Goal: Information Seeking & Learning: Learn about a topic

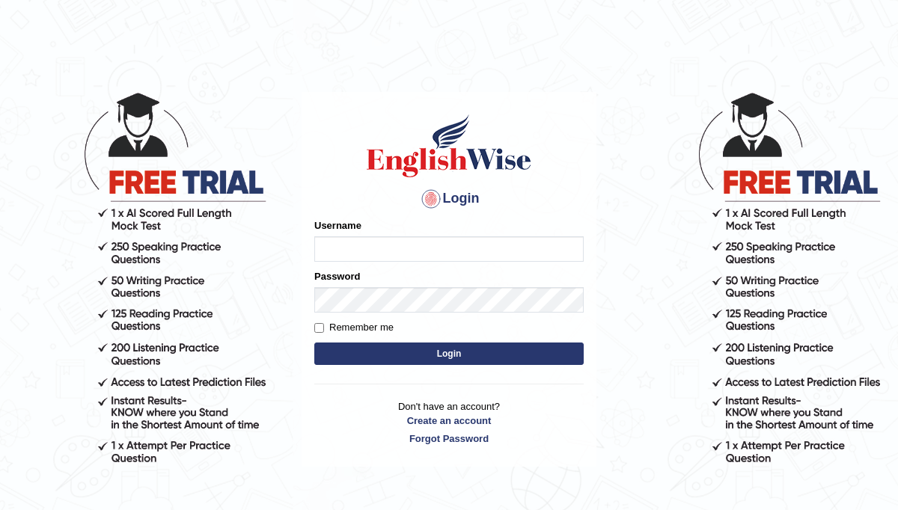
type input "saju_parramatta"
click at [412, 349] on button "Login" at bounding box center [448, 354] width 269 height 22
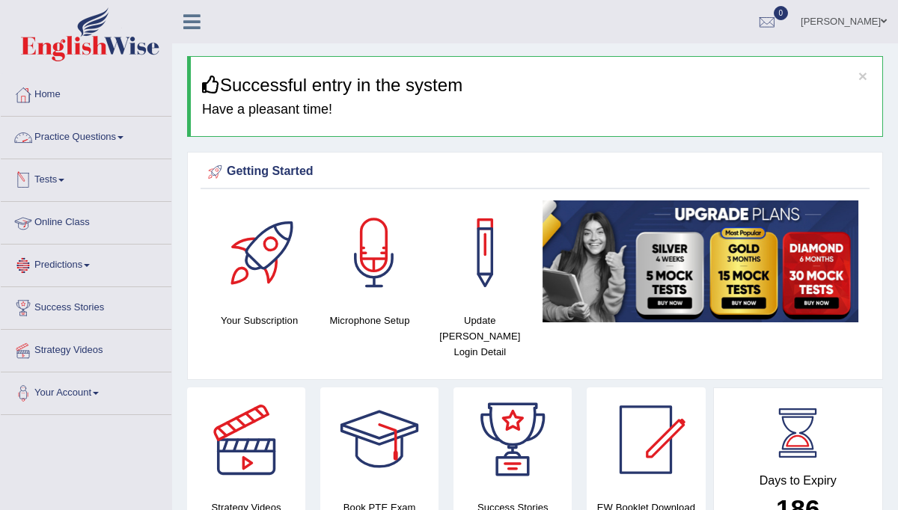
click at [123, 134] on link "Practice Questions" at bounding box center [86, 135] width 171 height 37
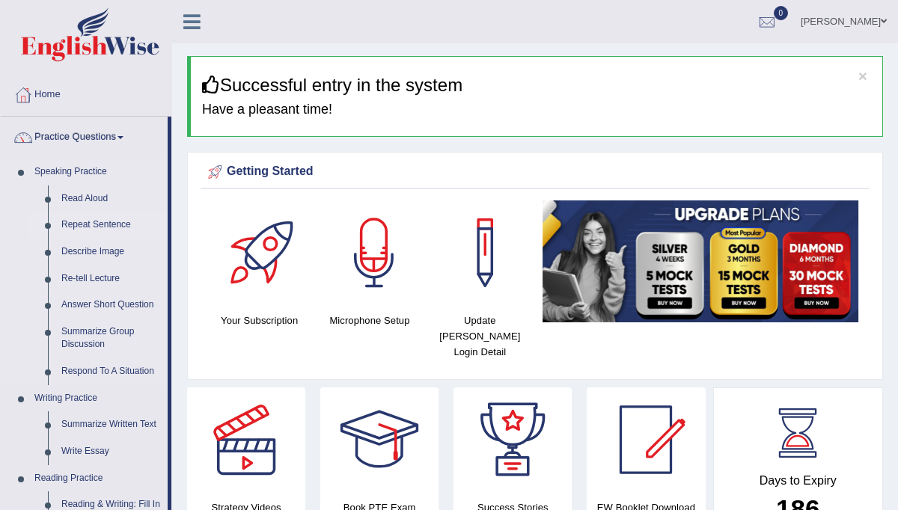
click at [106, 222] on link "Repeat Sentence" at bounding box center [111, 225] width 113 height 27
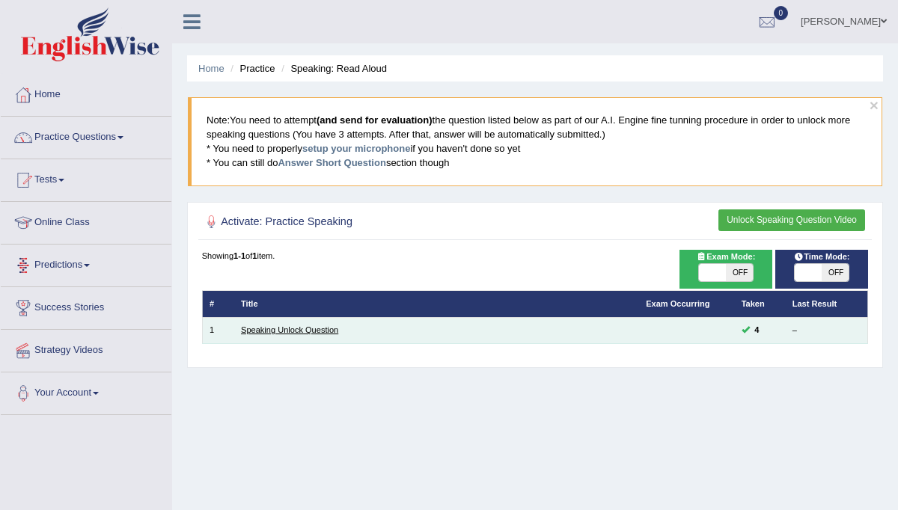
click at [259, 325] on link "Speaking Unlock Question" at bounding box center [289, 329] width 97 height 9
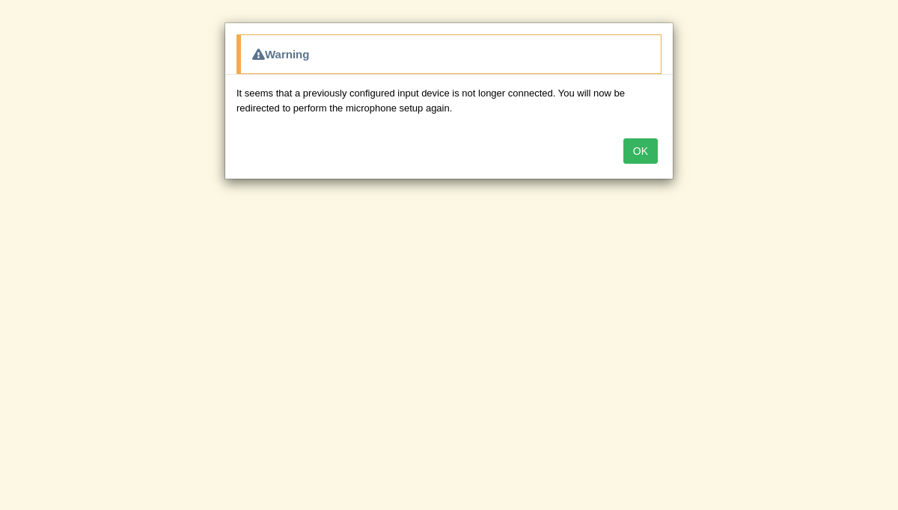
click at [646, 152] on button "OK" at bounding box center [640, 150] width 34 height 25
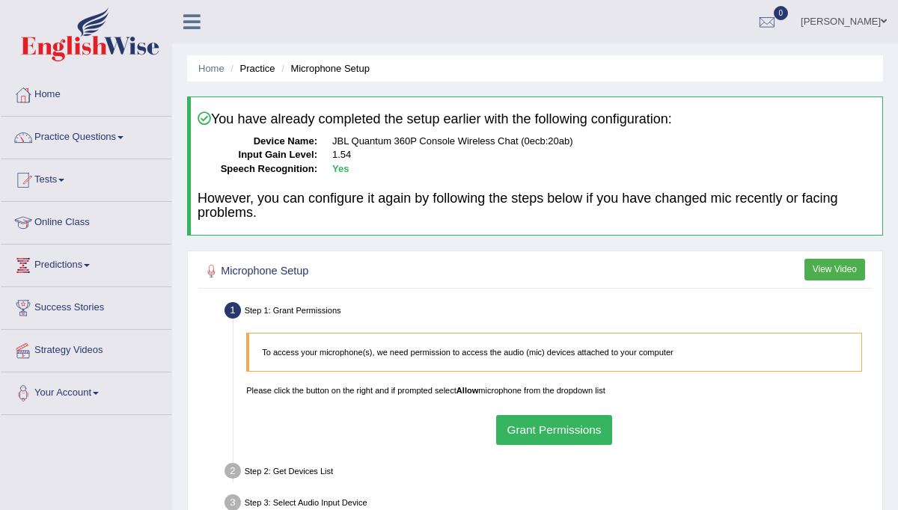
click at [564, 422] on button "Grant Permissions" at bounding box center [554, 429] width 116 height 29
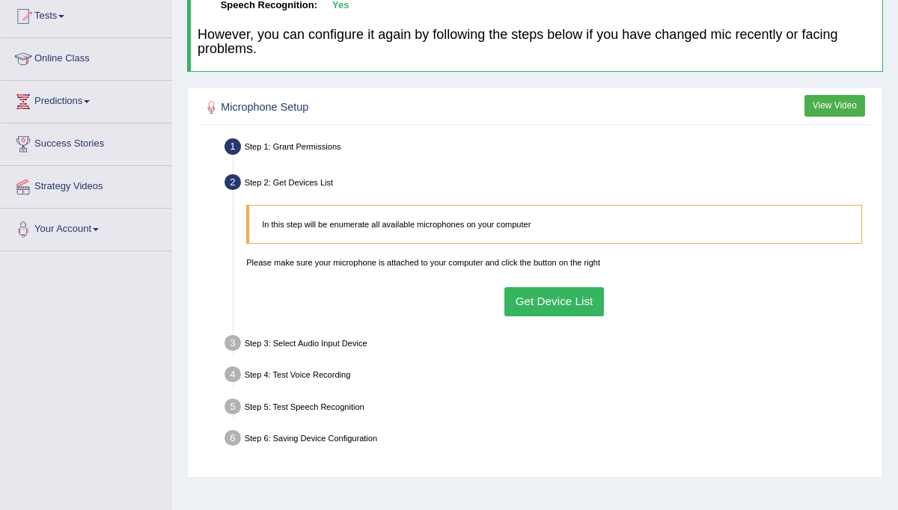
scroll to position [180, 0]
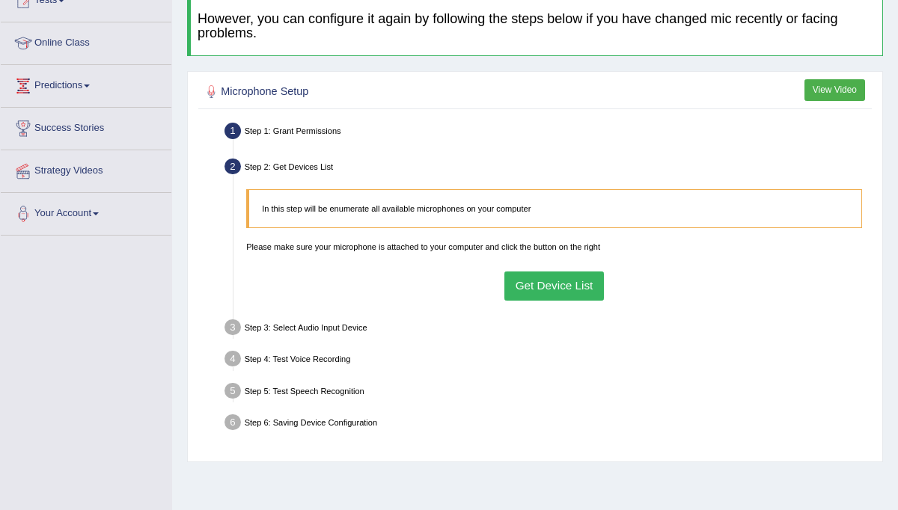
click at [570, 279] on button "Get Device List" at bounding box center [553, 286] width 99 height 29
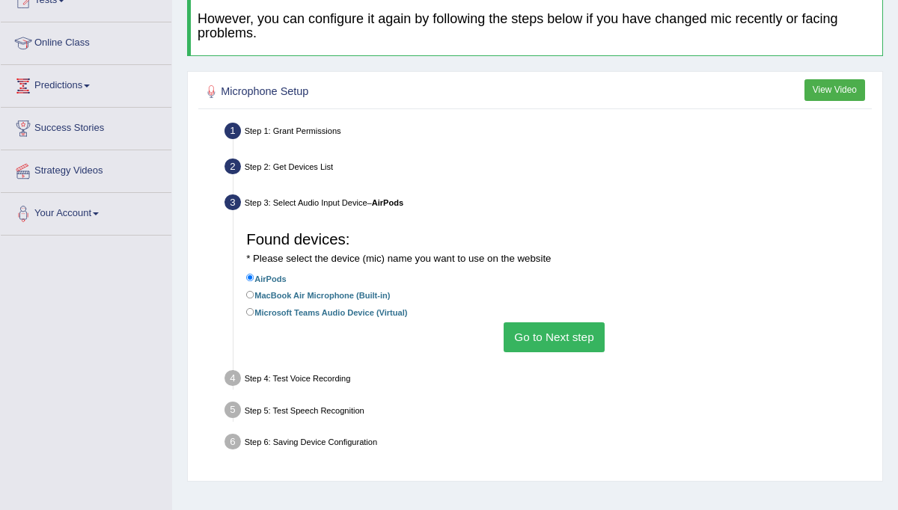
click at [540, 330] on button "Go to Next step" at bounding box center [553, 336] width 101 height 29
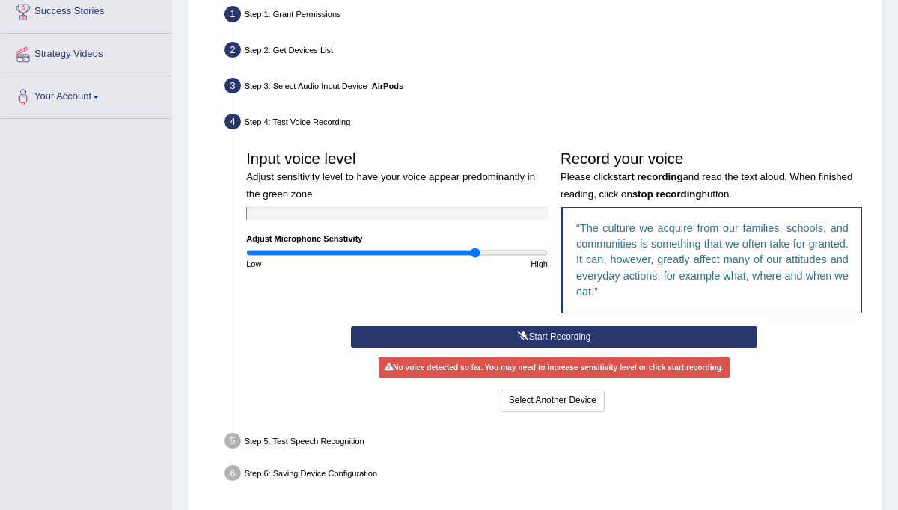
scroll to position [299, 0]
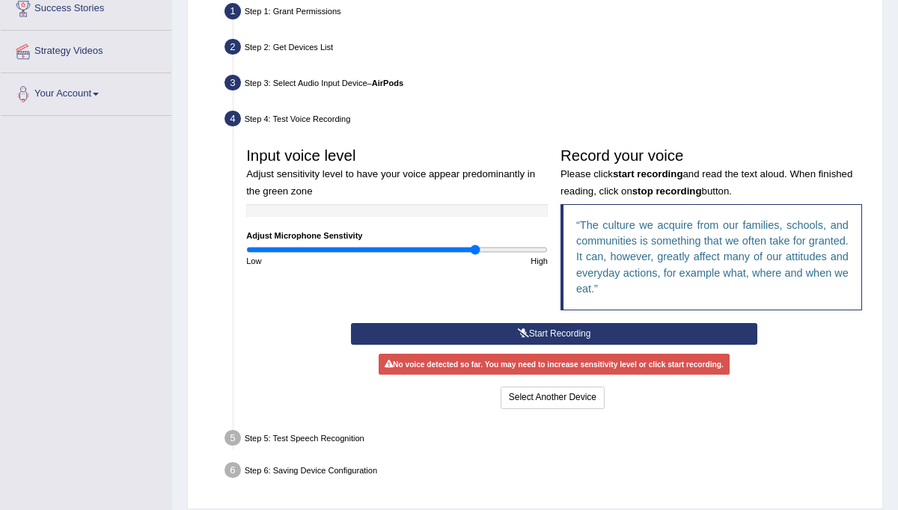
click at [541, 329] on button "Start Recording" at bounding box center [554, 334] width 406 height 22
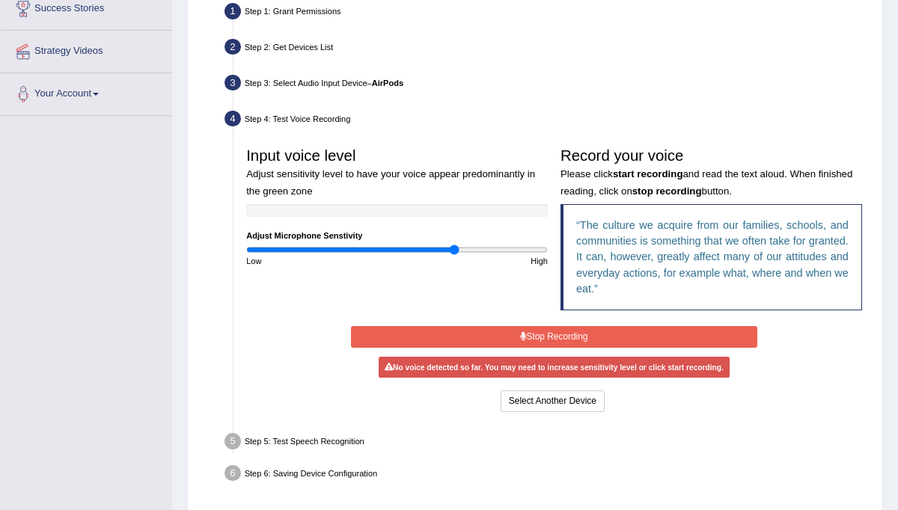
click at [453, 251] on input "range" at bounding box center [396, 250] width 301 height 10
click at [430, 247] on input "range" at bounding box center [396, 250] width 301 height 10
click at [414, 248] on input "range" at bounding box center [396, 250] width 301 height 10
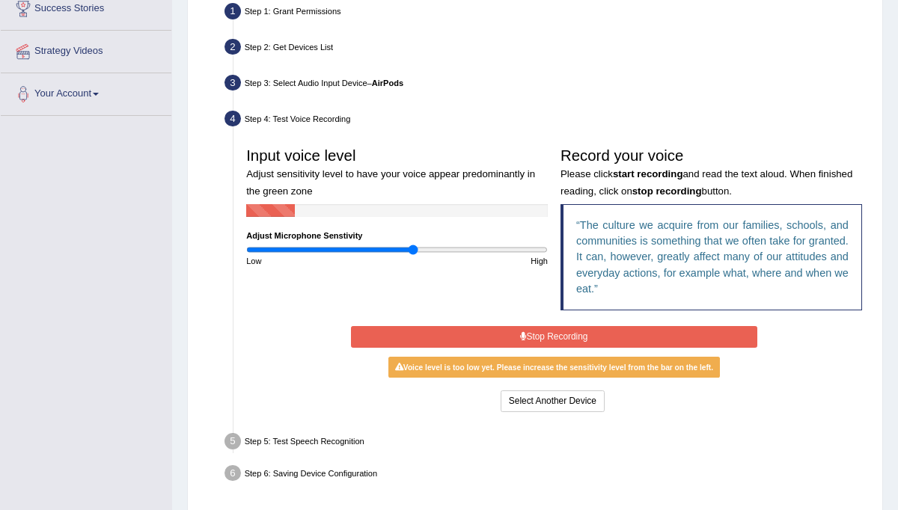
click at [409, 247] on input "range" at bounding box center [396, 250] width 301 height 10
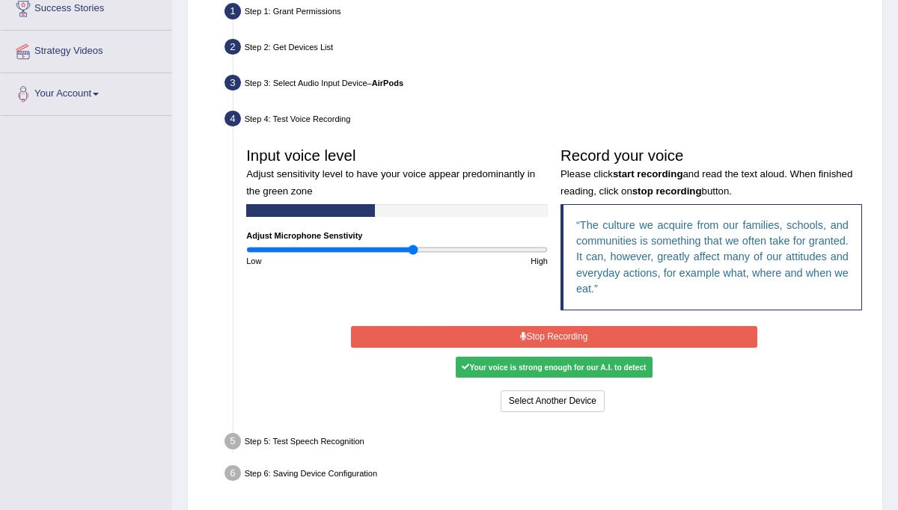
click at [398, 242] on div "Input voice level Adjust sensitivity level to have your voice appear predominan…" at bounding box center [397, 204] width 314 height 126
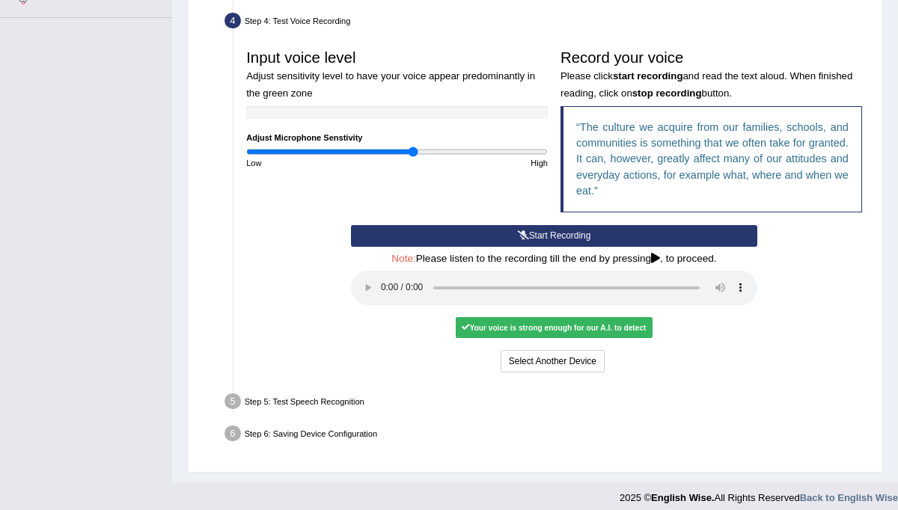
scroll to position [404, 0]
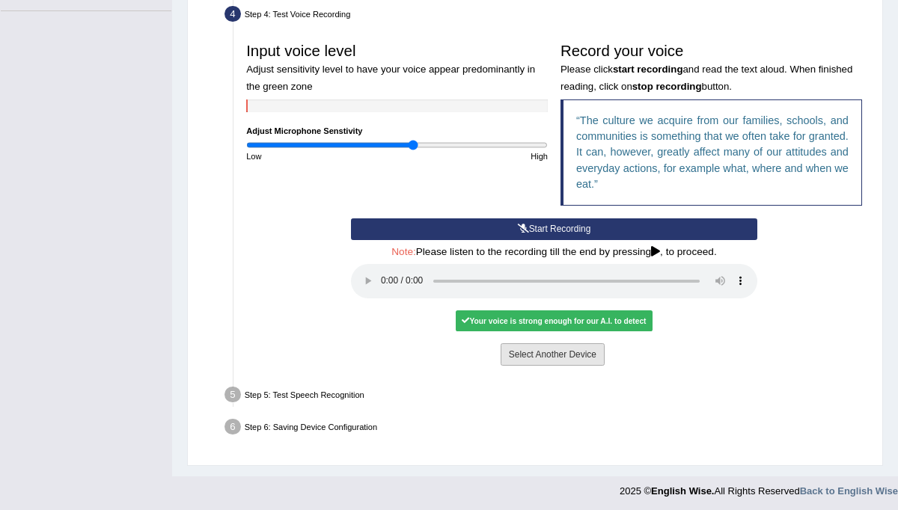
click at [565, 346] on button "Select Another Device" at bounding box center [552, 354] width 104 height 22
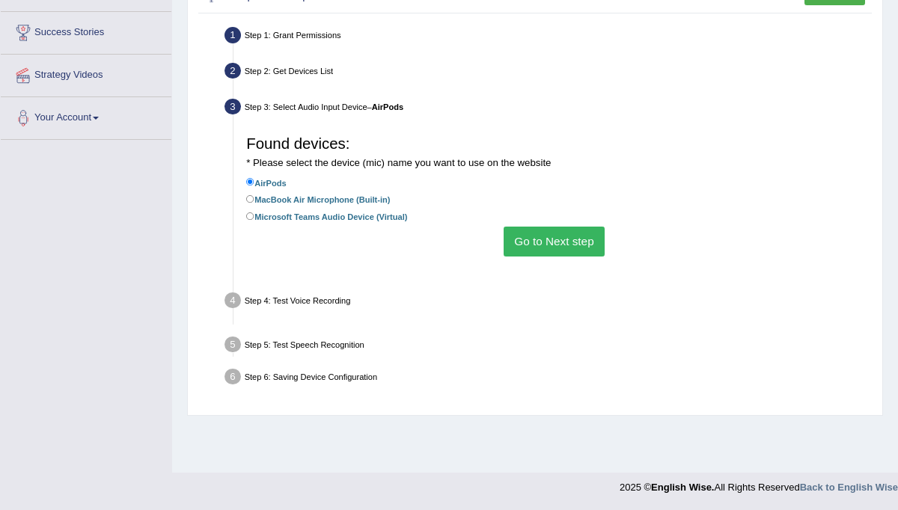
scroll to position [275, 0]
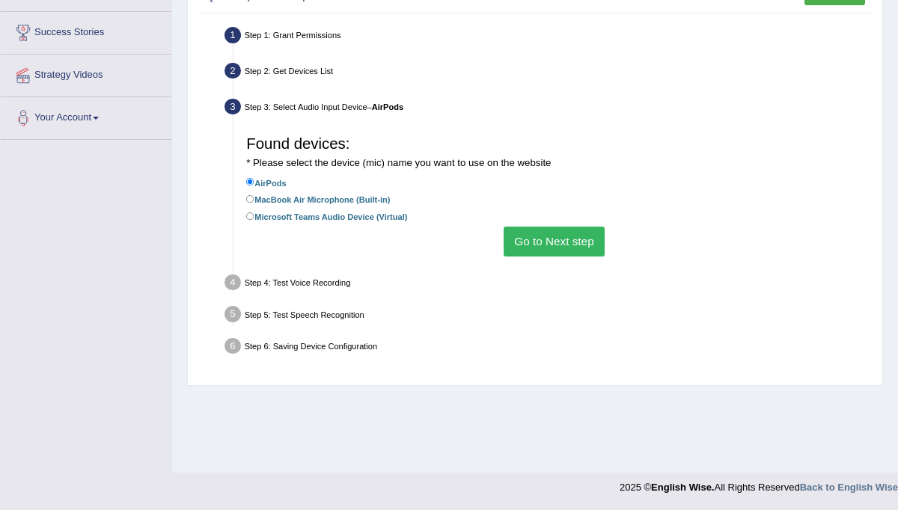
click at [542, 239] on button "Go to Next step" at bounding box center [553, 241] width 101 height 29
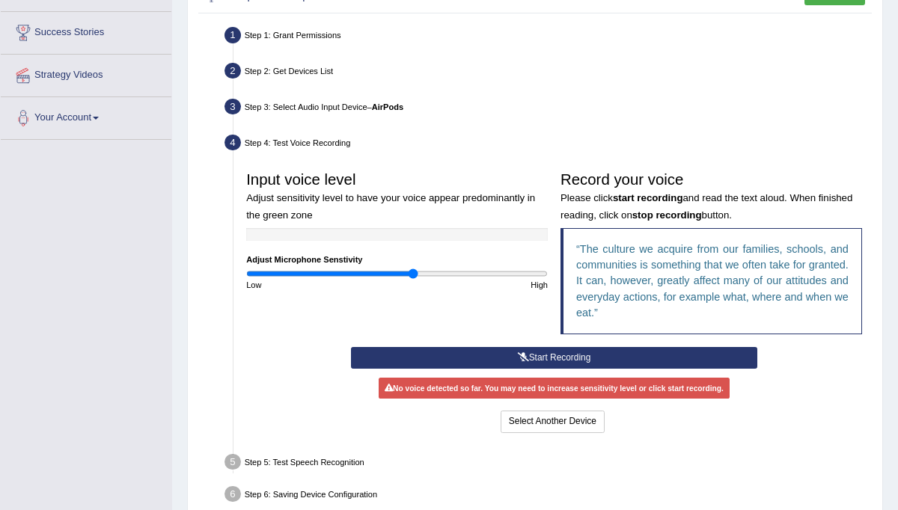
click at [528, 355] on button "Start Recording" at bounding box center [554, 358] width 406 height 22
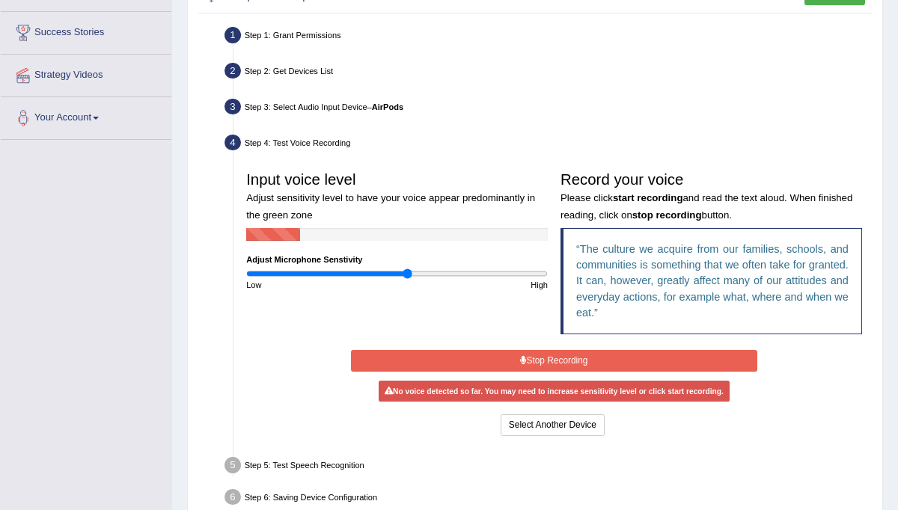
click at [408, 277] on input "range" at bounding box center [396, 274] width 301 height 10
type input "1.02"
click at [399, 276] on input "range" at bounding box center [396, 274] width 301 height 10
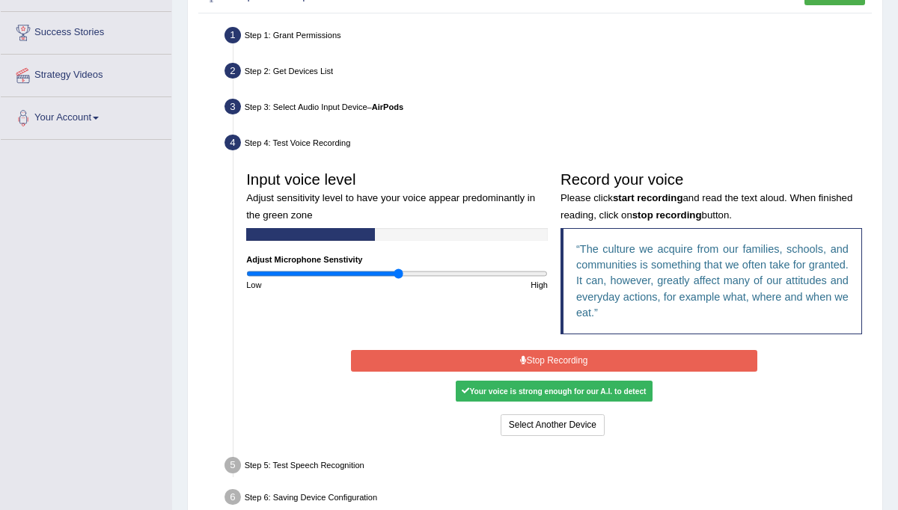
click at [398, 275] on input "range" at bounding box center [396, 274] width 301 height 10
click at [485, 391] on div "Your voice is strong enough for our A.I. to detect" at bounding box center [554, 391] width 197 height 21
click at [521, 356] on icon at bounding box center [523, 360] width 6 height 9
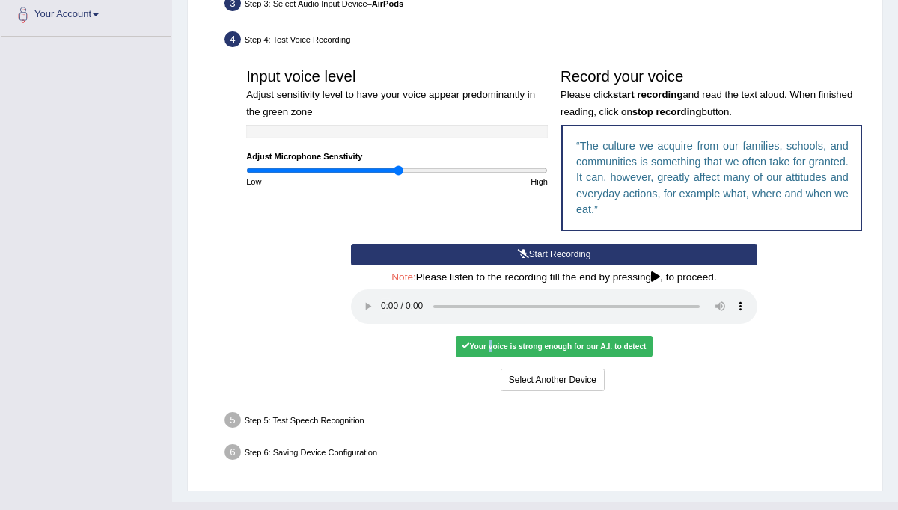
scroll to position [404, 0]
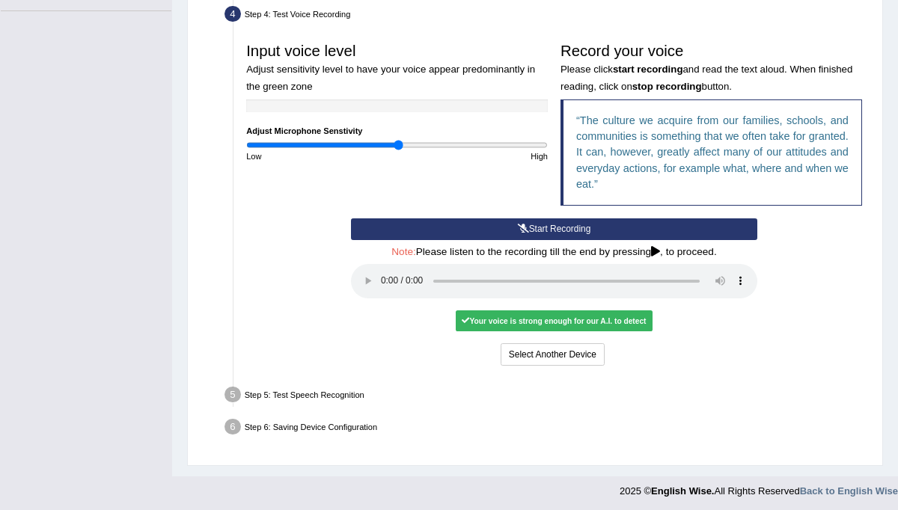
click at [308, 390] on div "Step 5: Test Speech Recognition" at bounding box center [547, 397] width 657 height 28
click at [615, 351] on button "Voice is ok. Go to Next step" at bounding box center [607, 354] width 126 height 22
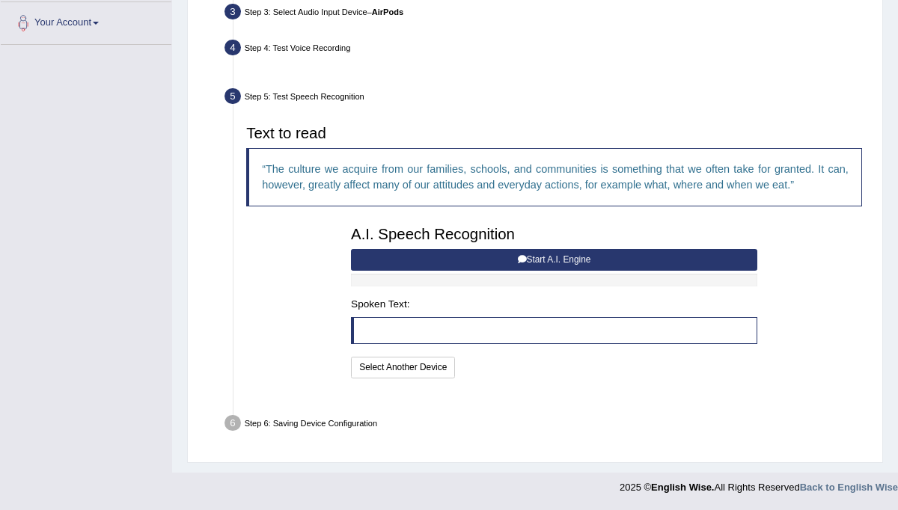
scroll to position [338, 0]
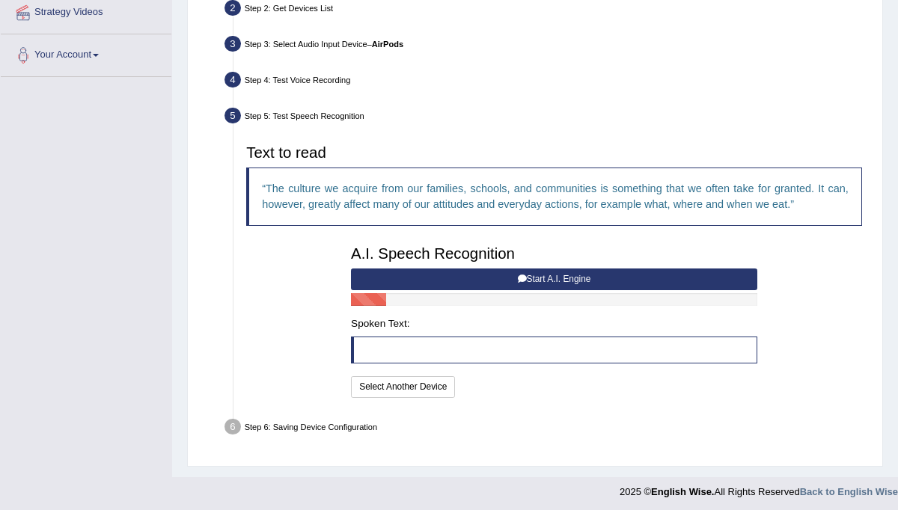
click at [521, 277] on icon at bounding box center [522, 279] width 9 height 9
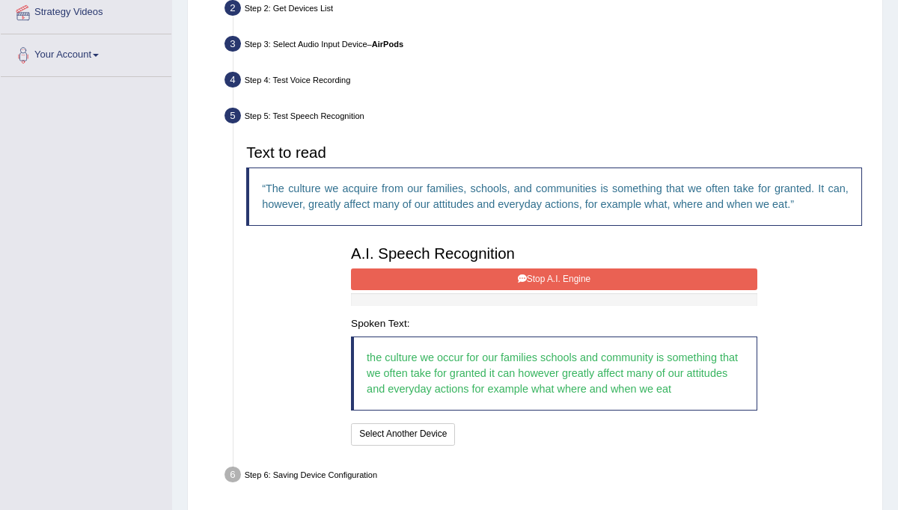
click at [555, 274] on button "Stop A.I. Engine" at bounding box center [554, 280] width 406 height 22
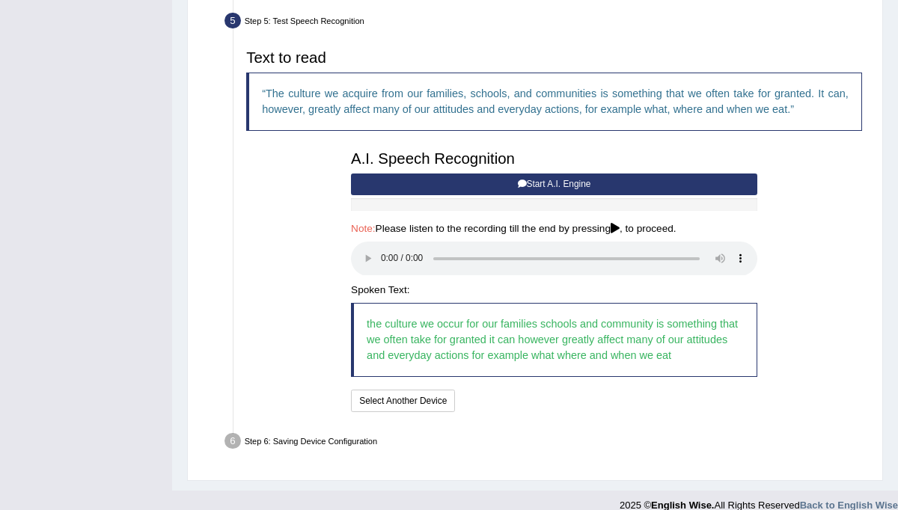
scroll to position [447, 0]
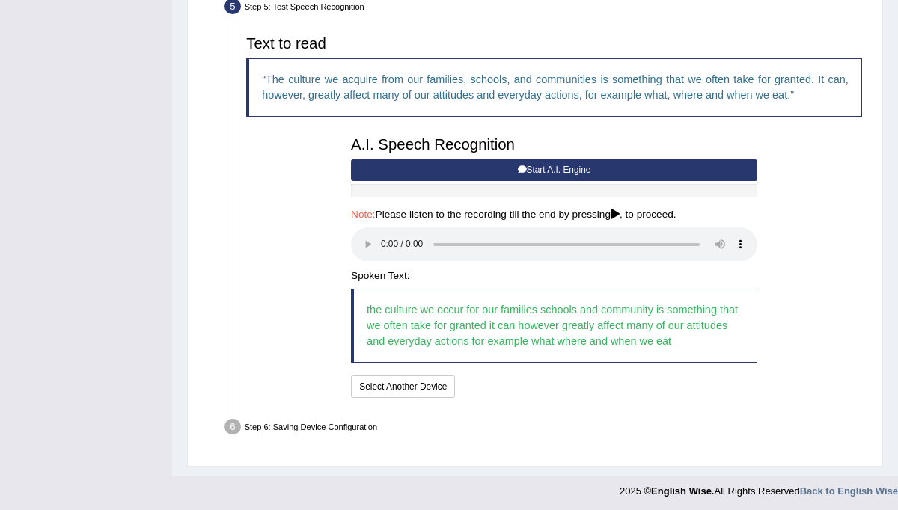
click at [619, 212] on icon at bounding box center [614, 214] width 9 height 10
click at [554, 379] on button "Speech is ok. Go to Last step" at bounding box center [527, 386] width 133 height 22
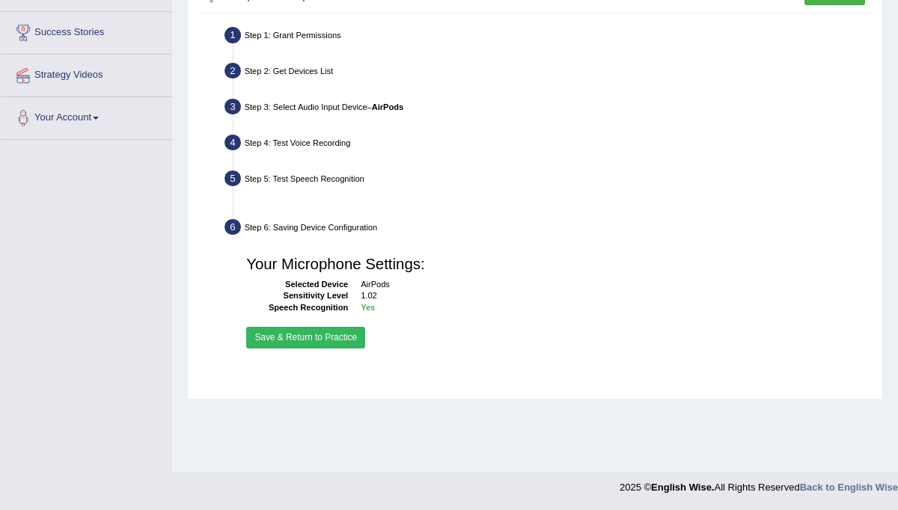
scroll to position [275, 0]
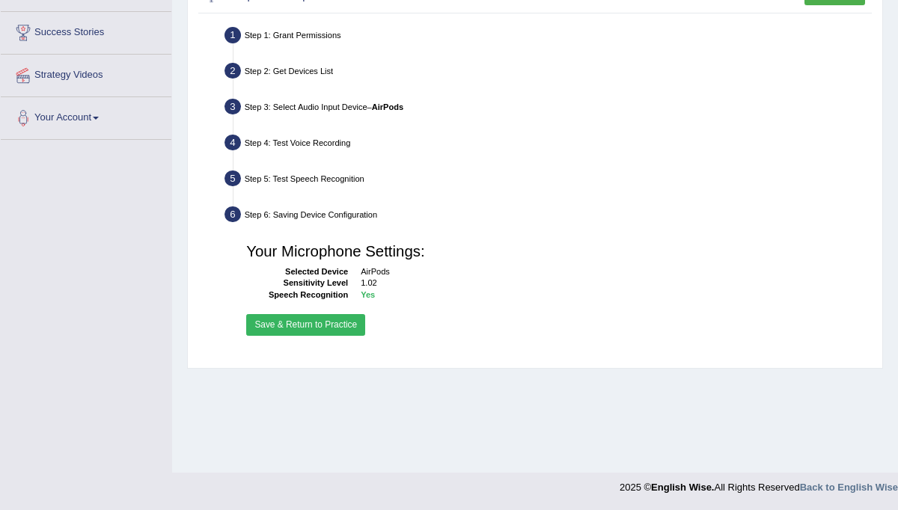
click at [326, 324] on button "Save & Return to Practice" at bounding box center [305, 325] width 119 height 22
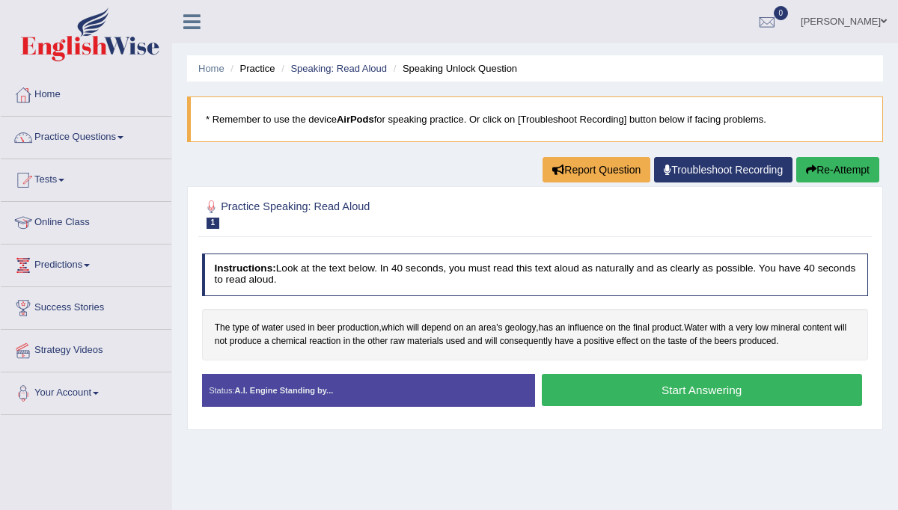
click at [673, 387] on button "Start Answering" at bounding box center [702, 390] width 320 height 32
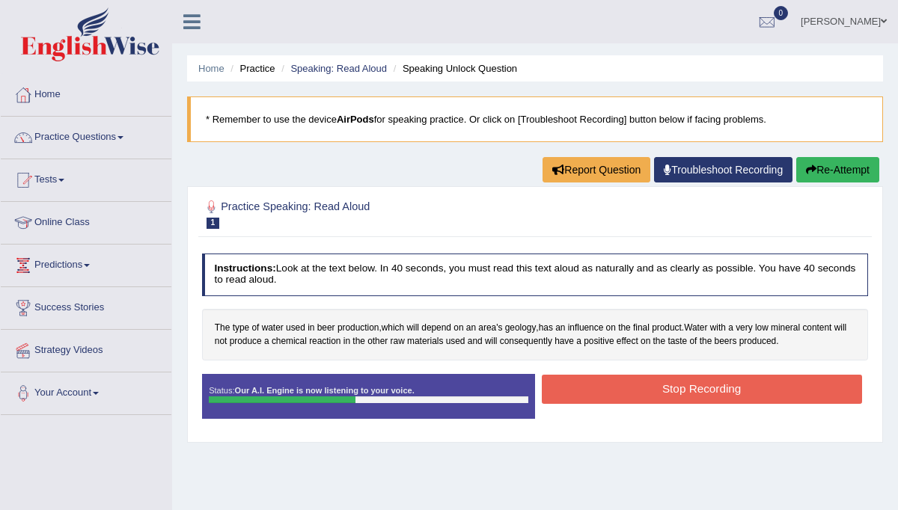
click at [673, 387] on button "Stop Recording" at bounding box center [702, 389] width 320 height 29
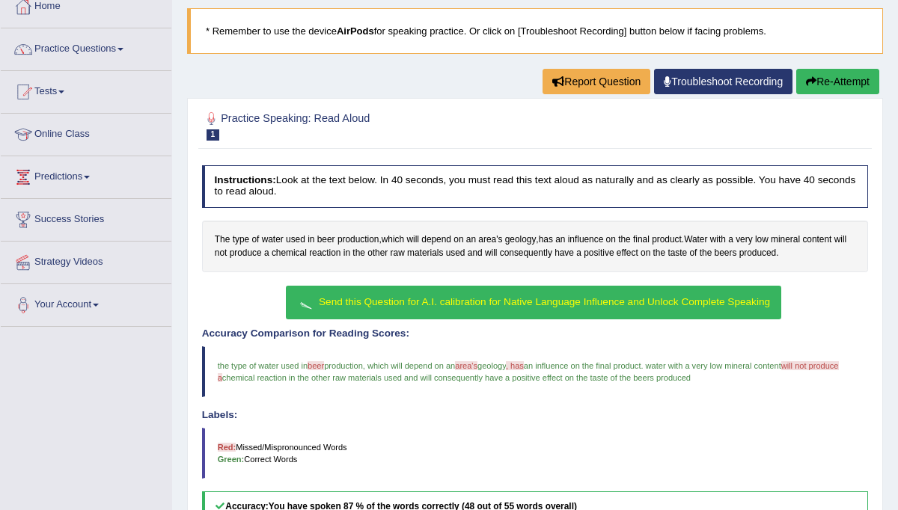
scroll to position [66, 0]
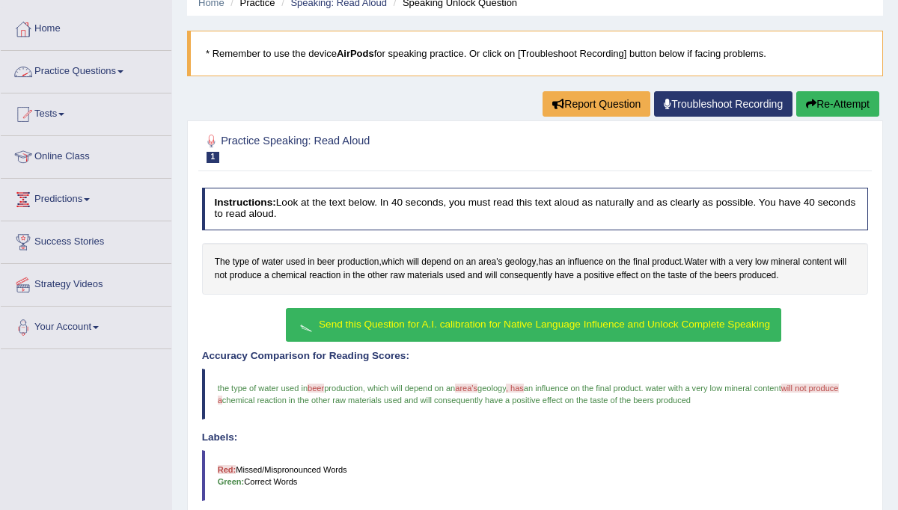
click at [128, 67] on link "Practice Questions" at bounding box center [86, 69] width 171 height 37
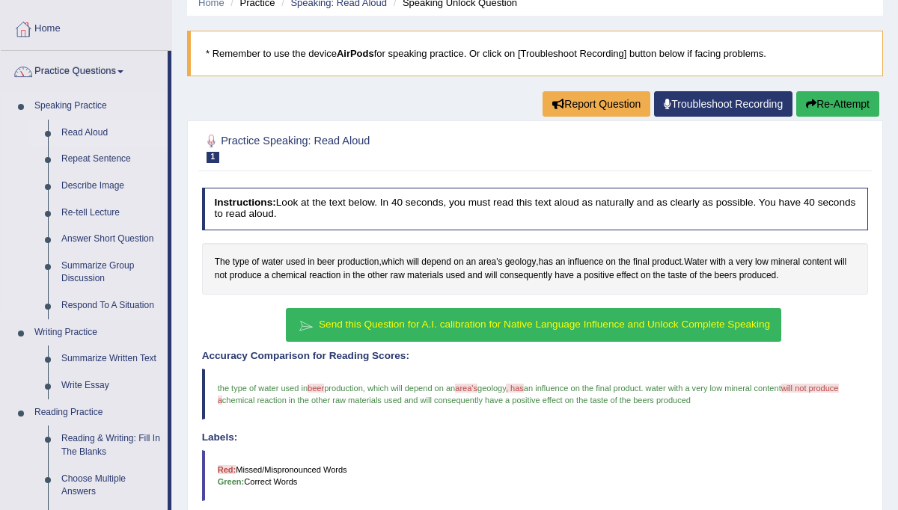
click at [102, 128] on link "Read Aloud" at bounding box center [111, 133] width 113 height 27
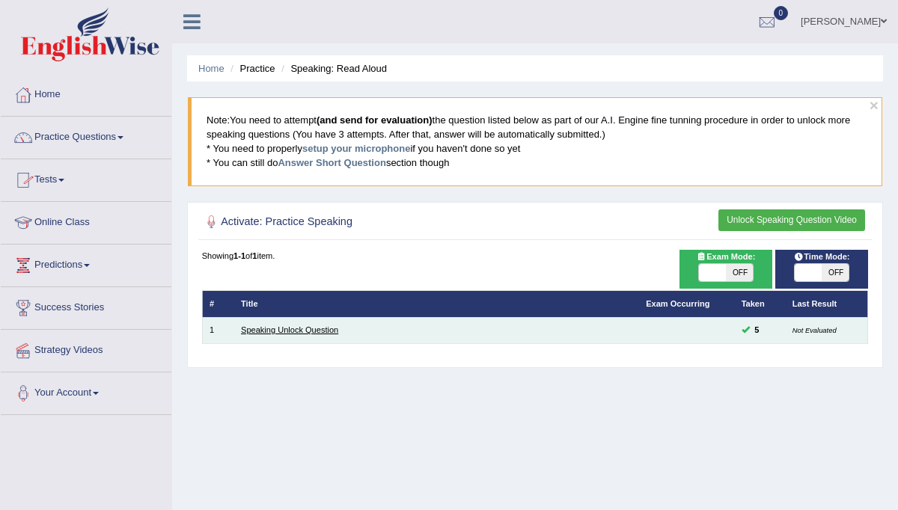
click at [331, 329] on link "Speaking Unlock Question" at bounding box center [289, 329] width 97 height 9
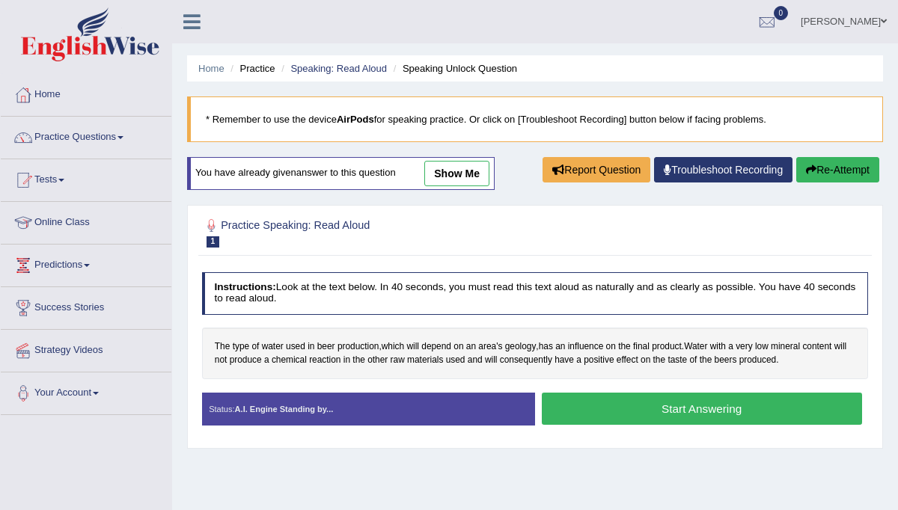
click at [459, 174] on link "show me" at bounding box center [456, 173] width 65 height 25
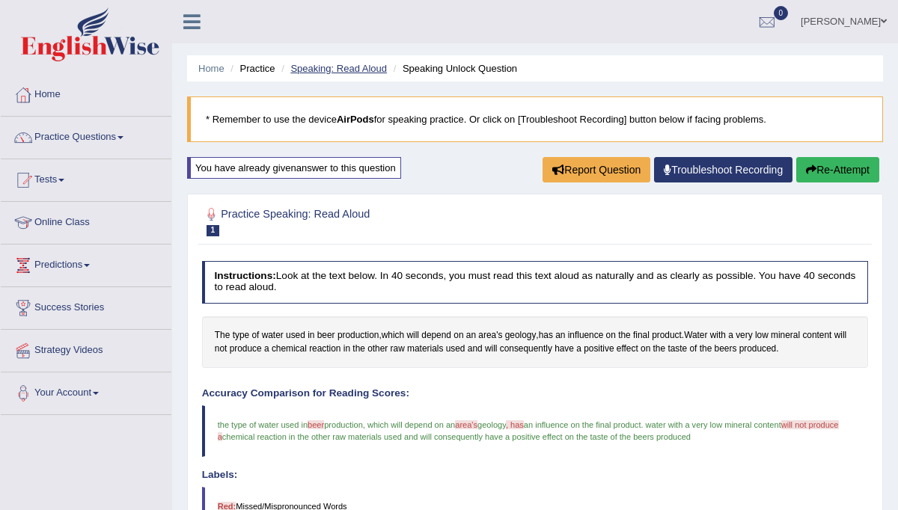
click at [334, 68] on link "Speaking: Read Aloud" at bounding box center [338, 68] width 96 height 11
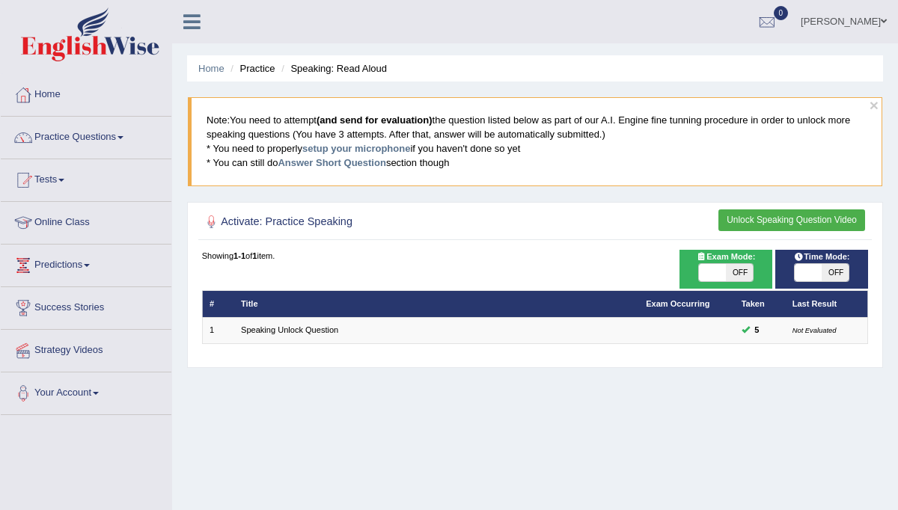
click at [740, 270] on span "OFF" at bounding box center [739, 273] width 27 height 18
checkbox input "true"
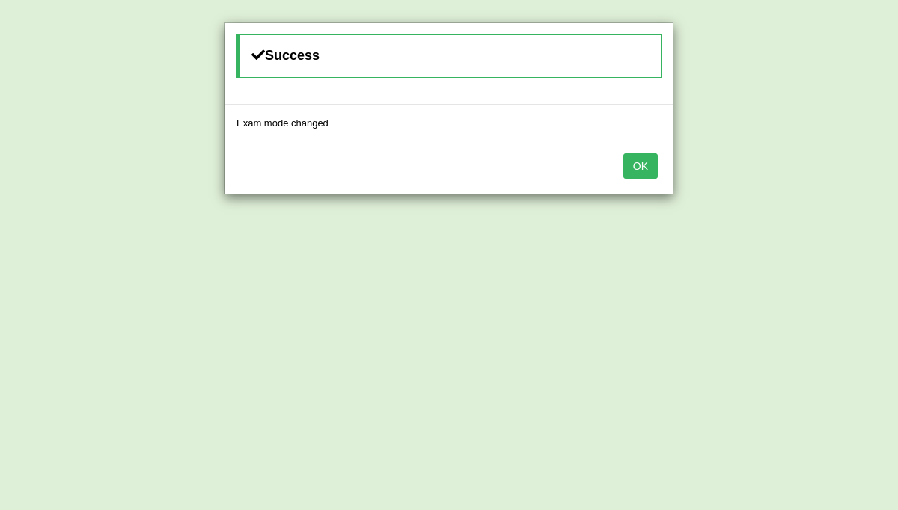
click at [640, 164] on button "OK" at bounding box center [640, 165] width 34 height 25
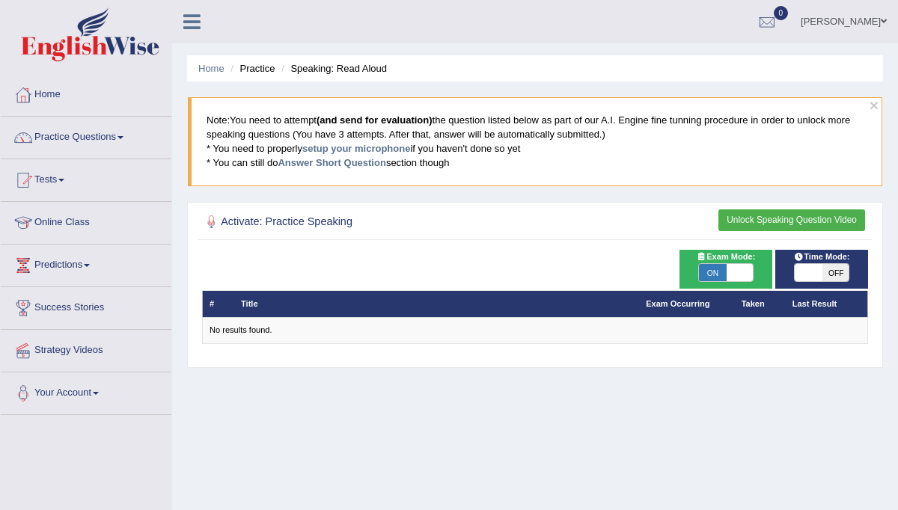
click at [837, 270] on span "OFF" at bounding box center [834, 273] width 27 height 18
checkbox input "true"
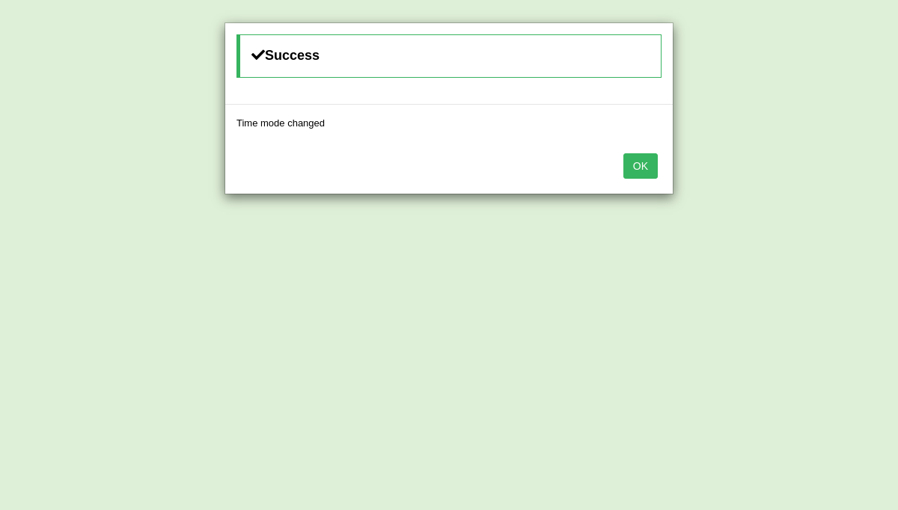
click at [637, 165] on button "OK" at bounding box center [640, 165] width 34 height 25
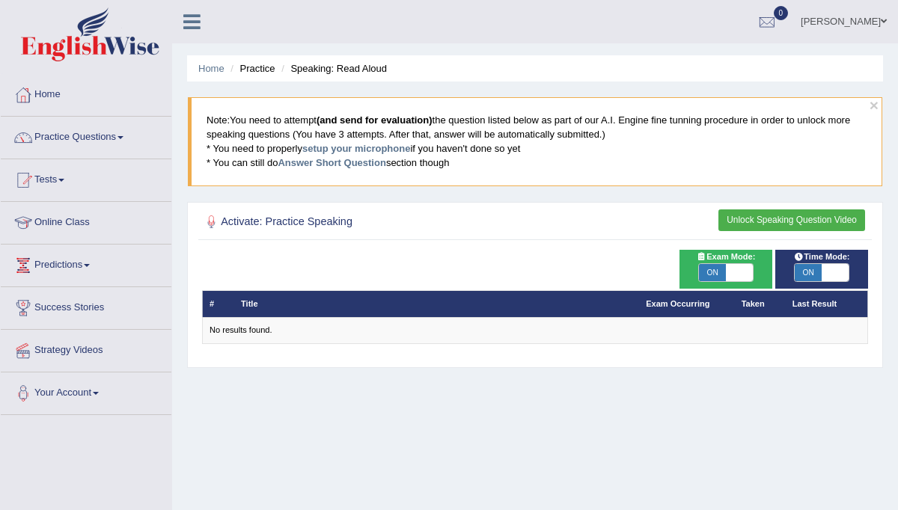
click at [738, 212] on button "Unlock Speaking Question Video" at bounding box center [791, 220] width 147 height 22
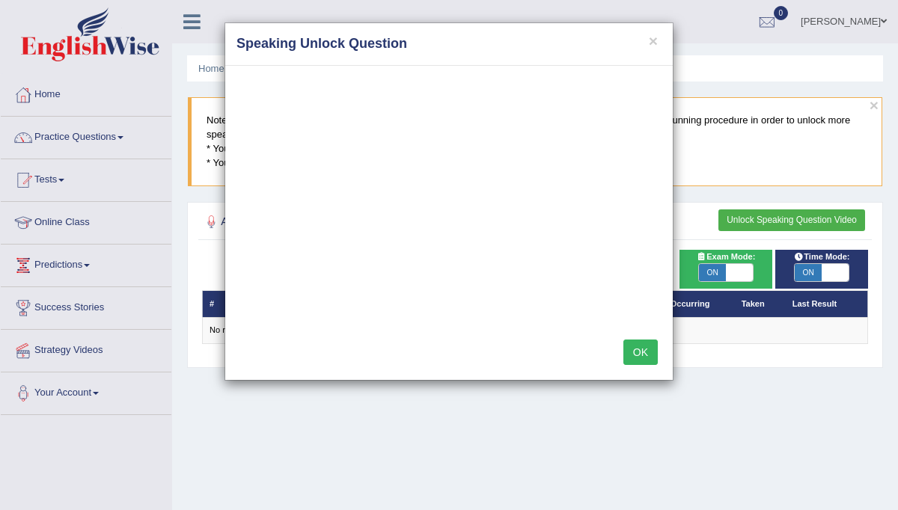
click at [639, 347] on button "OK" at bounding box center [640, 352] width 34 height 25
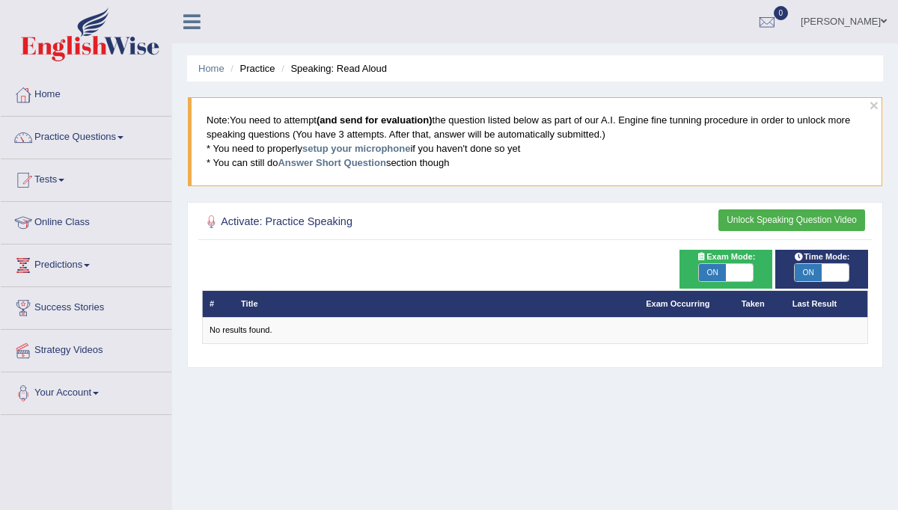
click at [750, 304] on th "Taken" at bounding box center [759, 304] width 51 height 26
click at [807, 305] on th "Last Result" at bounding box center [826, 304] width 83 height 26
click at [323, 224] on h2 "Activate: Practice Speaking" at bounding box center [408, 221] width 413 height 19
click at [128, 132] on link "Practice Questions" at bounding box center [86, 135] width 171 height 37
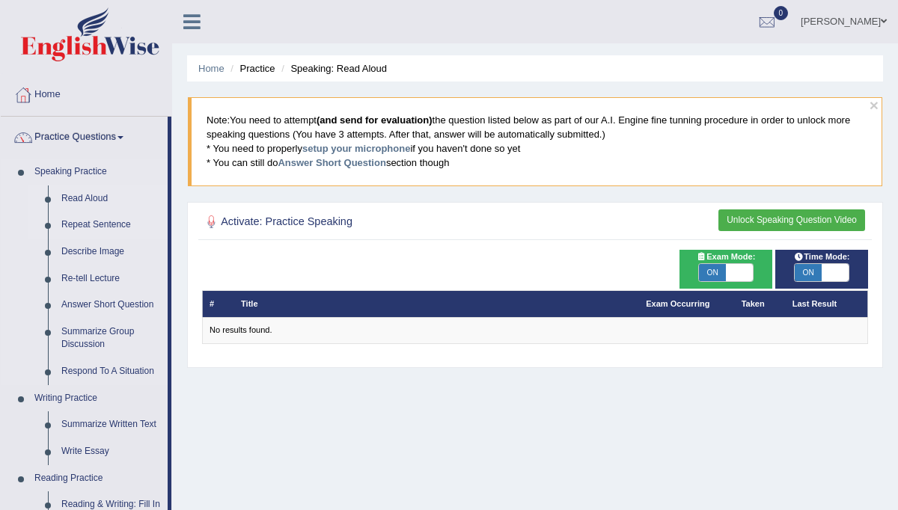
click at [99, 219] on link "Repeat Sentence" at bounding box center [111, 225] width 113 height 27
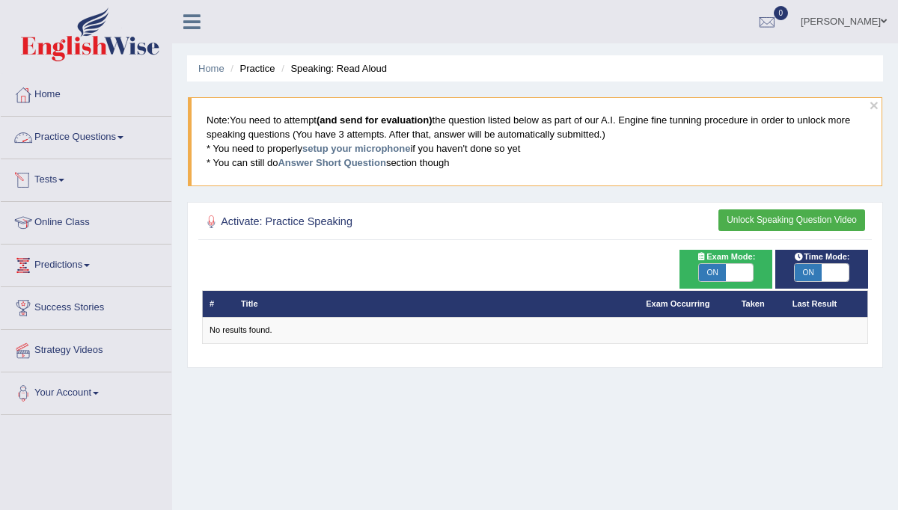
click at [125, 133] on link "Practice Questions" at bounding box center [86, 135] width 171 height 37
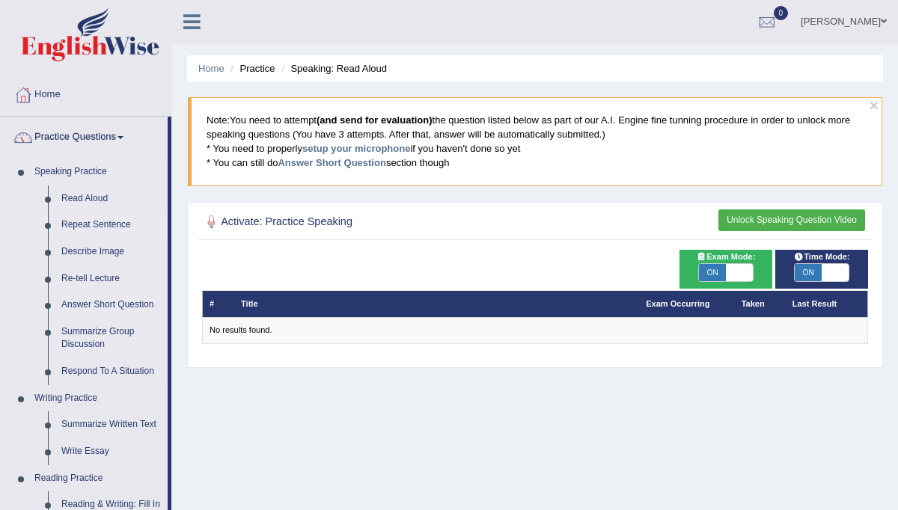
click at [102, 223] on link "Repeat Sentence" at bounding box center [111, 225] width 113 height 27
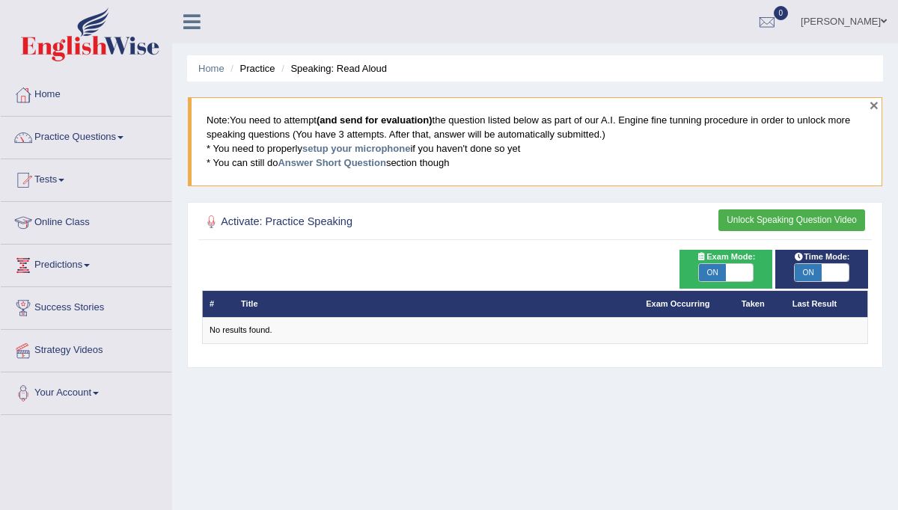
click at [871, 109] on button "×" at bounding box center [873, 105] width 9 height 16
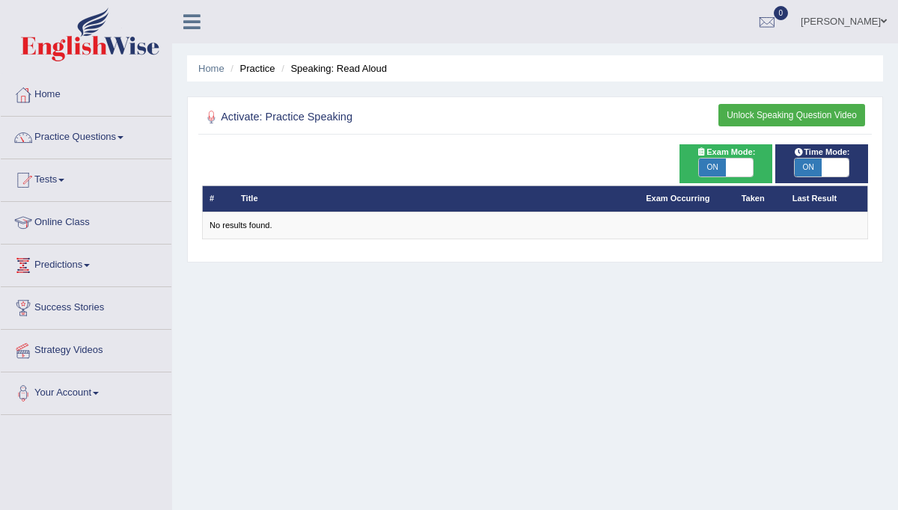
click at [841, 114] on button "Unlock Speaking Question Video" at bounding box center [791, 115] width 147 height 22
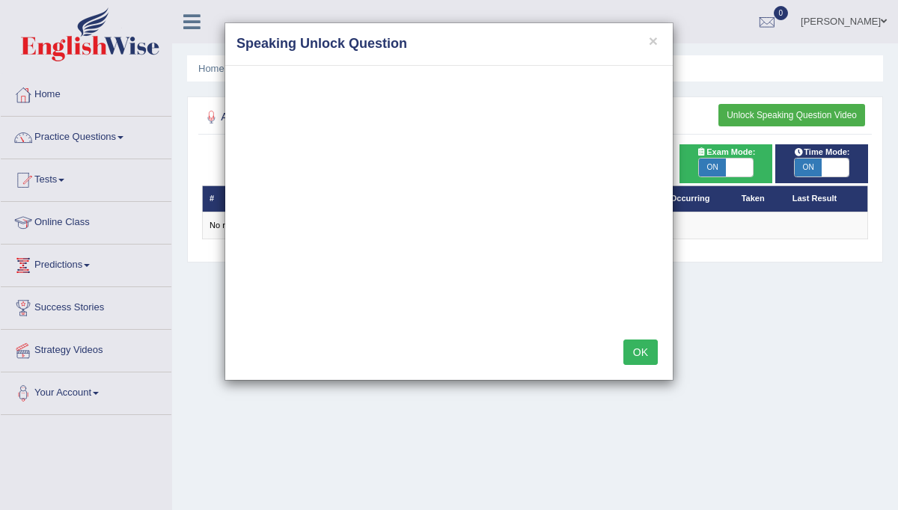
click at [637, 352] on button "OK" at bounding box center [640, 352] width 34 height 25
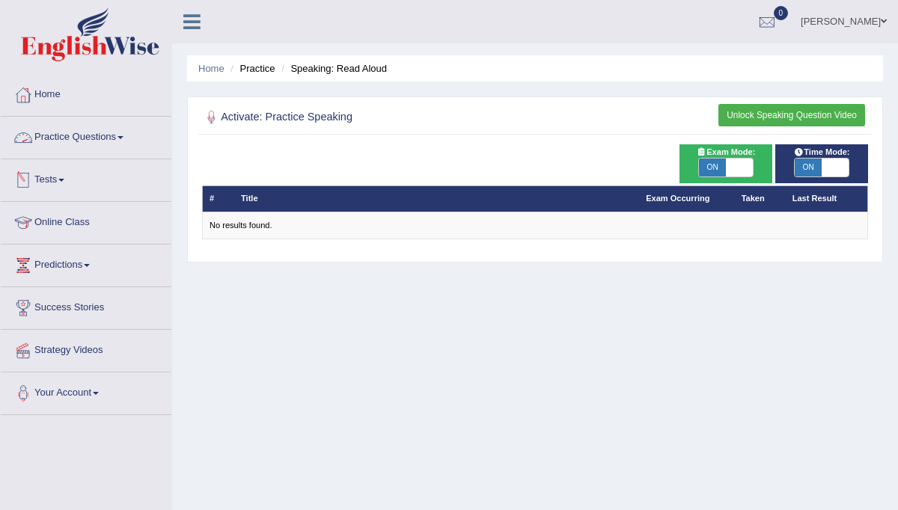
click at [125, 138] on link "Practice Questions" at bounding box center [86, 135] width 171 height 37
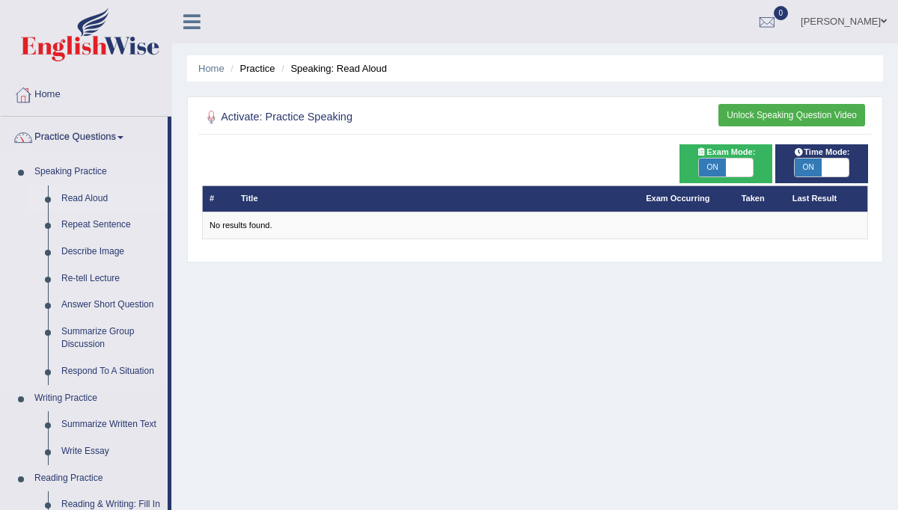
click at [94, 199] on link "Read Aloud" at bounding box center [111, 199] width 113 height 27
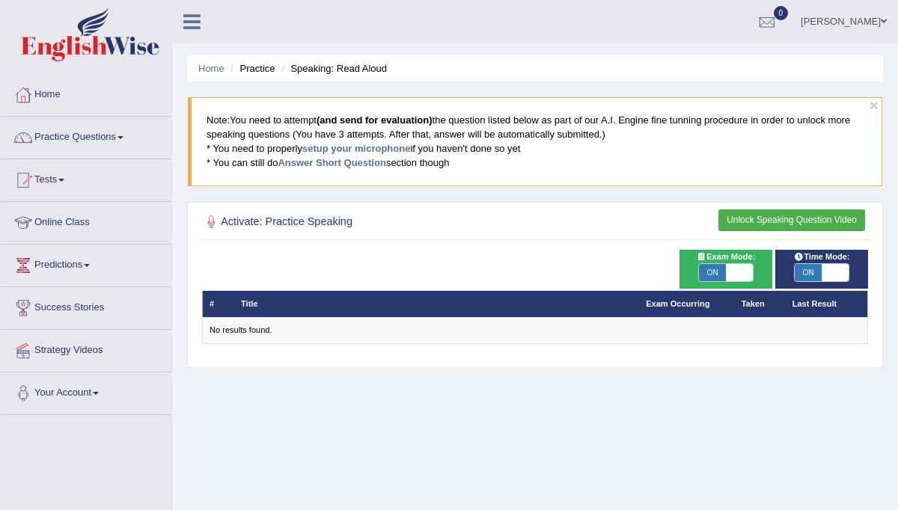
click at [733, 217] on button "Unlock Speaking Question Video" at bounding box center [791, 220] width 147 height 22
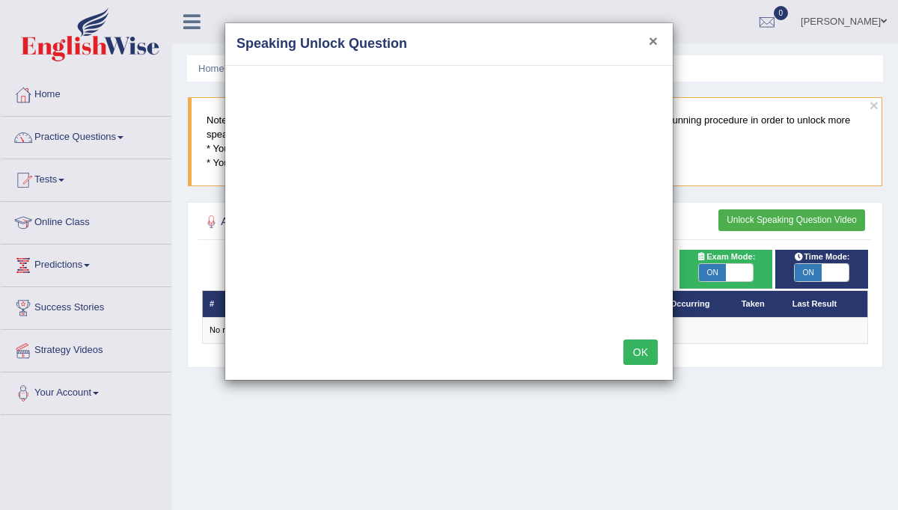
click at [655, 40] on button "×" at bounding box center [653, 41] width 9 height 16
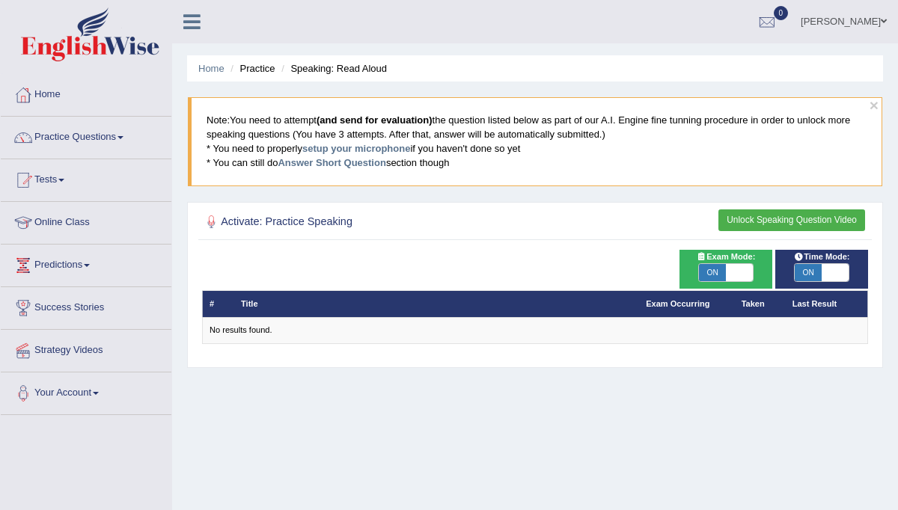
click at [719, 271] on span "ON" at bounding box center [712, 273] width 27 height 18
checkbox input "false"
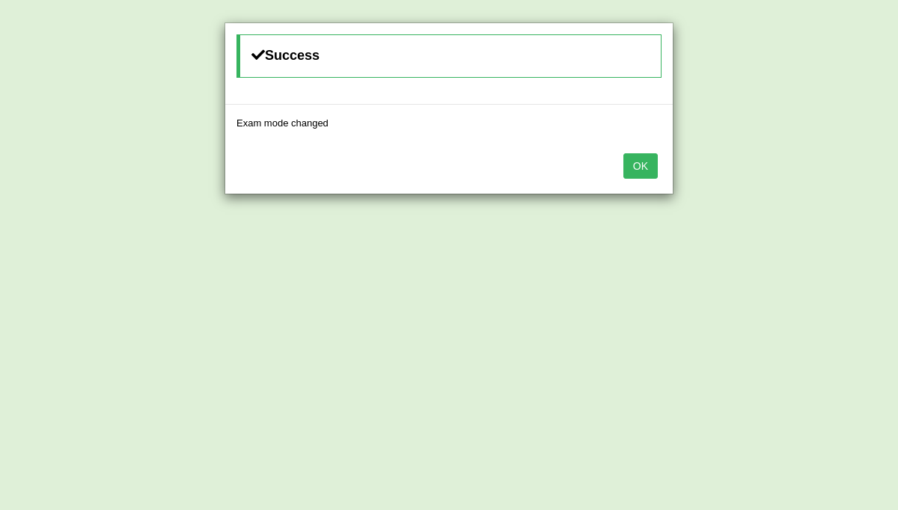
click at [633, 166] on button "OK" at bounding box center [640, 165] width 34 height 25
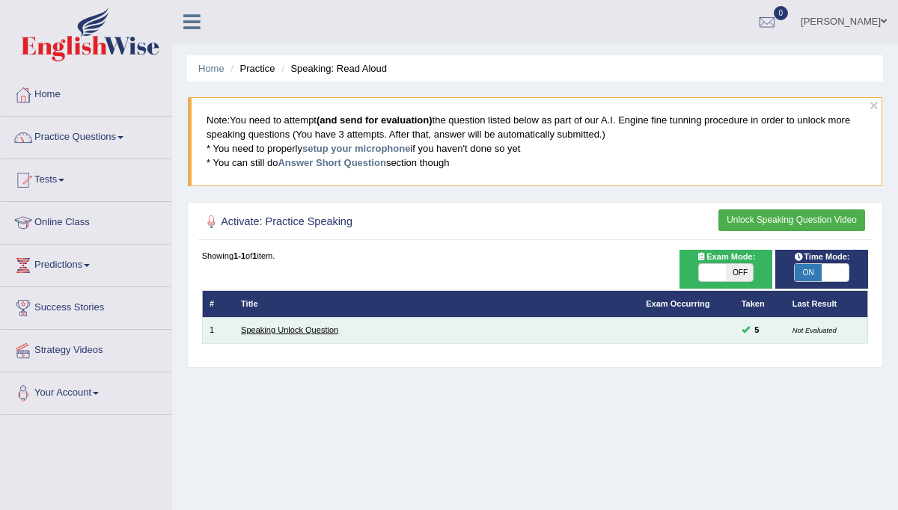
click at [260, 331] on link "Speaking Unlock Question" at bounding box center [289, 329] width 97 height 9
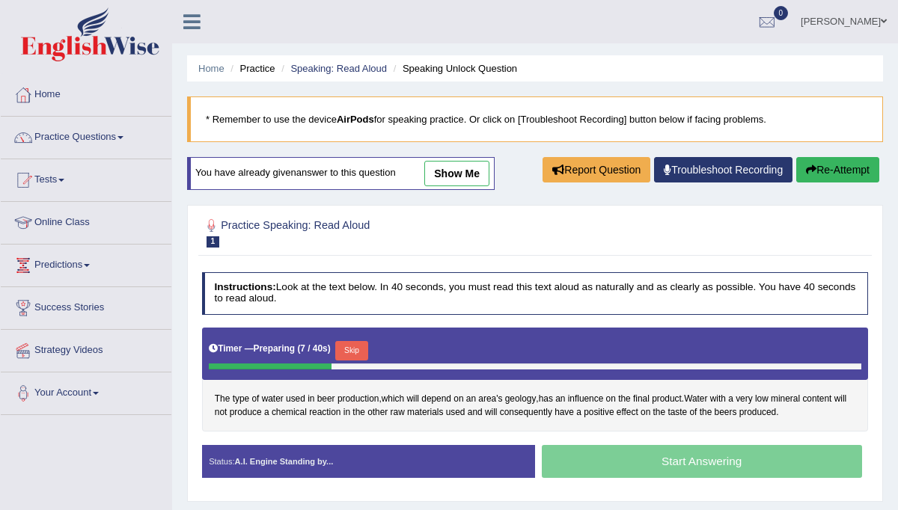
click at [354, 346] on button "Skip" at bounding box center [351, 350] width 32 height 19
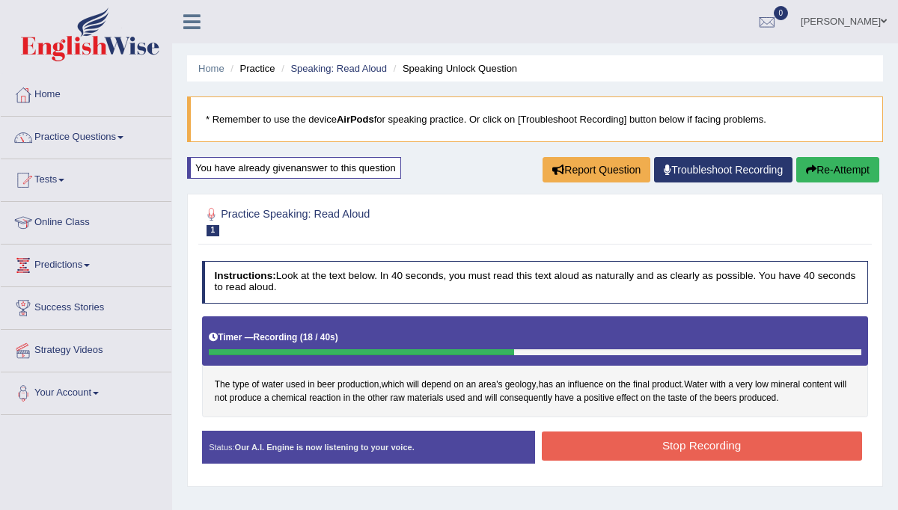
click at [586, 435] on button "Stop Recording" at bounding box center [702, 446] width 320 height 29
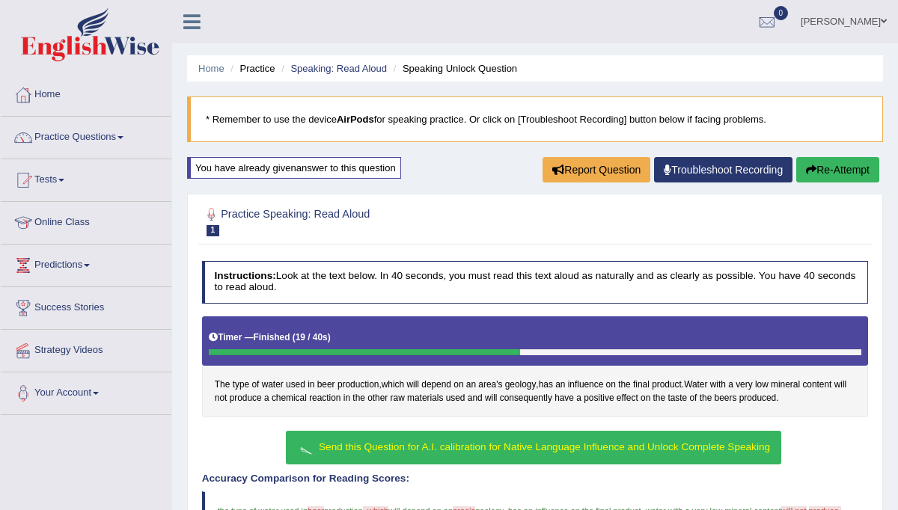
click at [570, 444] on span "Send this Question for A.I. calibration for Native Language Influence and Unloc…" at bounding box center [544, 446] width 451 height 11
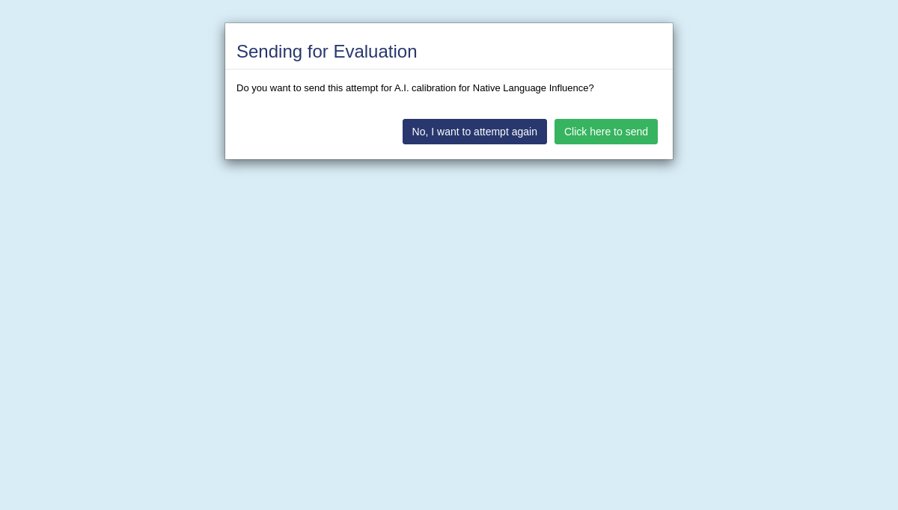
click at [616, 125] on button "Click here to send" at bounding box center [605, 131] width 103 height 25
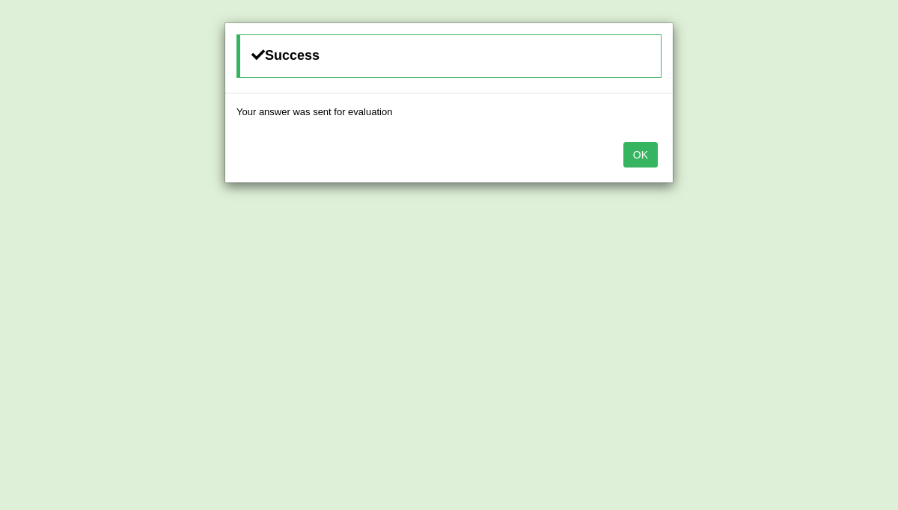
click at [642, 150] on button "OK" at bounding box center [640, 154] width 34 height 25
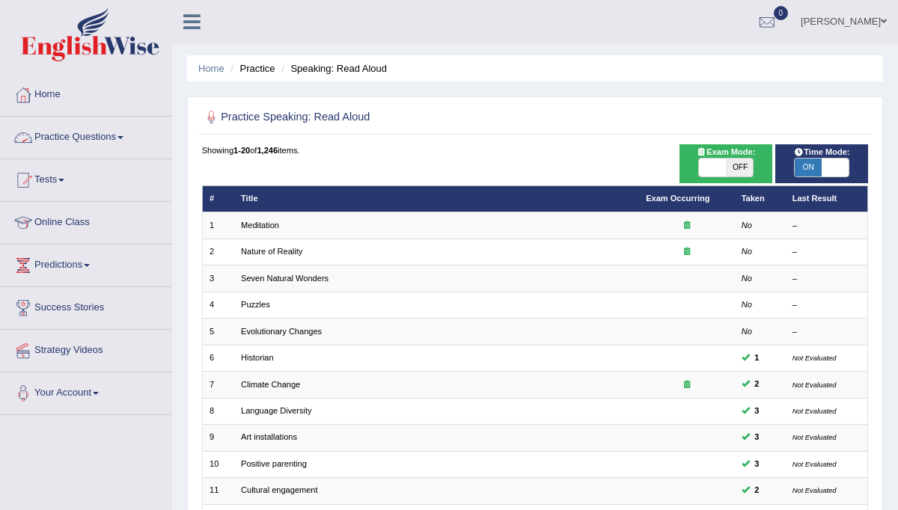
click at [123, 138] on link "Practice Questions" at bounding box center [86, 135] width 171 height 37
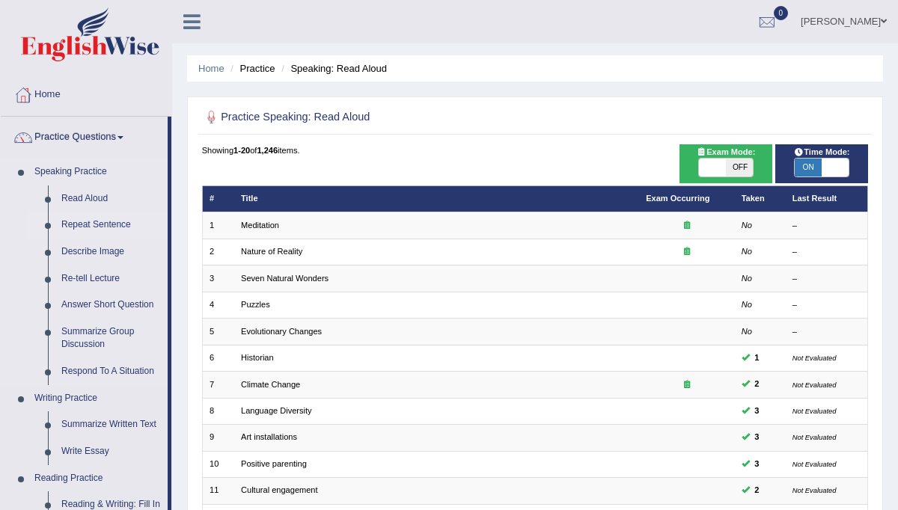
click at [109, 223] on link "Repeat Sentence" at bounding box center [111, 225] width 113 height 27
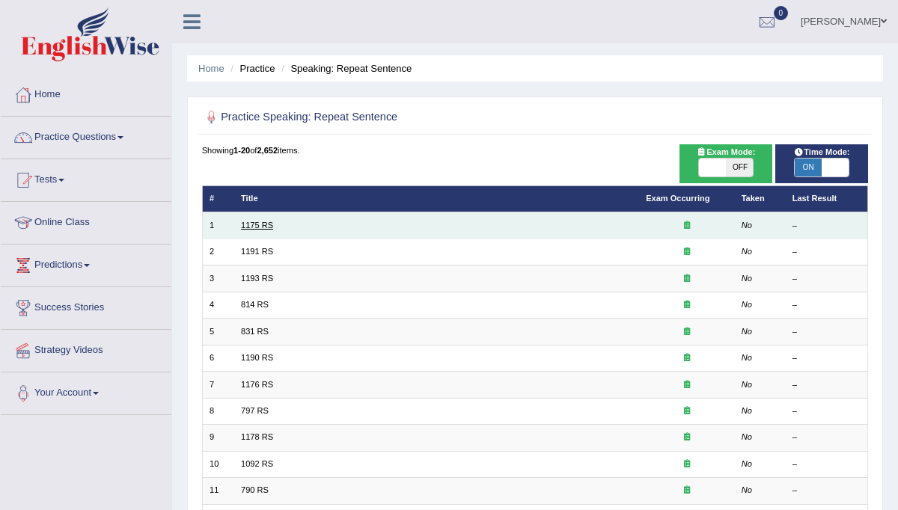
click at [267, 224] on link "1175 RS" at bounding box center [257, 225] width 32 height 9
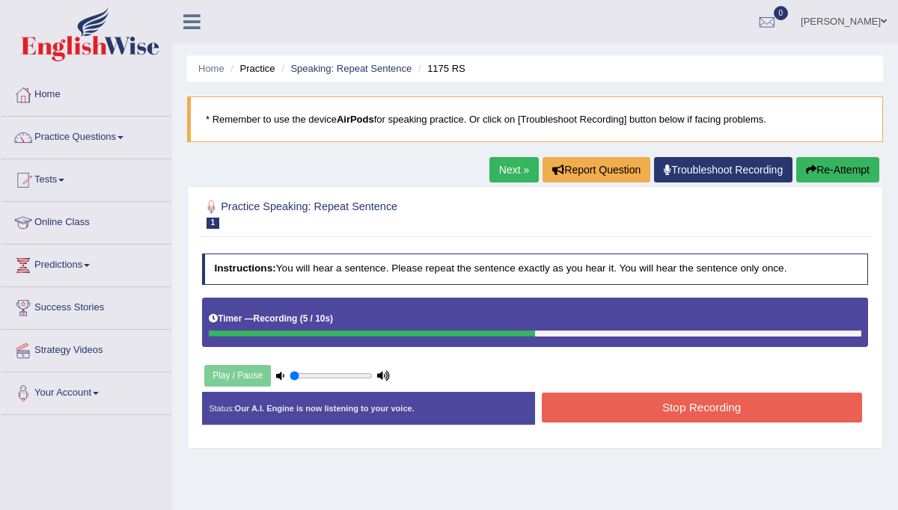
click at [670, 404] on button "Stop Recording" at bounding box center [702, 407] width 320 height 29
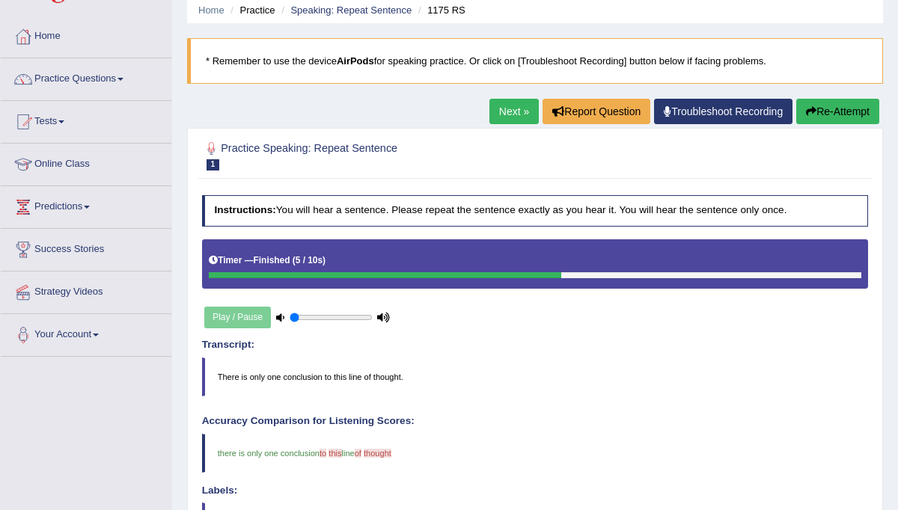
scroll to position [60, 0]
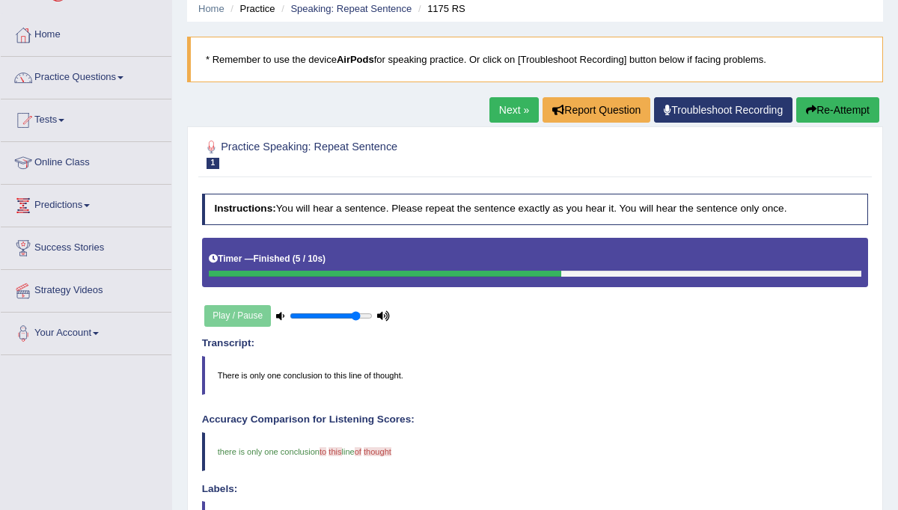
drag, startPoint x: 313, startPoint y: 309, endPoint x: 353, endPoint y: 310, distance: 40.4
click at [355, 311] on input "range" at bounding box center [330, 316] width 83 height 10
click at [349, 313] on input "range" at bounding box center [330, 316] width 83 height 10
type input "0.7"
click at [652, 409] on div "Instructions: You will hear a sentence. Please repeat the sentence exactly as y…" at bounding box center [534, 510] width 672 height 646
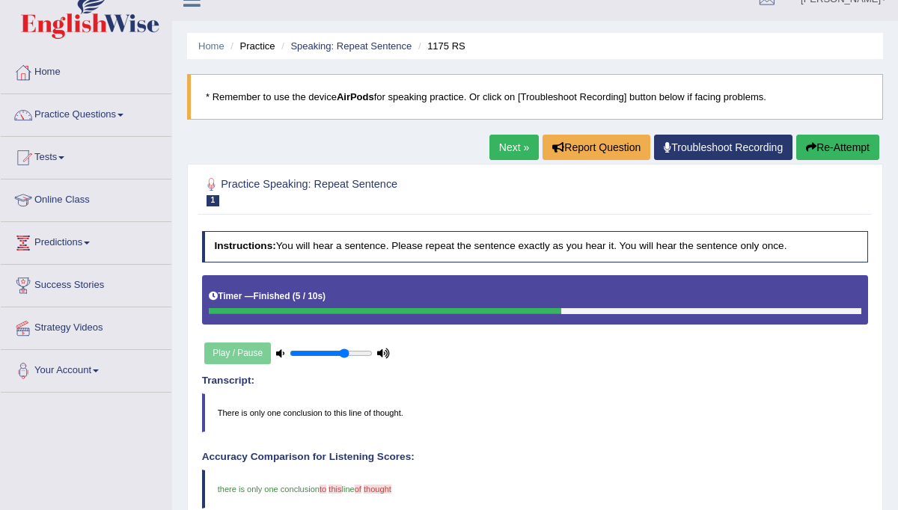
scroll to position [13, 0]
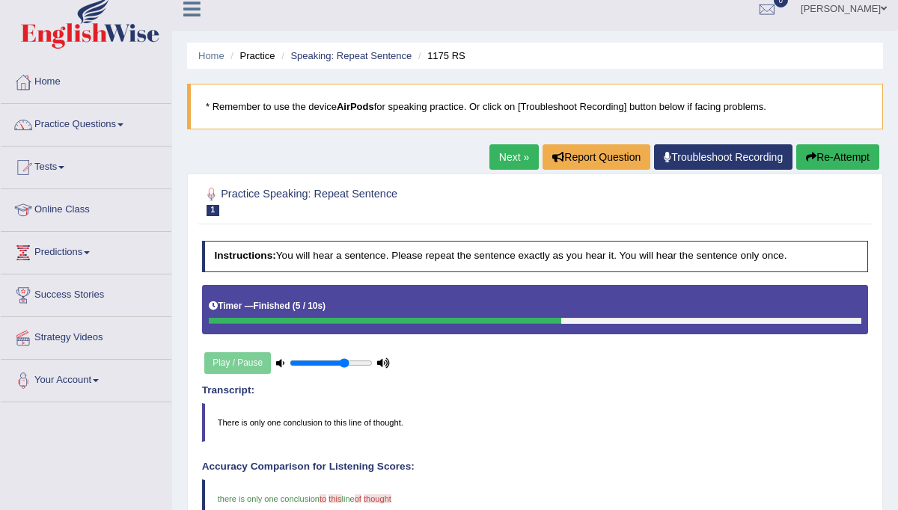
click at [500, 151] on link "Next »" at bounding box center [513, 156] width 49 height 25
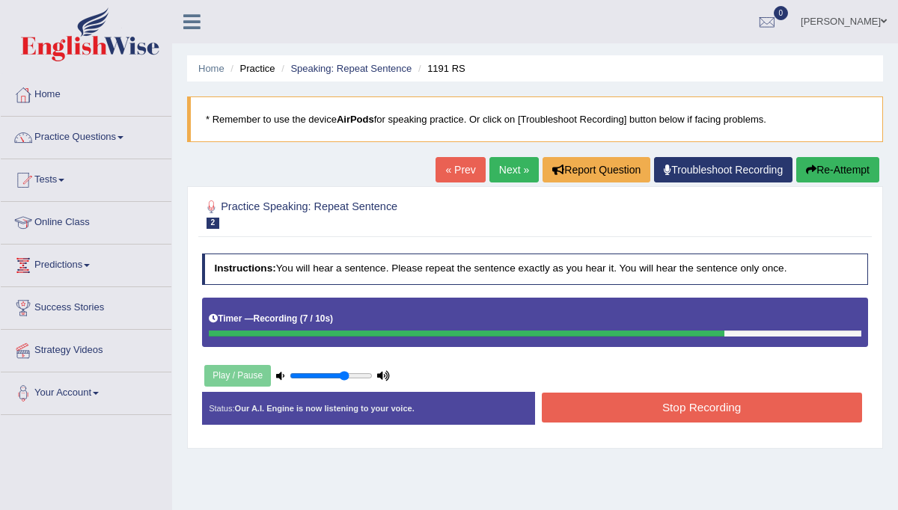
click at [625, 408] on button "Stop Recording" at bounding box center [702, 407] width 320 height 29
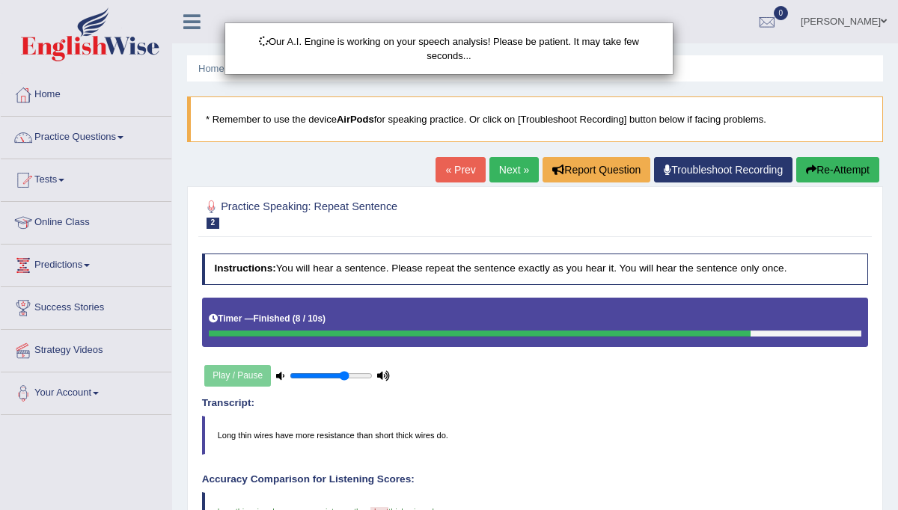
click at [836, 443] on div "Our A.I. Engine is working on your speech analysis! Please be patient. It may t…" at bounding box center [449, 255] width 898 height 510
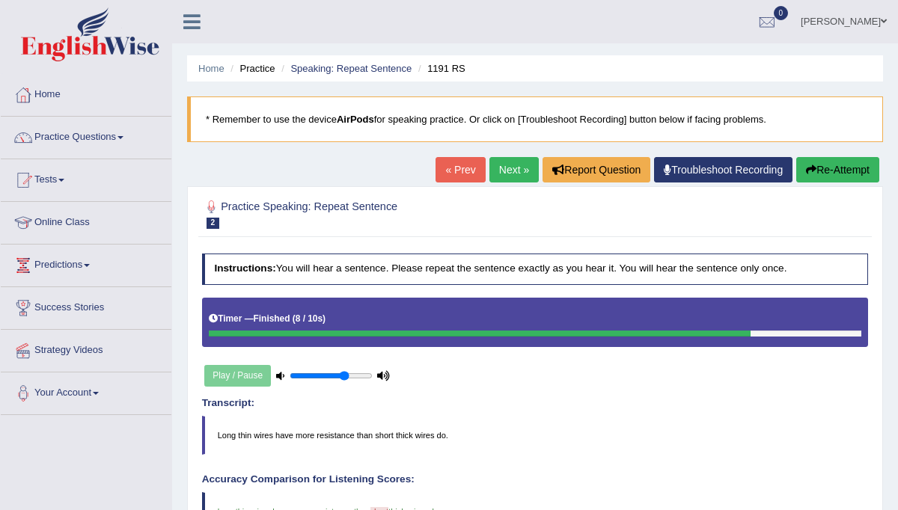
click at [503, 170] on link "Next »" at bounding box center [513, 169] width 49 height 25
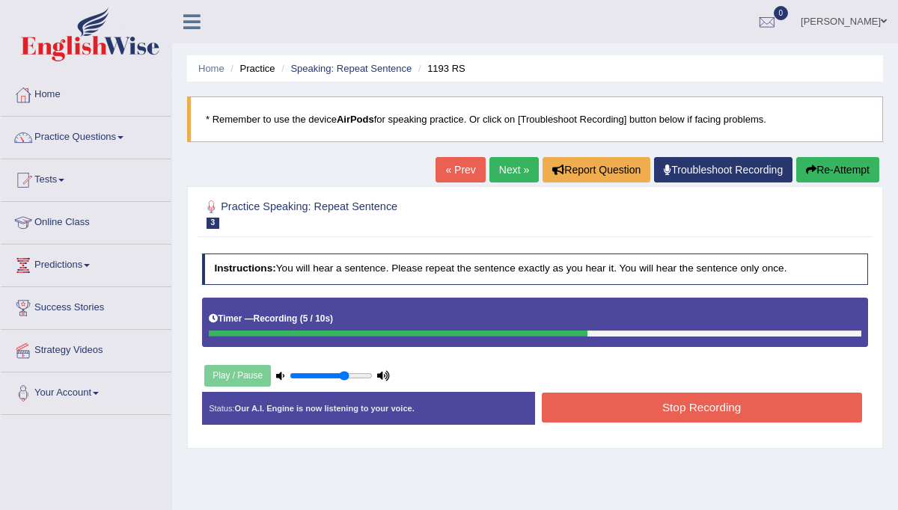
click at [652, 402] on button "Stop Recording" at bounding box center [702, 407] width 320 height 29
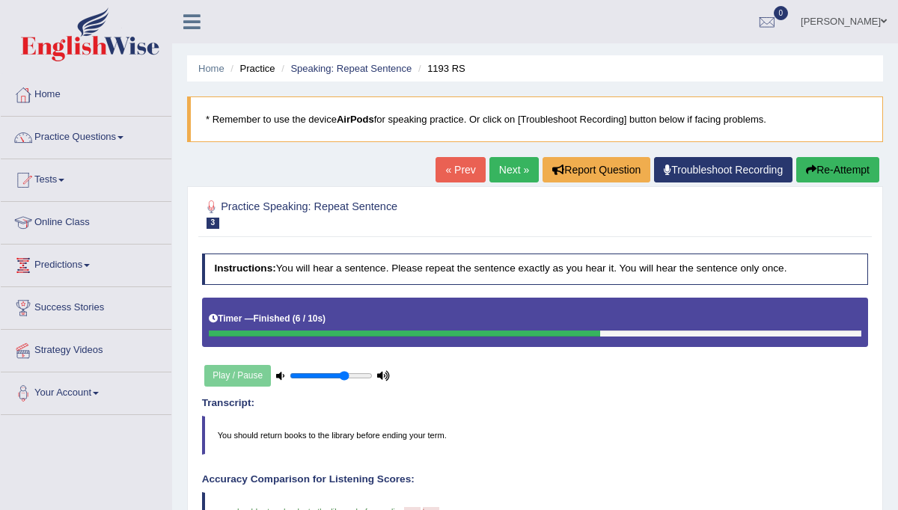
click at [505, 168] on link "Next »" at bounding box center [513, 169] width 49 height 25
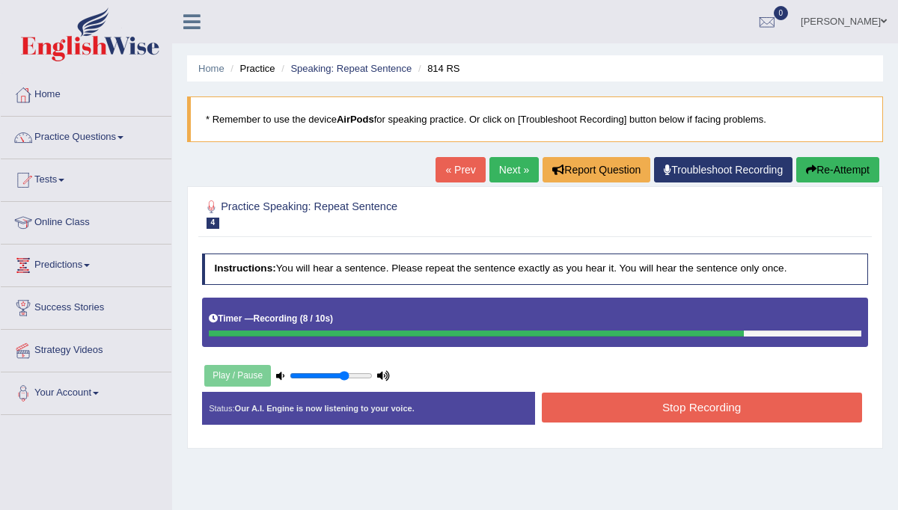
click at [673, 399] on button "Stop Recording" at bounding box center [702, 407] width 320 height 29
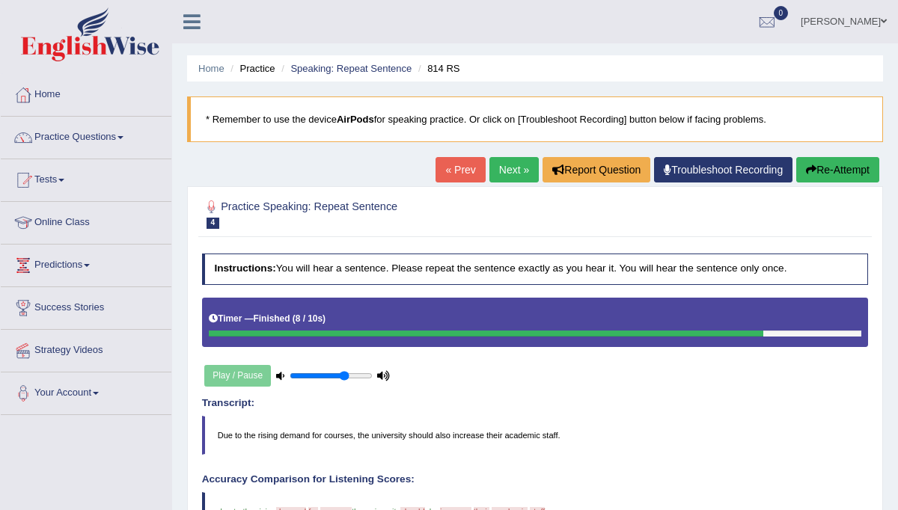
click at [504, 171] on link "Next »" at bounding box center [513, 169] width 49 height 25
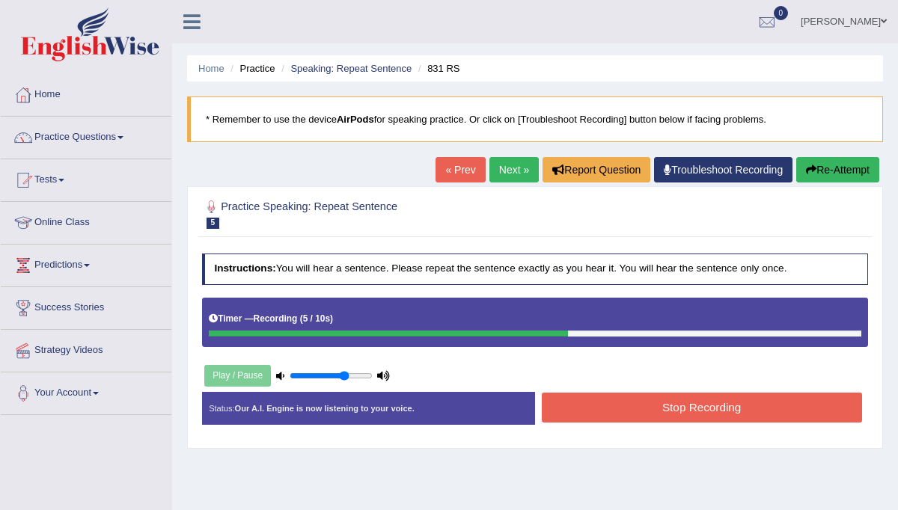
click at [656, 408] on button "Stop Recording" at bounding box center [702, 407] width 320 height 29
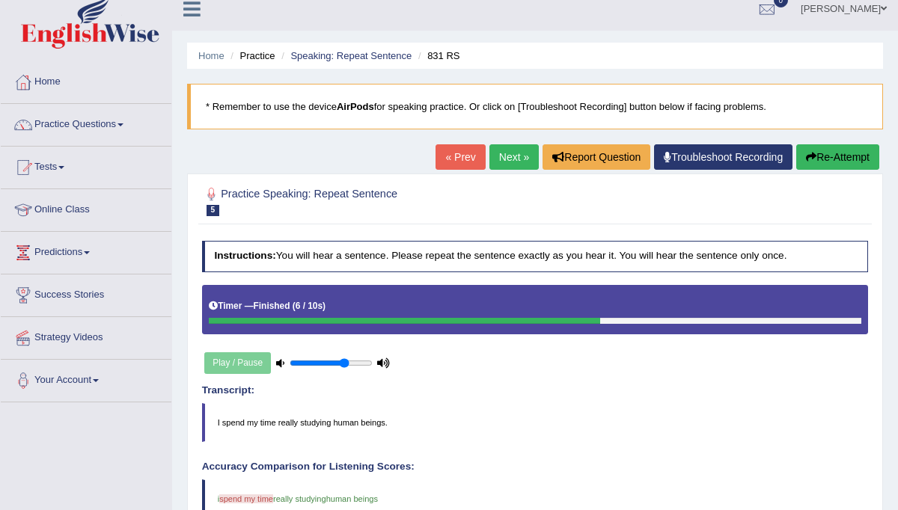
scroll to position [13, 0]
click at [509, 155] on link "Next »" at bounding box center [513, 156] width 49 height 25
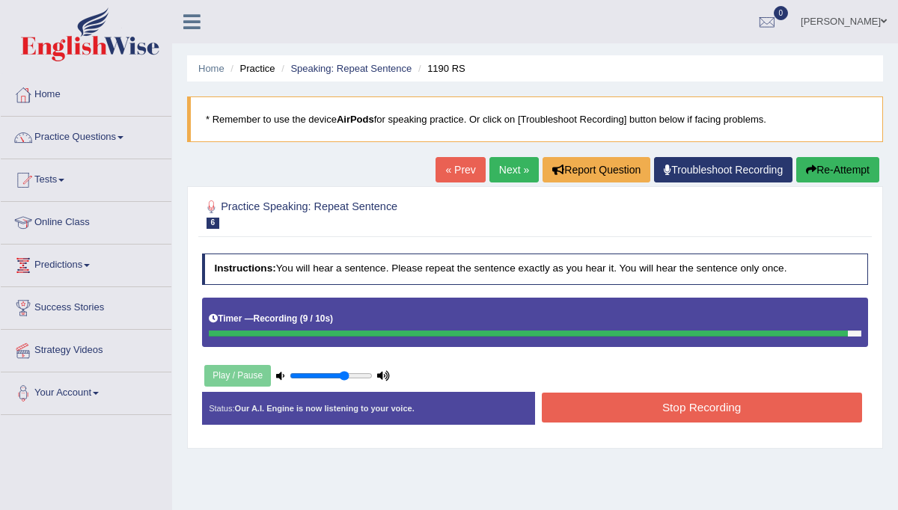
click at [646, 405] on button "Stop Recording" at bounding box center [702, 407] width 320 height 29
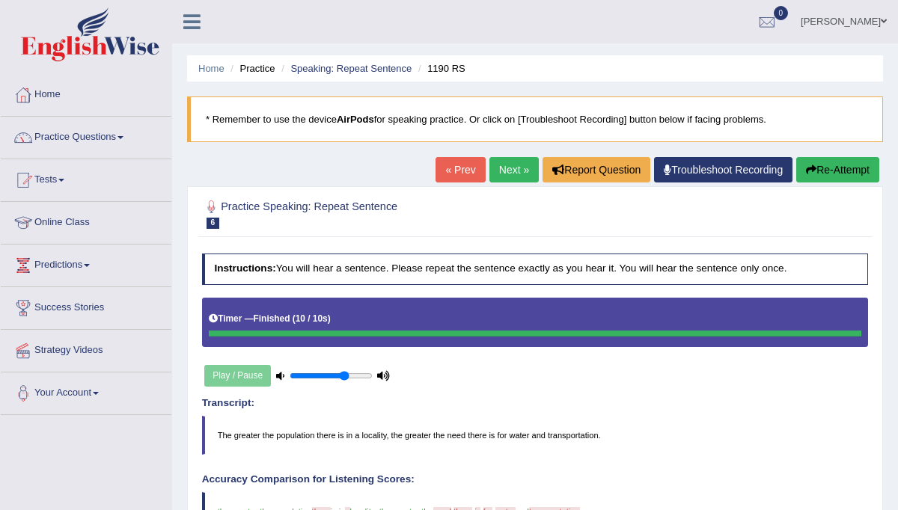
click at [500, 166] on link "Next »" at bounding box center [513, 169] width 49 height 25
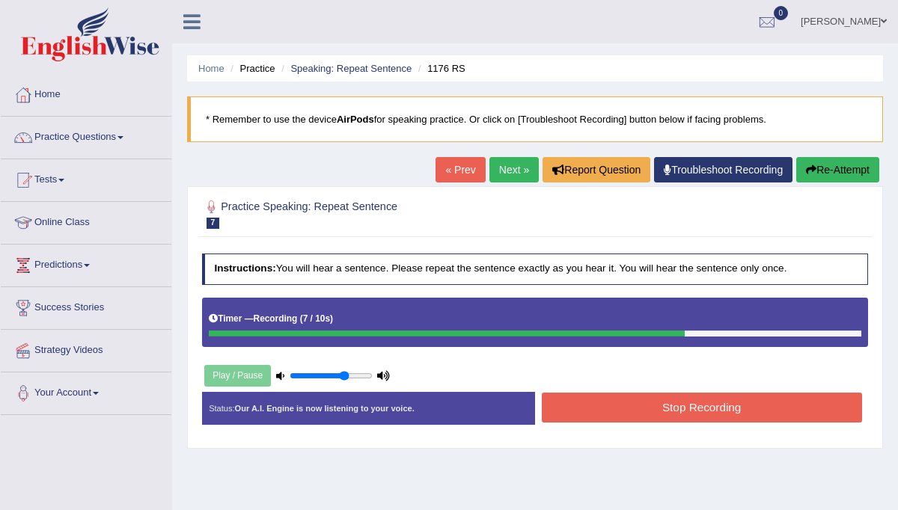
click at [653, 407] on button "Stop Recording" at bounding box center [702, 407] width 320 height 29
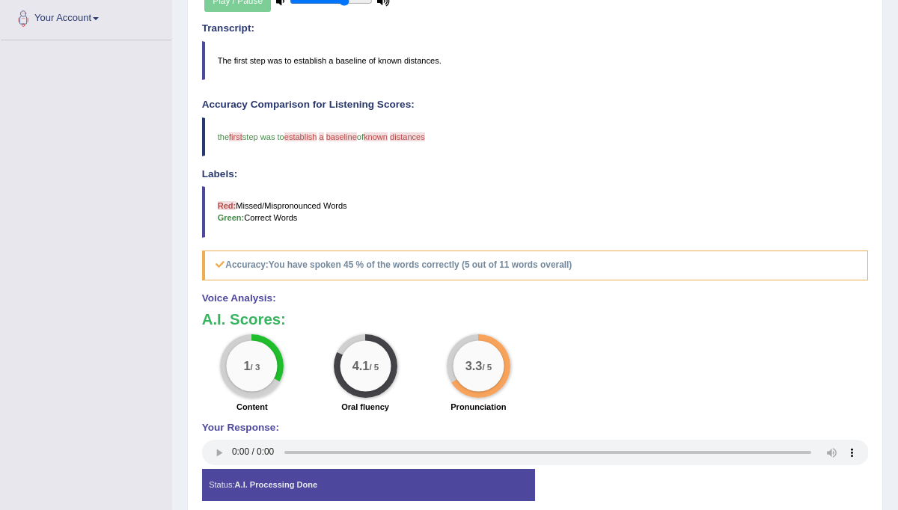
scroll to position [372, 0]
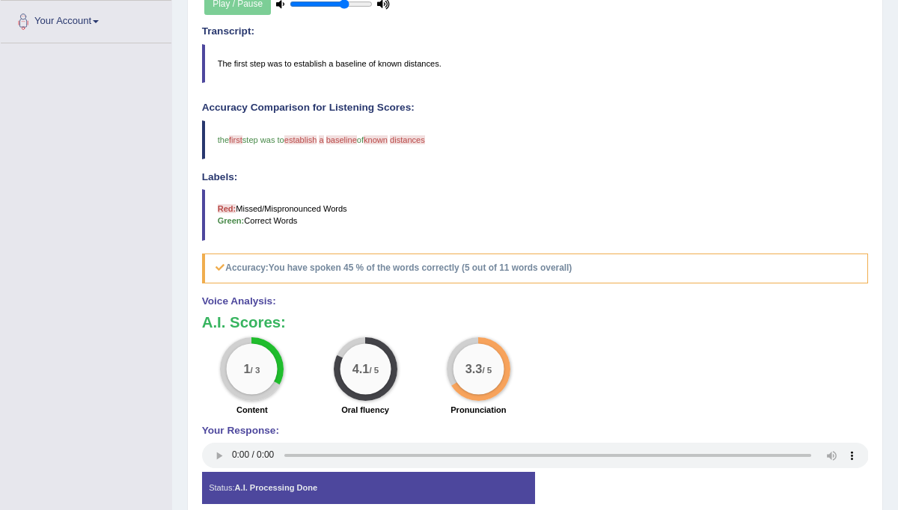
click at [646, 200] on blockquote "Red: Missed/Mispronounced Words Green: Correct Words" at bounding box center [535, 214] width 666 height 51
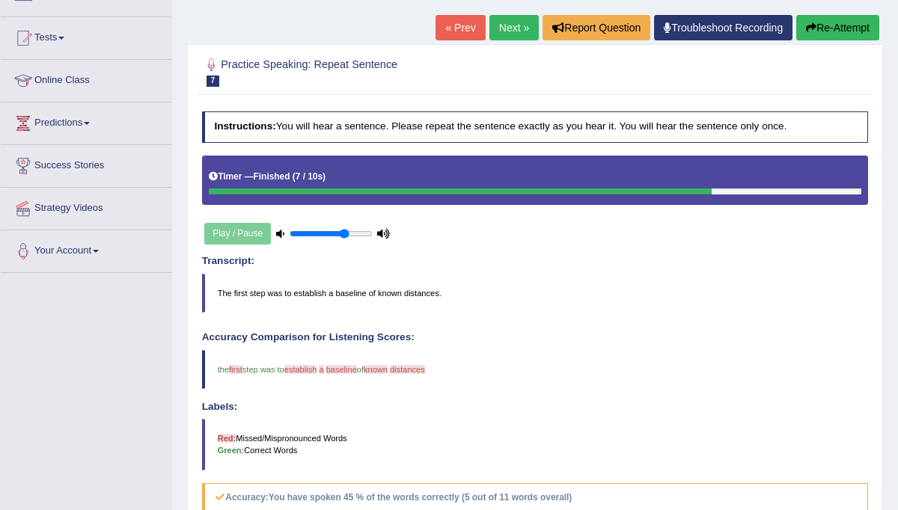
scroll to position [132, 0]
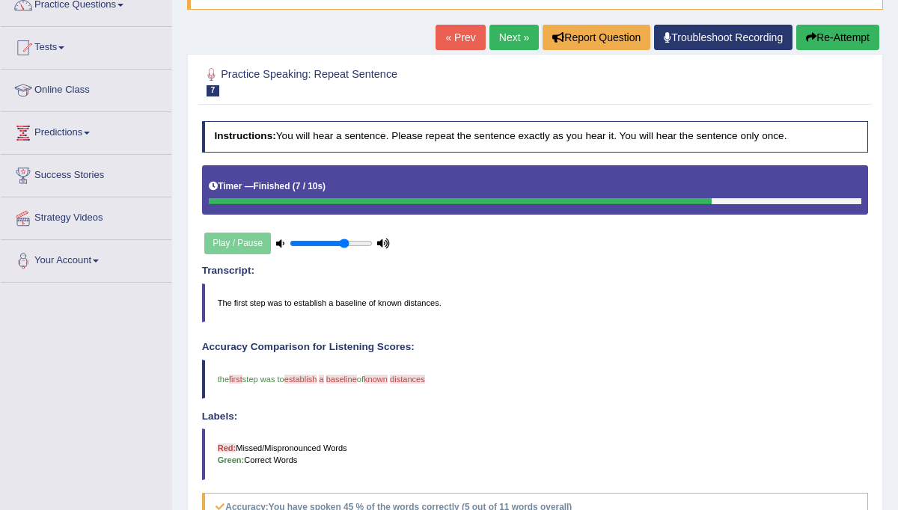
click at [502, 34] on link "Next »" at bounding box center [513, 37] width 49 height 25
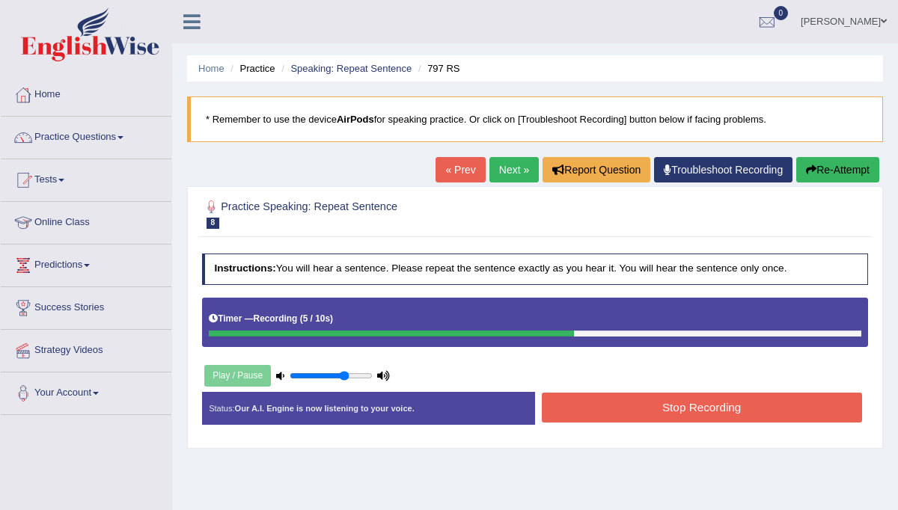
click at [649, 404] on button "Stop Recording" at bounding box center [702, 407] width 320 height 29
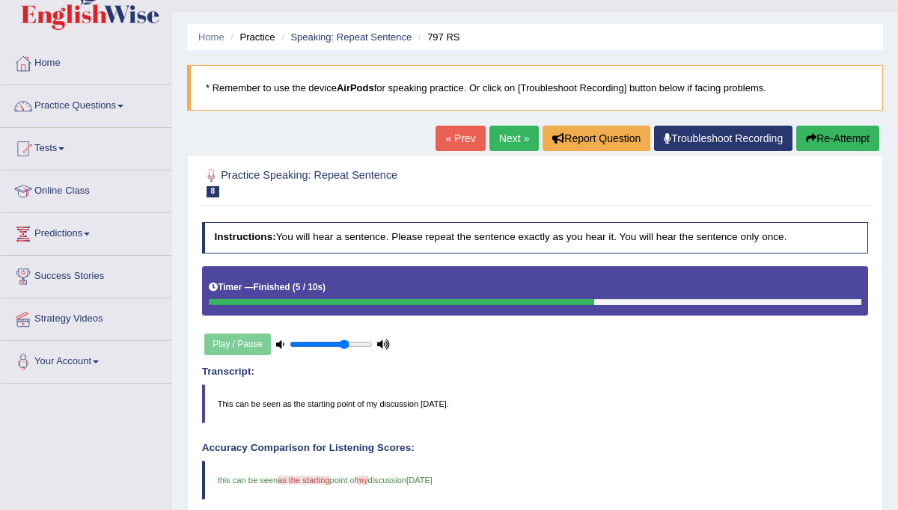
scroll to position [30, 0]
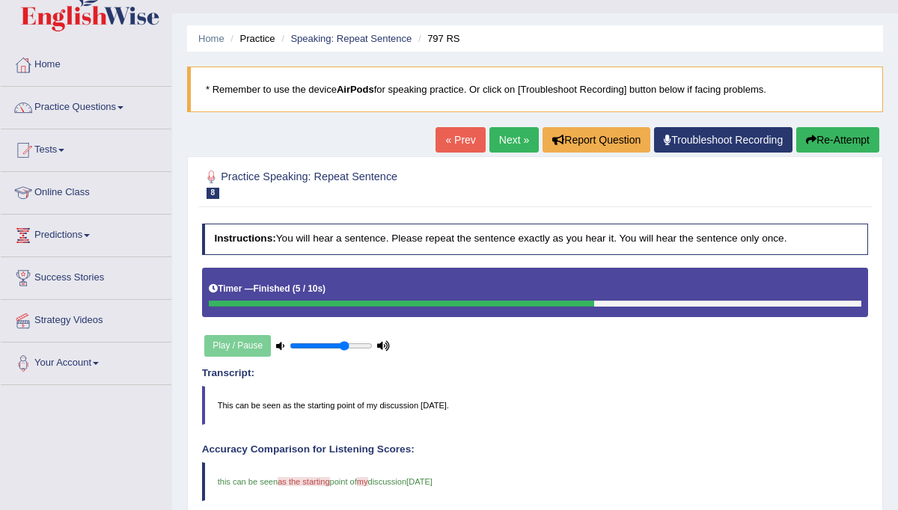
click at [504, 139] on link "Next »" at bounding box center [513, 139] width 49 height 25
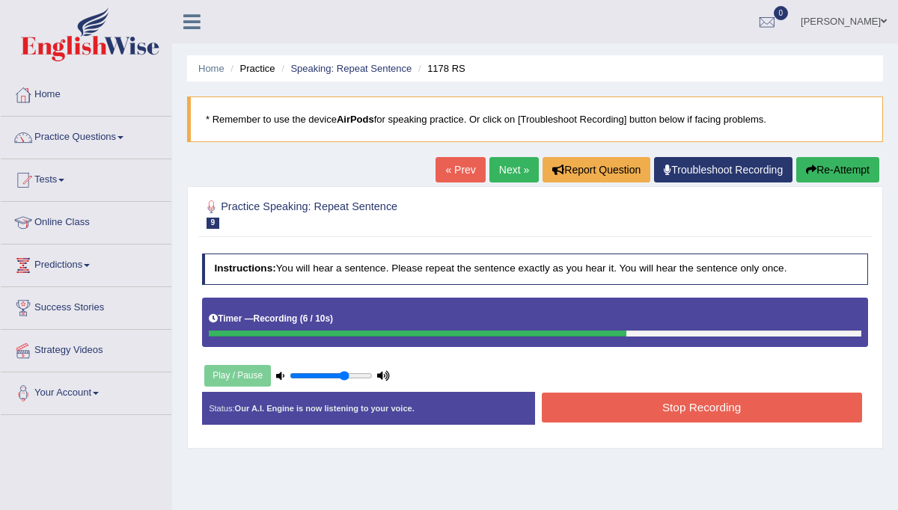
click at [643, 405] on button "Stop Recording" at bounding box center [702, 407] width 320 height 29
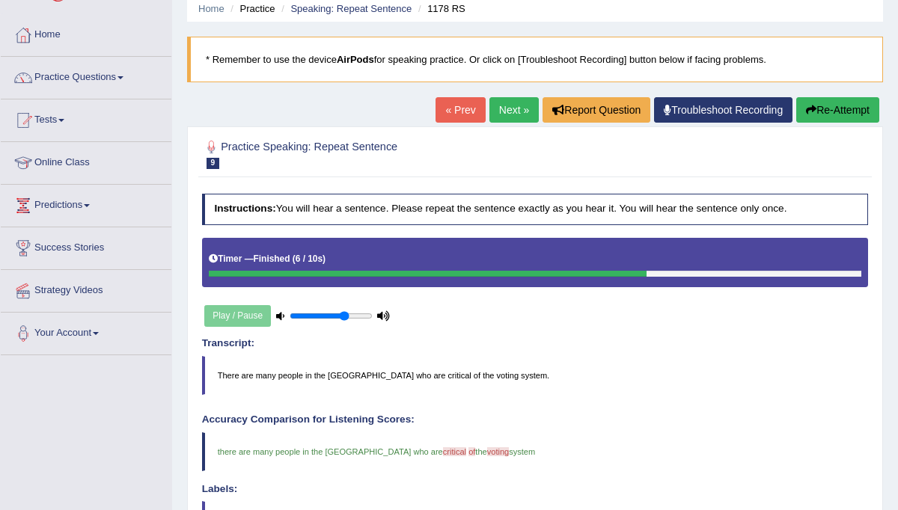
scroll to position [60, 0]
click at [508, 120] on link "Next »" at bounding box center [513, 109] width 49 height 25
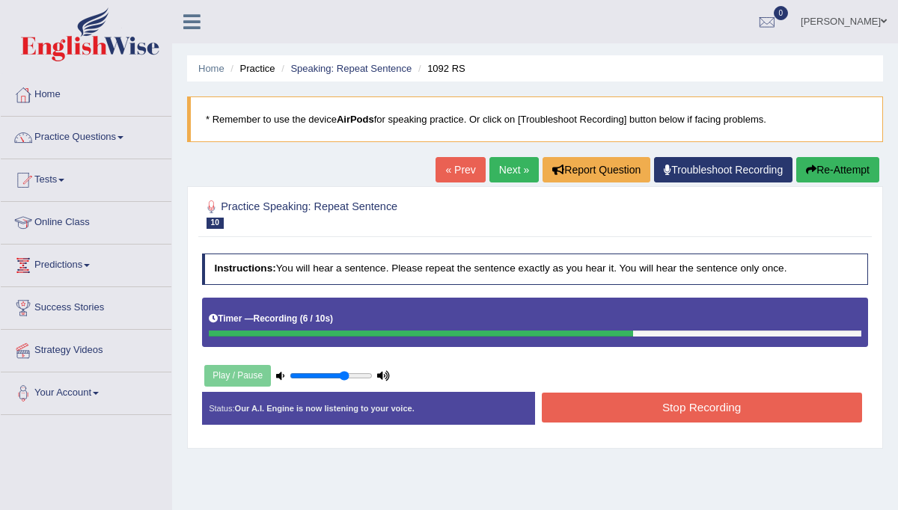
click at [654, 408] on button "Stop Recording" at bounding box center [702, 407] width 320 height 29
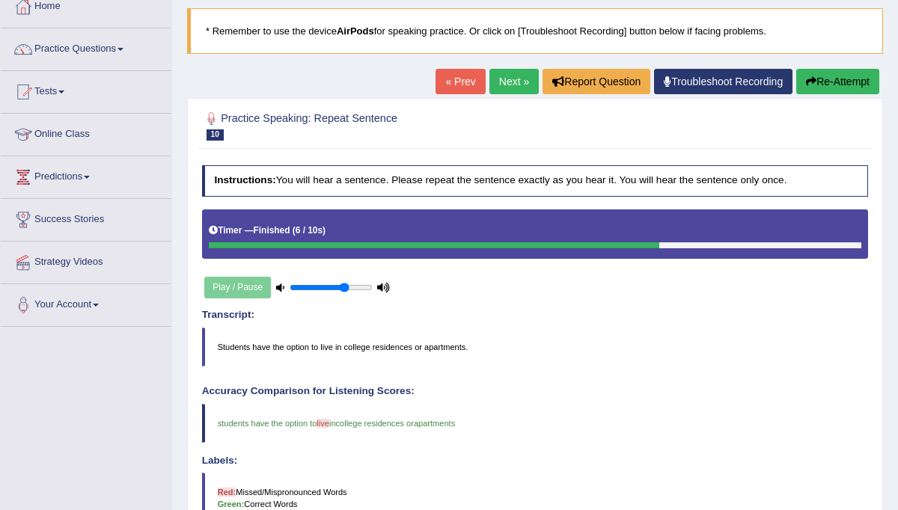
scroll to position [30, 0]
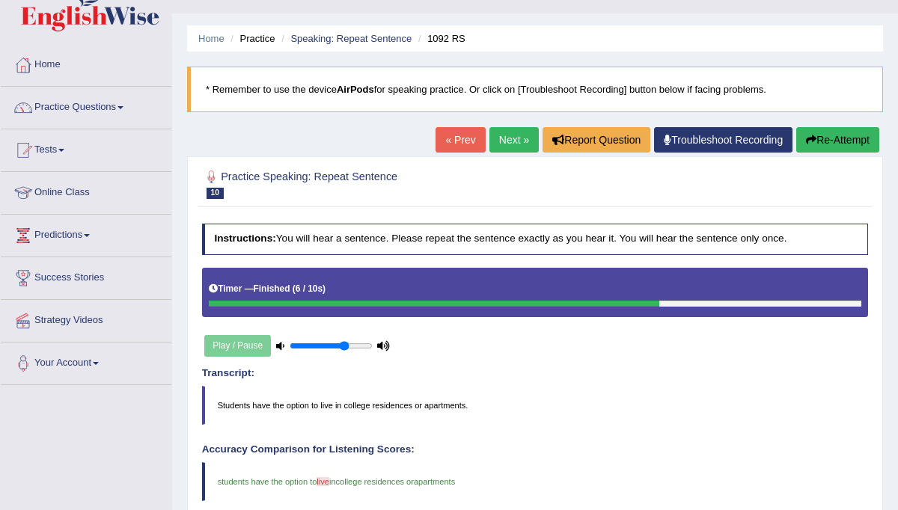
click at [495, 141] on link "Next »" at bounding box center [513, 139] width 49 height 25
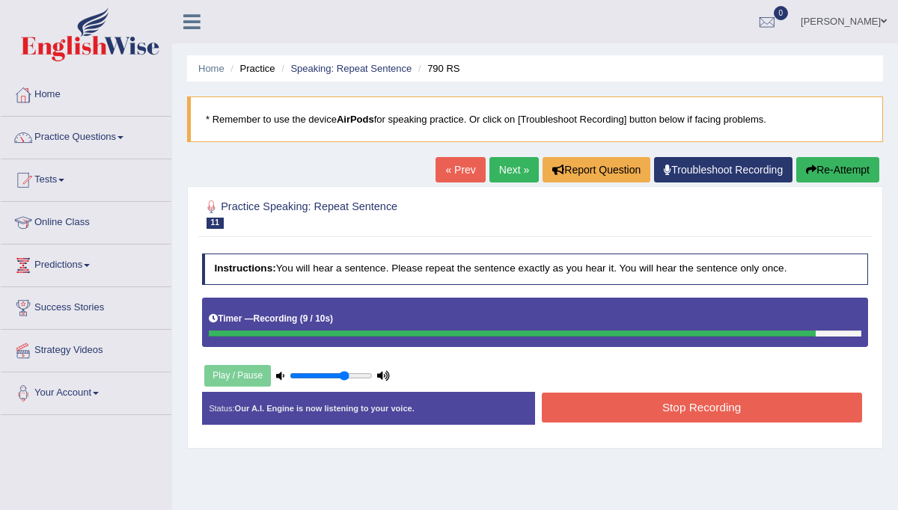
click at [627, 408] on button "Stop Recording" at bounding box center [702, 407] width 320 height 29
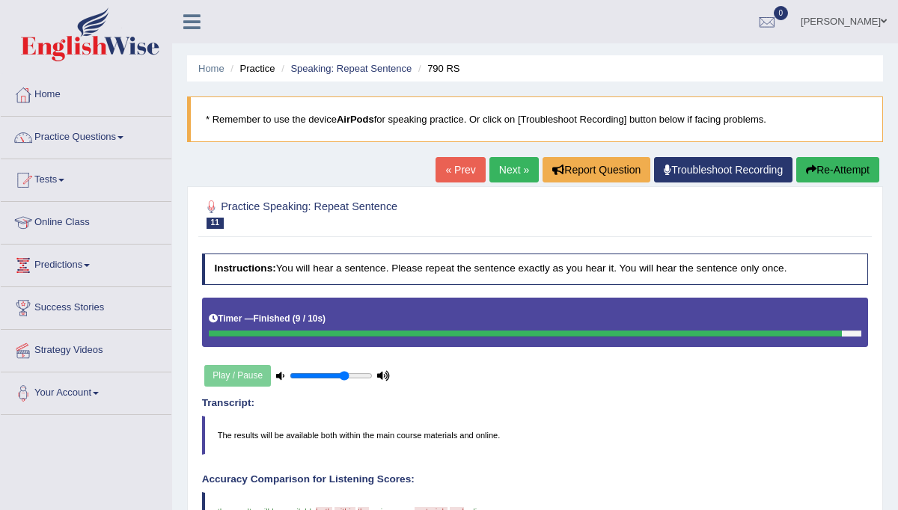
click at [503, 171] on link "Next »" at bounding box center [513, 169] width 49 height 25
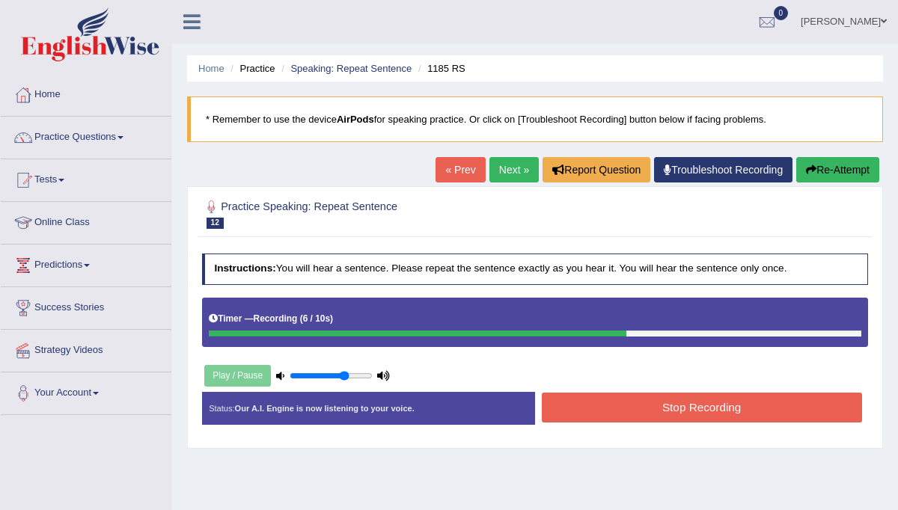
click at [663, 403] on button "Stop Recording" at bounding box center [702, 407] width 320 height 29
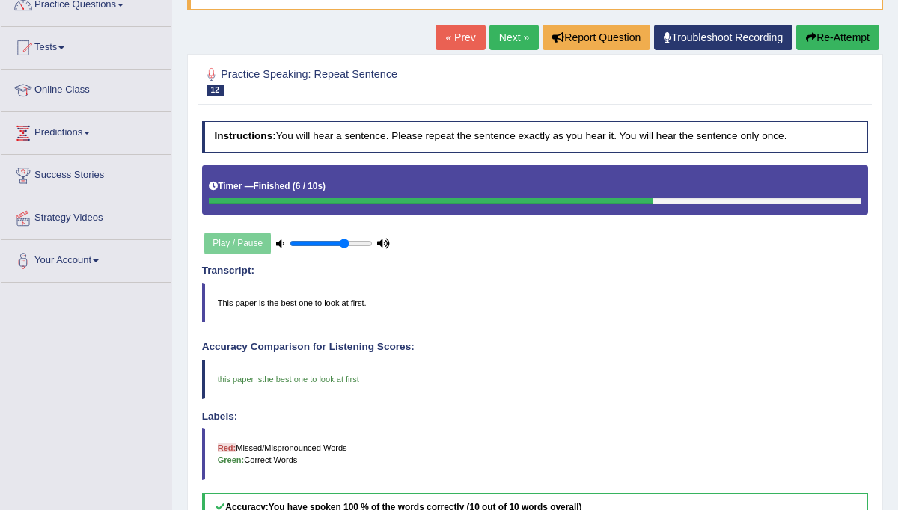
scroll to position [132, 0]
click at [497, 32] on link "Next »" at bounding box center [513, 37] width 49 height 25
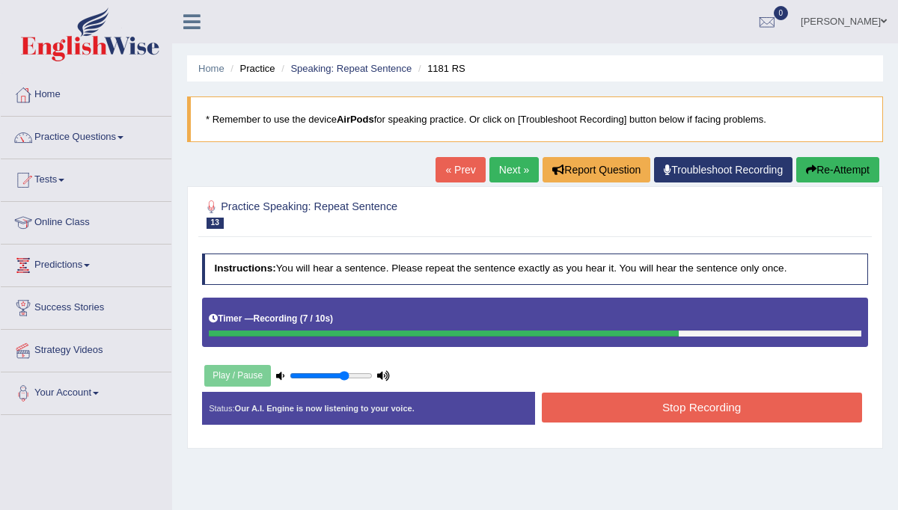
click at [649, 402] on button "Stop Recording" at bounding box center [702, 407] width 320 height 29
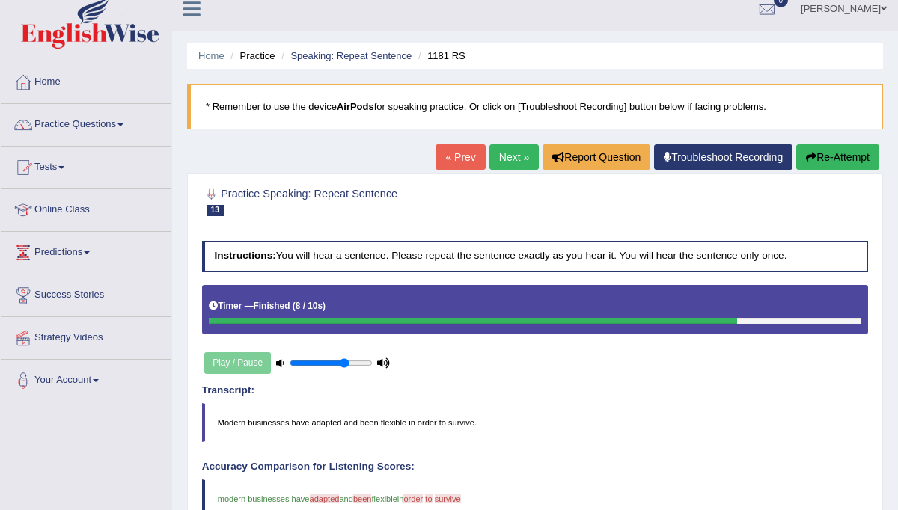
scroll to position [13, 0]
click at [505, 152] on link "Next »" at bounding box center [513, 156] width 49 height 25
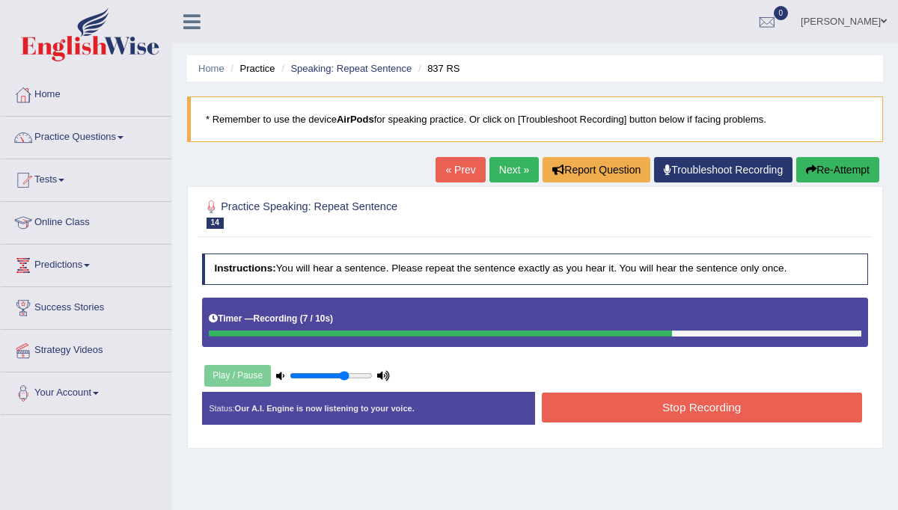
click at [605, 397] on button "Stop Recording" at bounding box center [702, 407] width 320 height 29
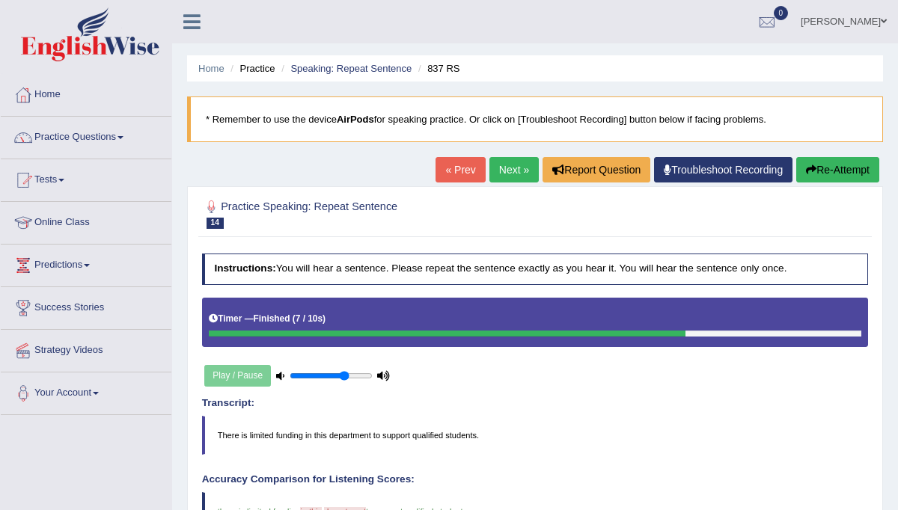
click at [497, 171] on link "Next »" at bounding box center [513, 169] width 49 height 25
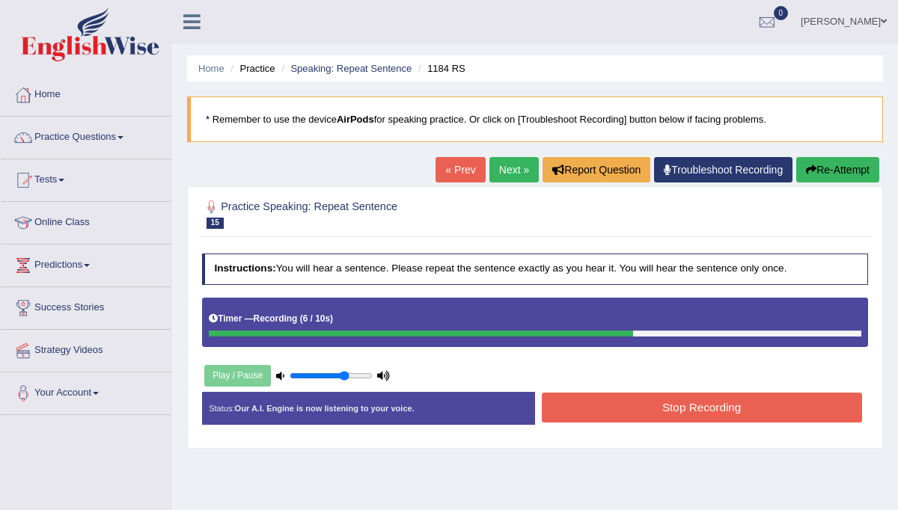
click at [622, 403] on button "Stop Recording" at bounding box center [702, 407] width 320 height 29
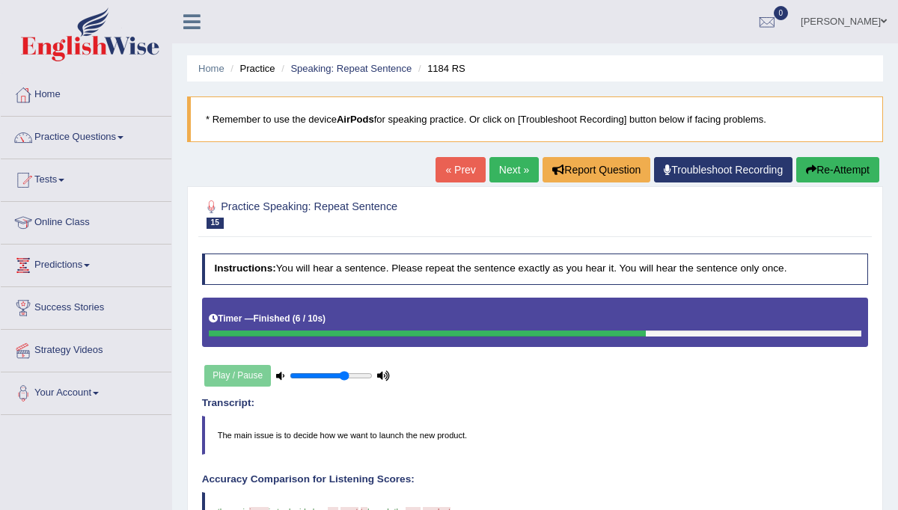
click at [505, 165] on link "Next »" at bounding box center [513, 169] width 49 height 25
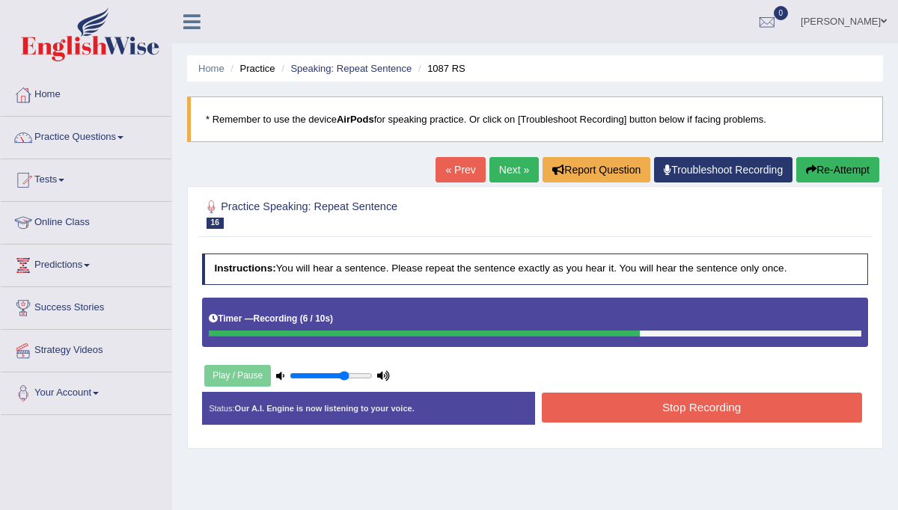
click at [670, 403] on button "Stop Recording" at bounding box center [702, 407] width 320 height 29
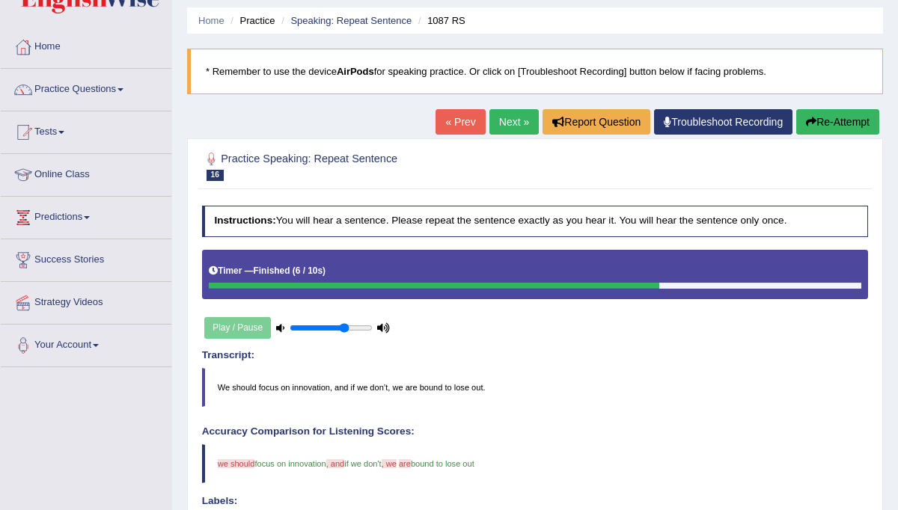
scroll to position [43, 0]
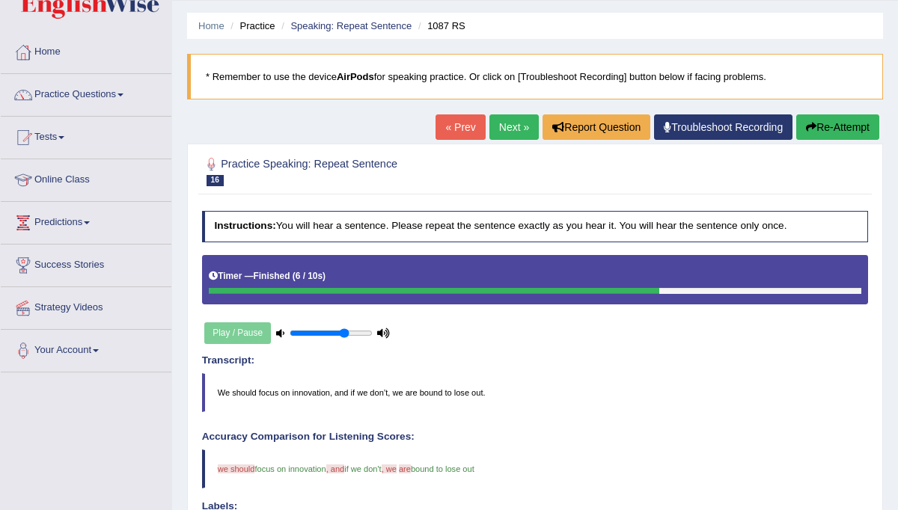
click at [512, 123] on link "Next »" at bounding box center [513, 126] width 49 height 25
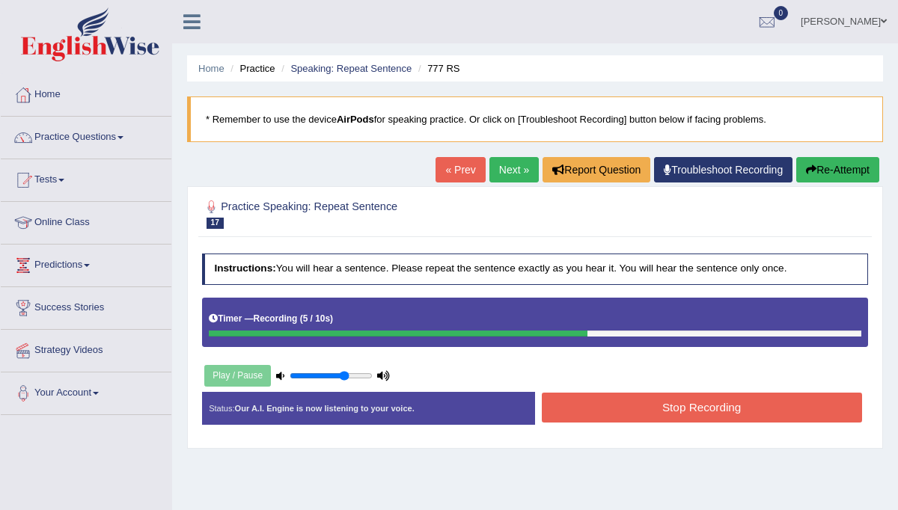
click at [634, 399] on button "Stop Recording" at bounding box center [702, 407] width 320 height 29
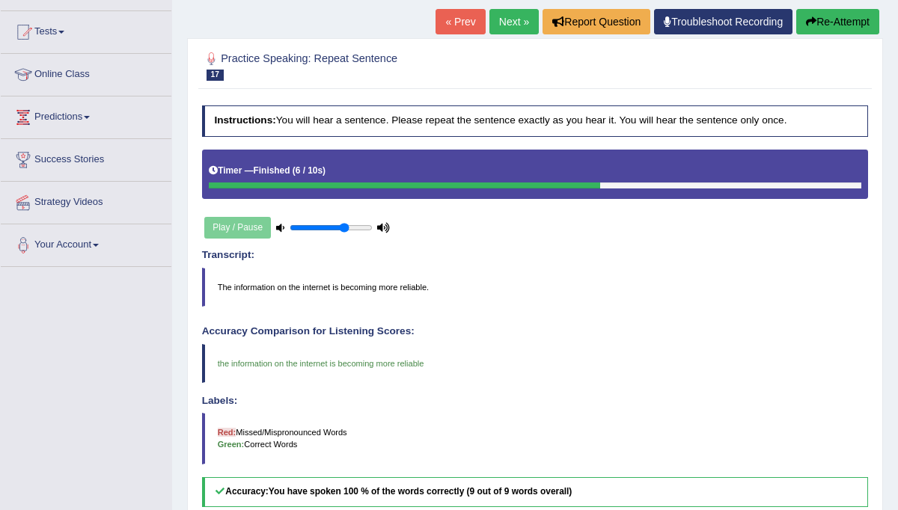
scroll to position [120, 0]
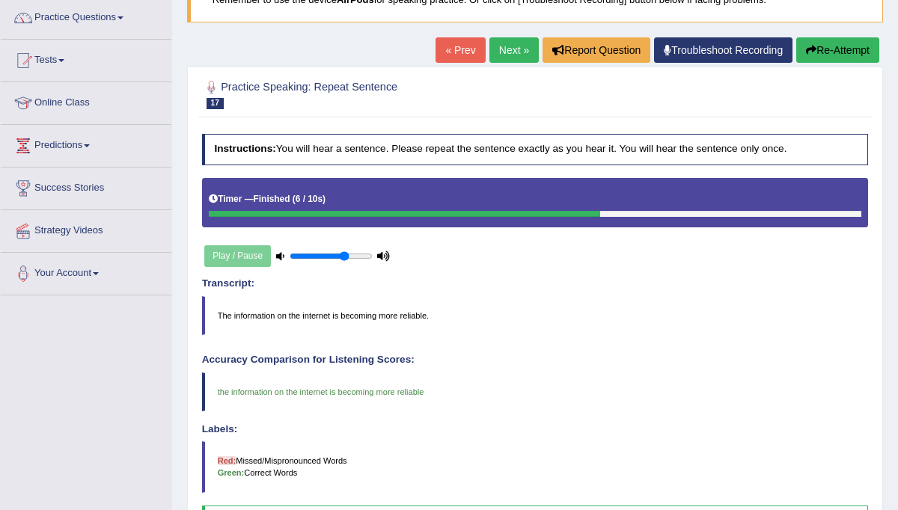
click at [505, 49] on link "Next »" at bounding box center [513, 49] width 49 height 25
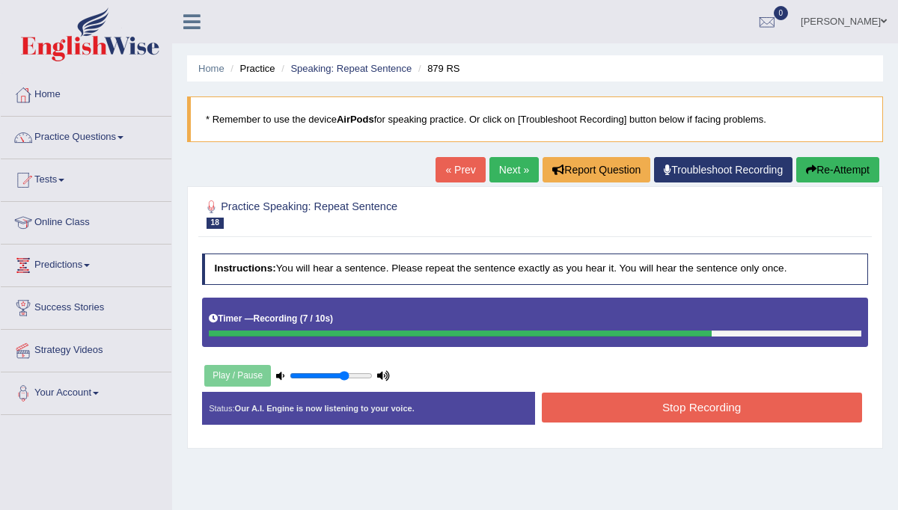
click at [643, 403] on button "Stop Recording" at bounding box center [702, 407] width 320 height 29
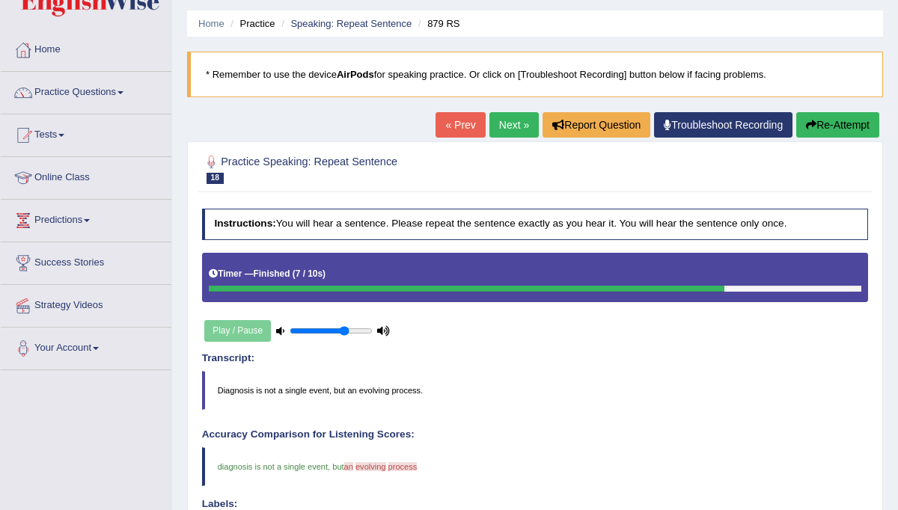
scroll to position [43, 0]
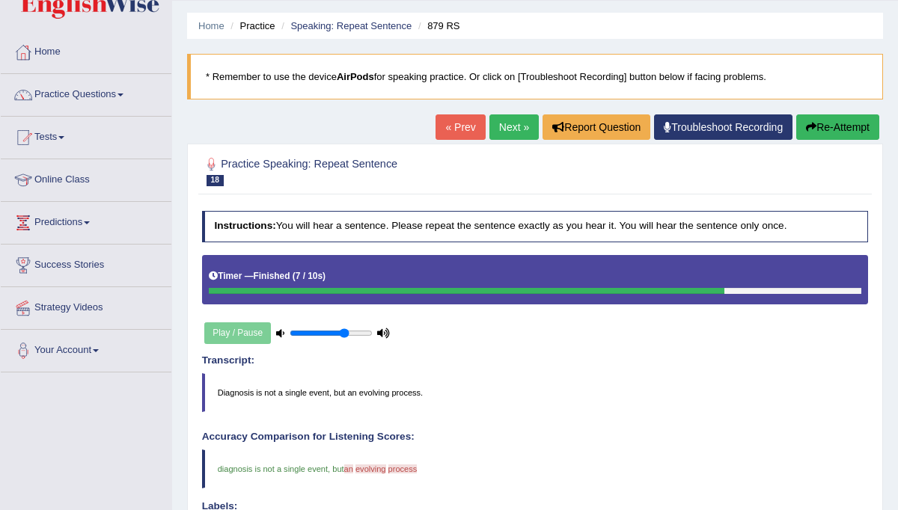
click at [502, 122] on link "Next »" at bounding box center [513, 126] width 49 height 25
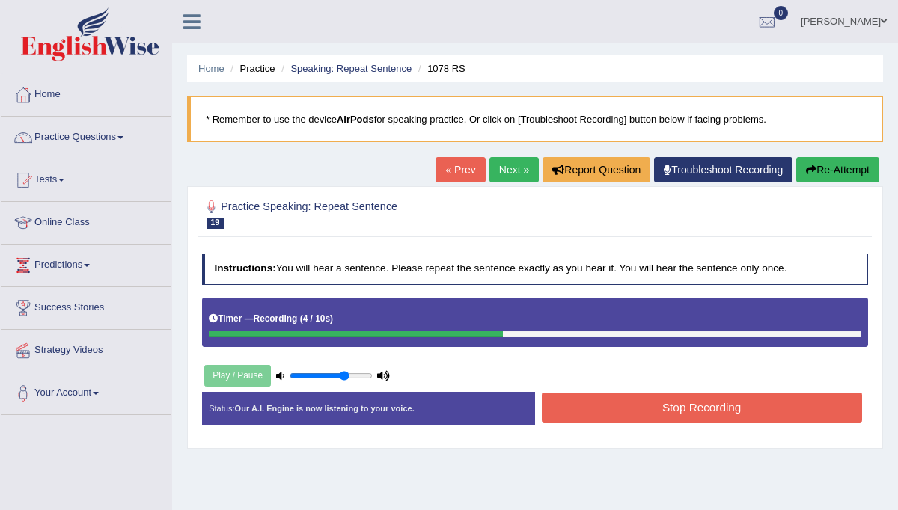
click at [614, 403] on button "Stop Recording" at bounding box center [702, 407] width 320 height 29
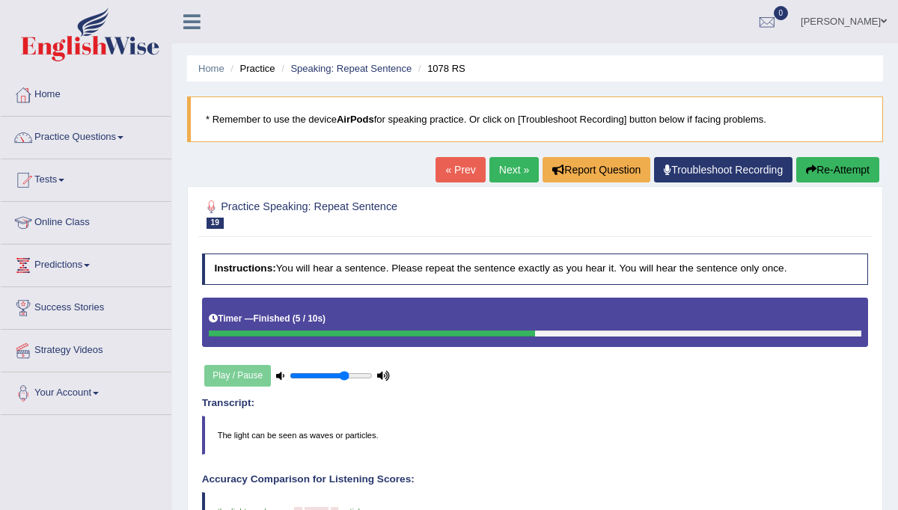
click at [506, 164] on link "Next »" at bounding box center [513, 169] width 49 height 25
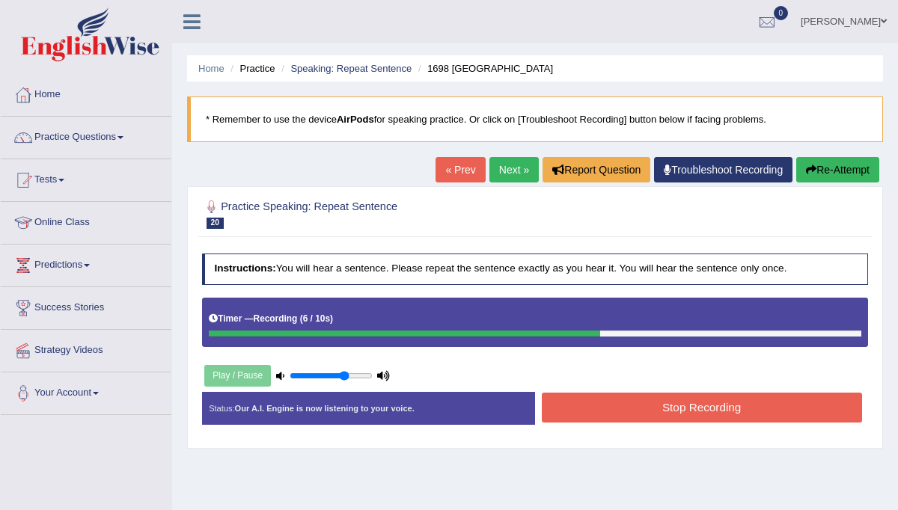
click at [617, 406] on button "Stop Recording" at bounding box center [702, 407] width 320 height 29
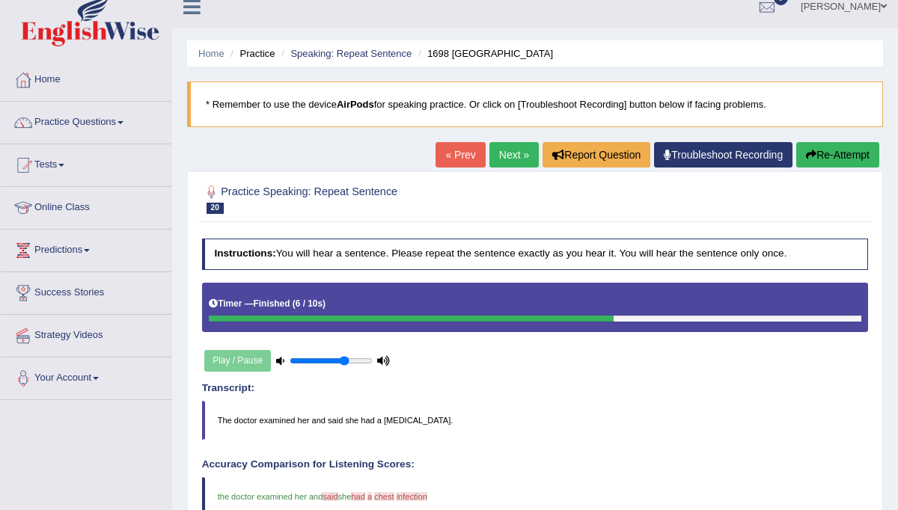
scroll to position [13, 0]
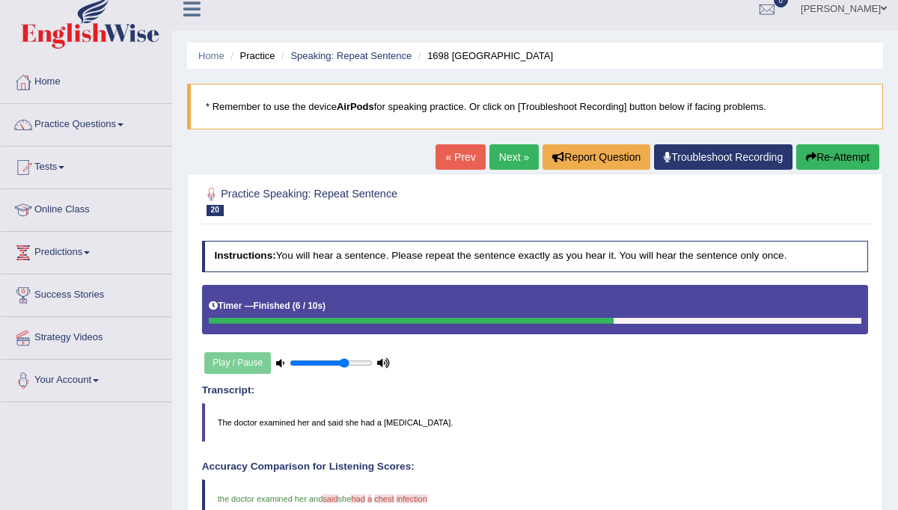
click at [501, 153] on link "Next »" at bounding box center [513, 156] width 49 height 25
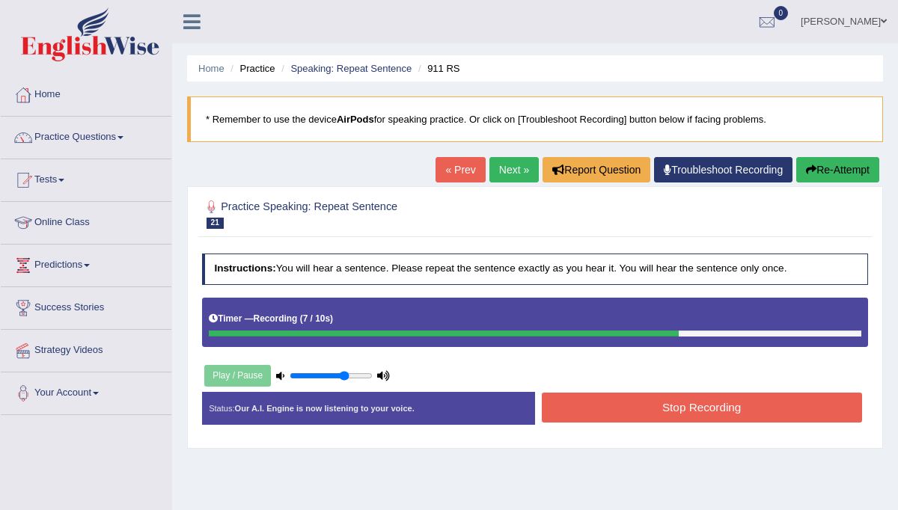
click at [641, 409] on button "Stop Recording" at bounding box center [702, 407] width 320 height 29
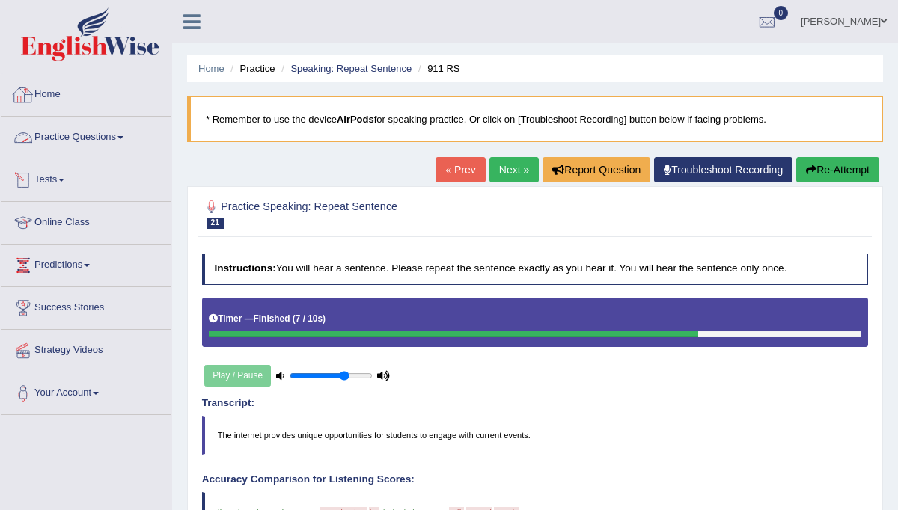
click at [65, 95] on link "Home" at bounding box center [86, 92] width 171 height 37
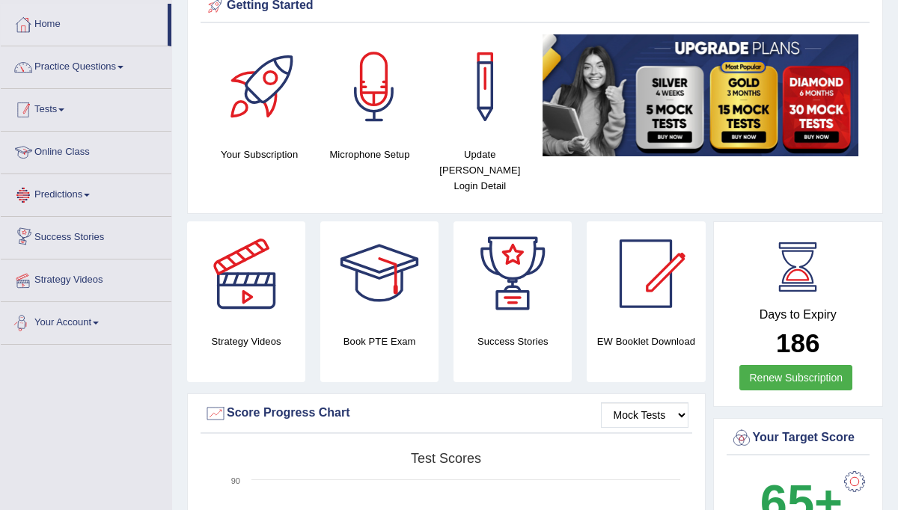
scroll to position [60, 0]
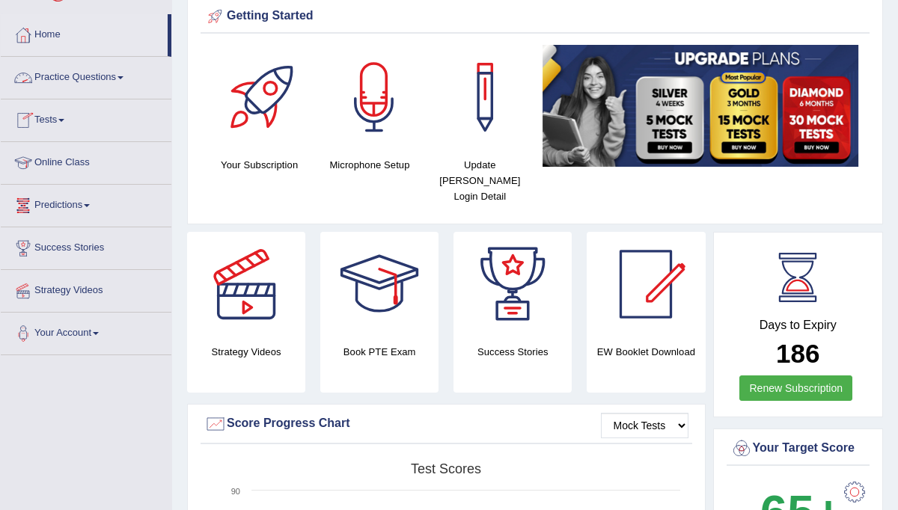
click at [127, 73] on link "Practice Questions" at bounding box center [86, 75] width 171 height 37
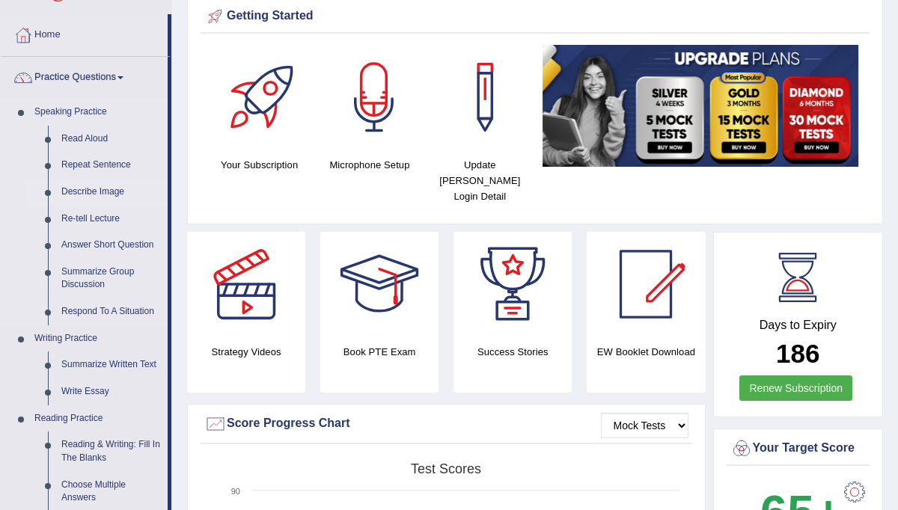
click at [99, 193] on link "Describe Image" at bounding box center [111, 192] width 113 height 27
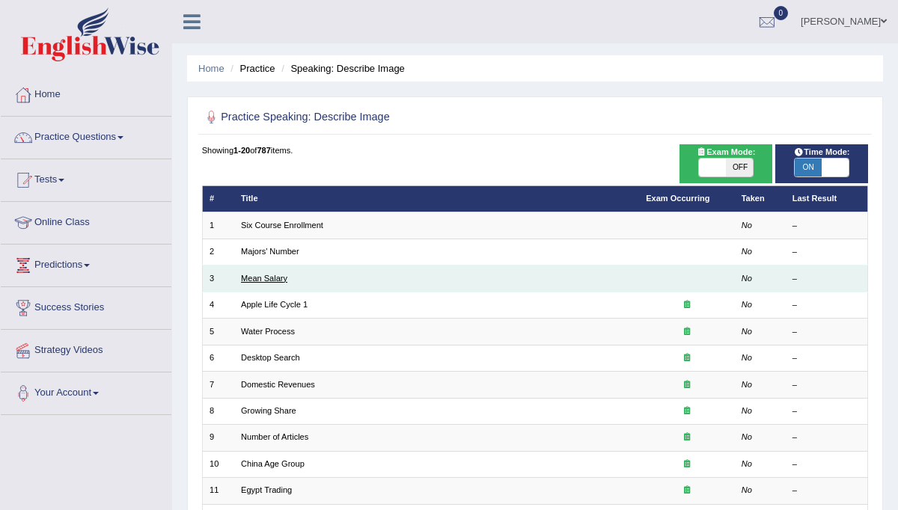
click at [282, 274] on link "Mean Salary" at bounding box center [264, 278] width 46 height 9
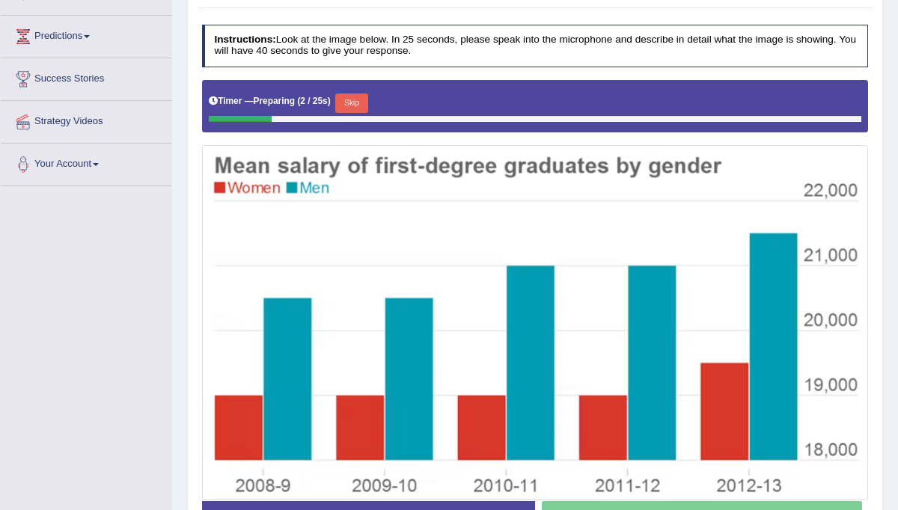
scroll to position [269, 0]
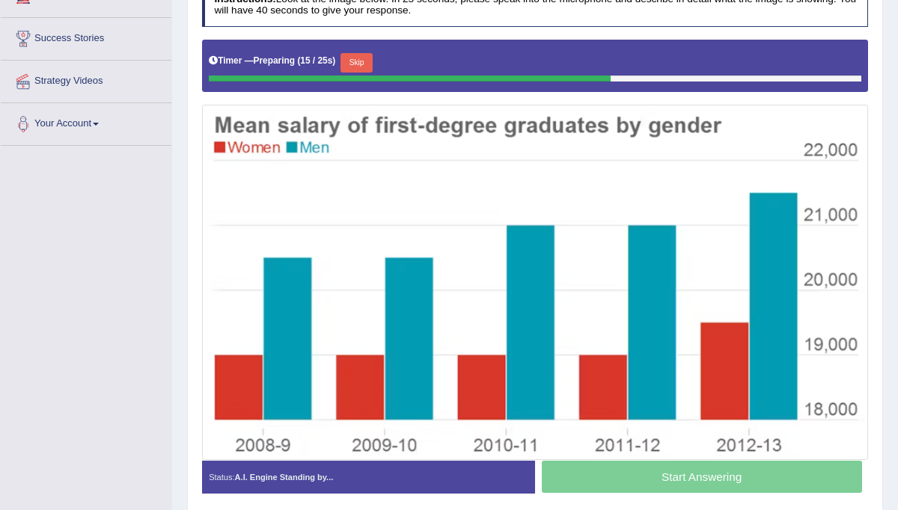
click at [362, 61] on button "Skip" at bounding box center [356, 62] width 32 height 19
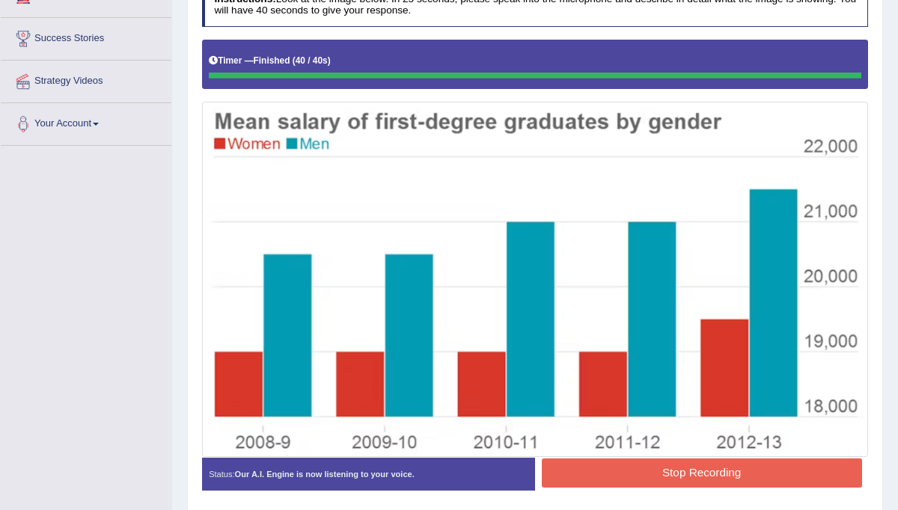
click at [623, 470] on div "Instructions: Look at the image below. In 25 seconds, please speak into the mic…" at bounding box center [534, 243] width 672 height 530
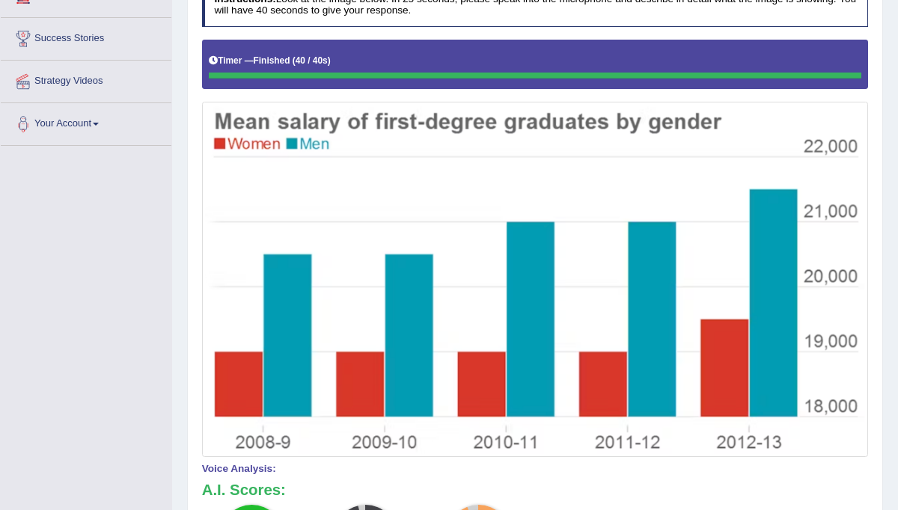
click at [888, 341] on div "Home Practice Speaking: Describe Image Mean Salary * Remember to use the device…" at bounding box center [535, 256] width 726 height 1051
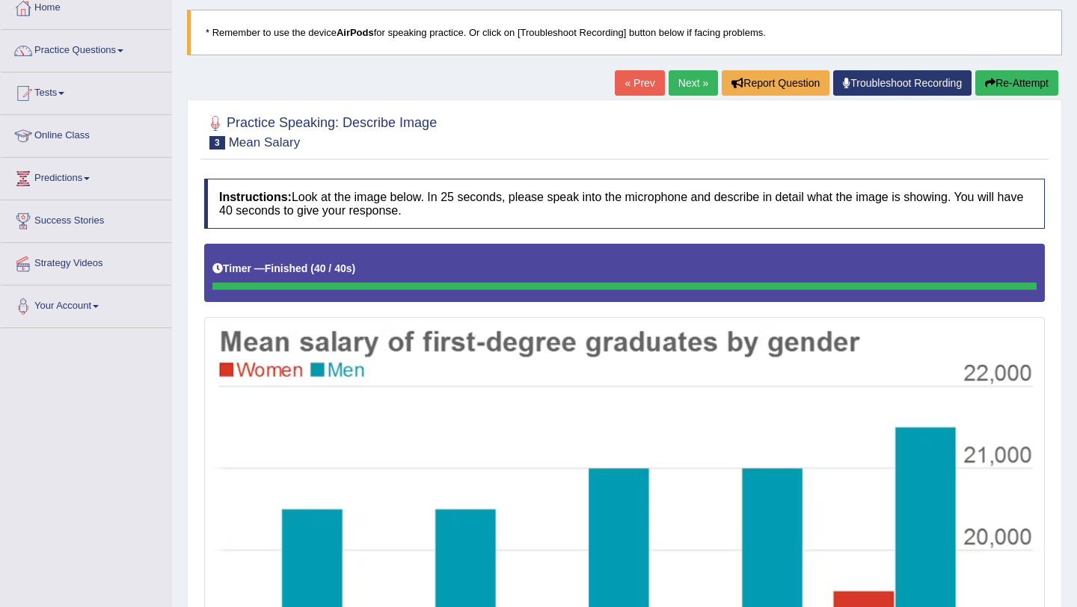
scroll to position [64, 0]
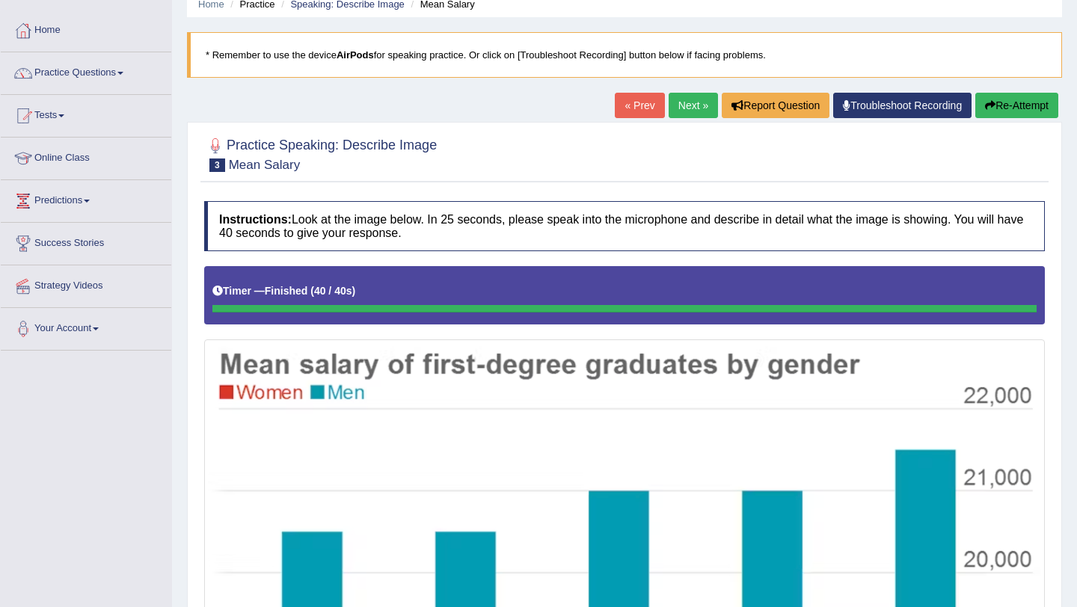
click at [678, 102] on link "Next »" at bounding box center [693, 105] width 49 height 25
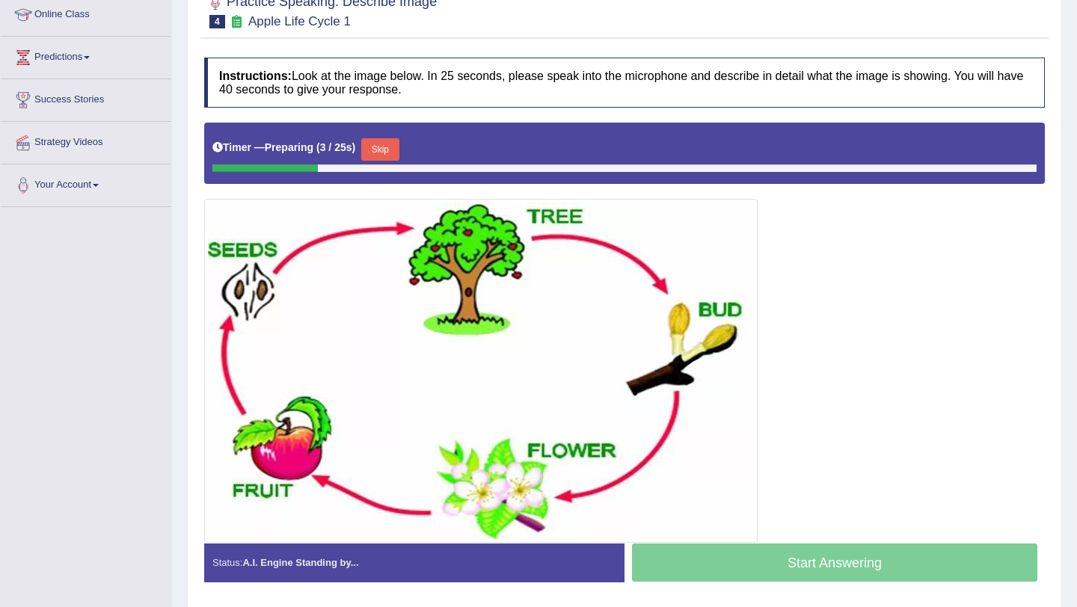
scroll to position [209, 0]
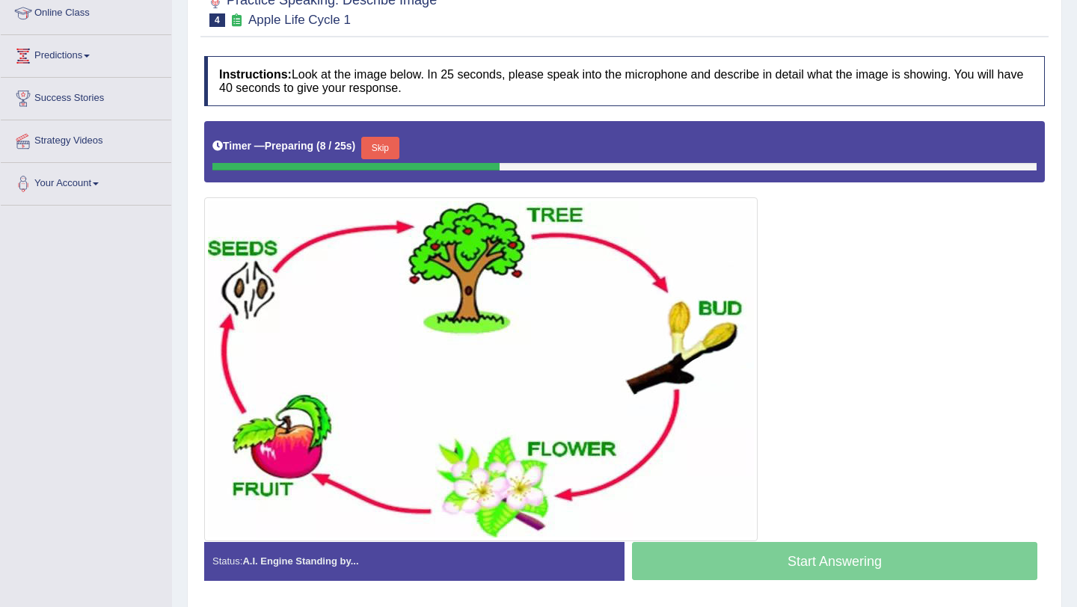
click at [386, 148] on button "Skip" at bounding box center [379, 148] width 37 height 22
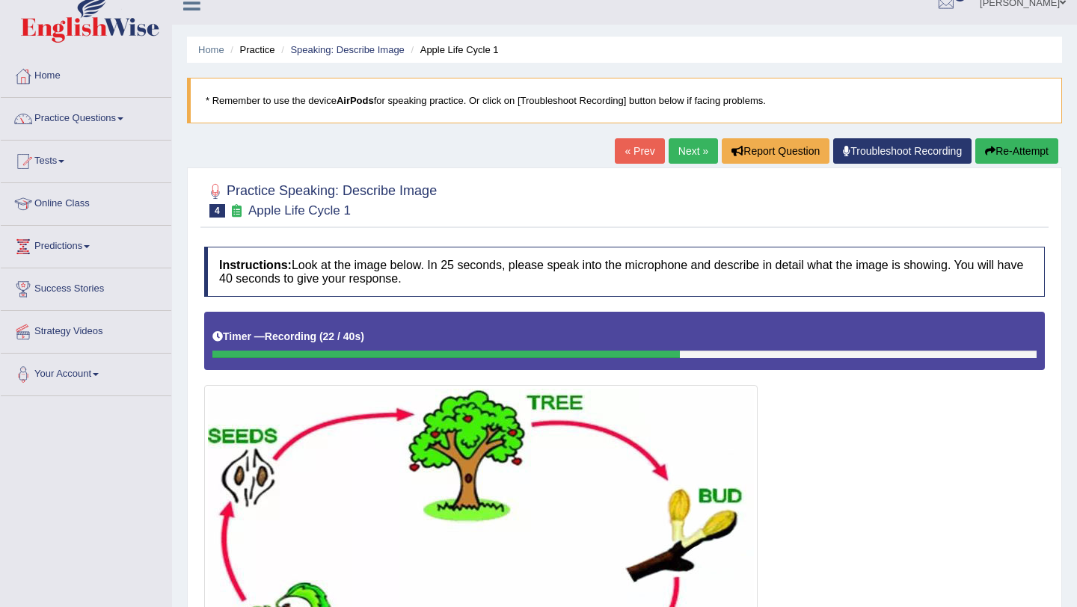
scroll to position [16, 0]
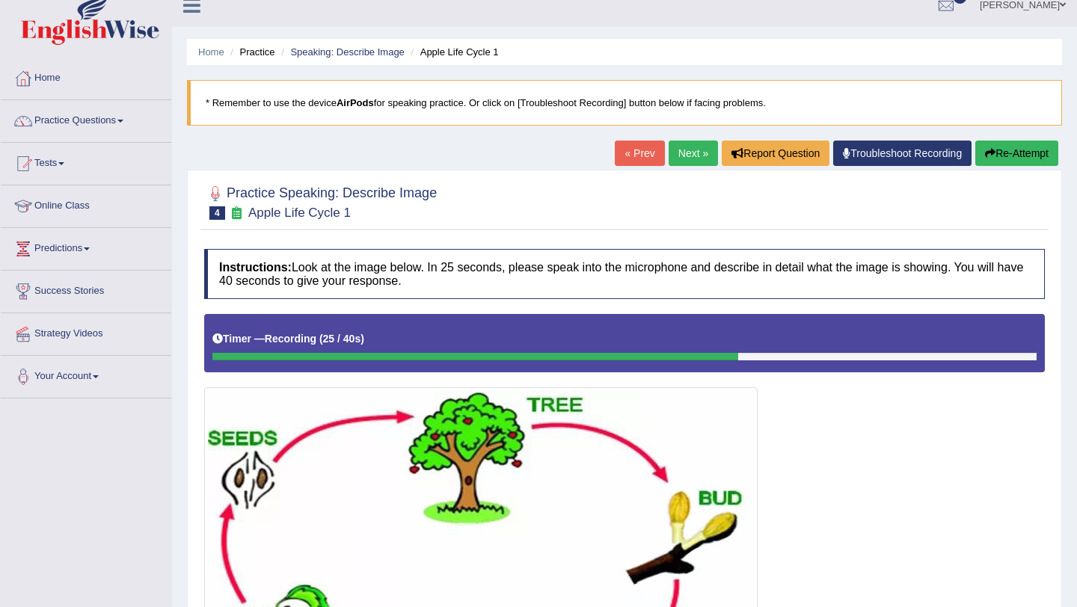
click at [1000, 147] on button "Re-Attempt" at bounding box center [1016, 153] width 83 height 25
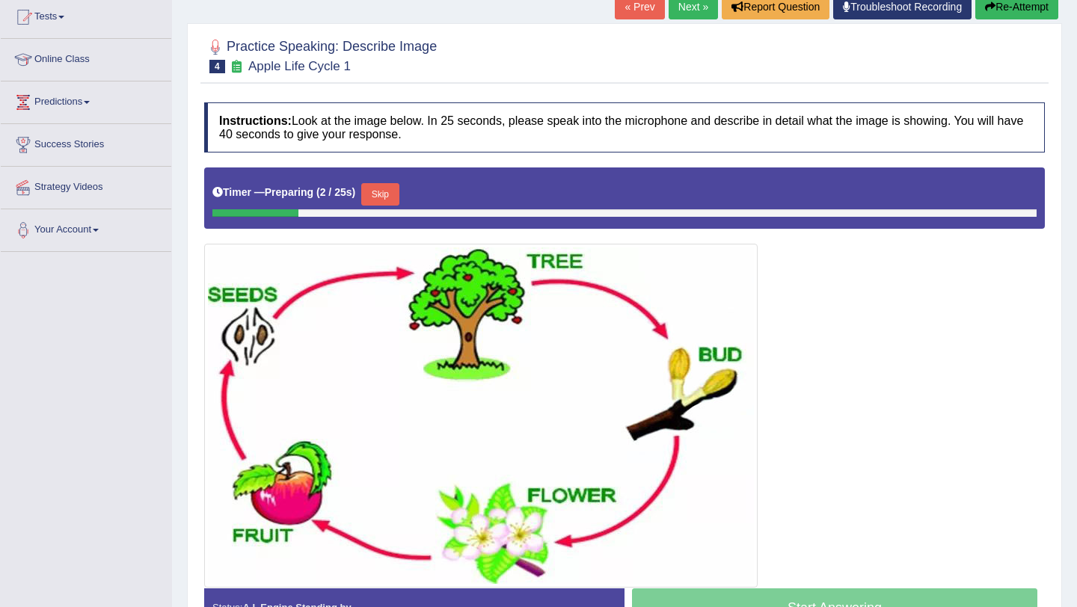
scroll to position [166, 0]
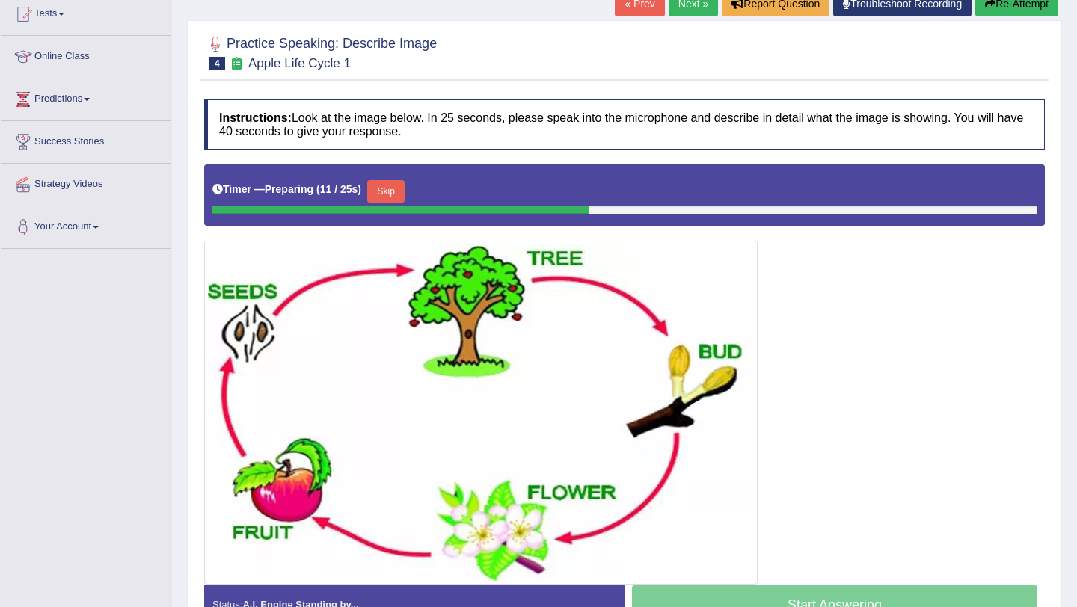
click at [390, 191] on button "Skip" at bounding box center [385, 191] width 37 height 22
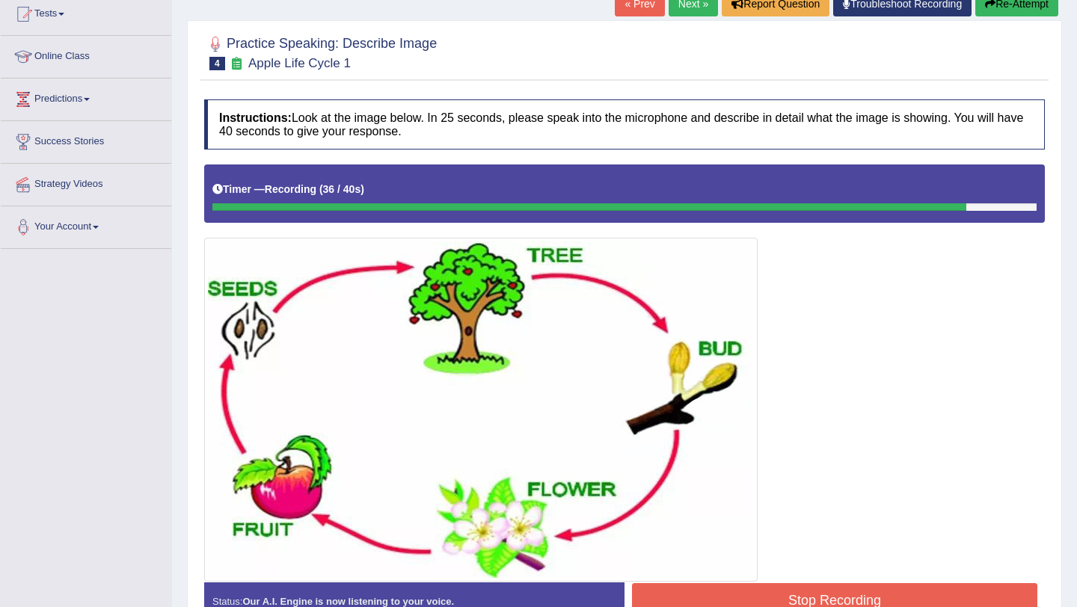
click at [760, 601] on button "Stop Recording" at bounding box center [834, 600] width 405 height 34
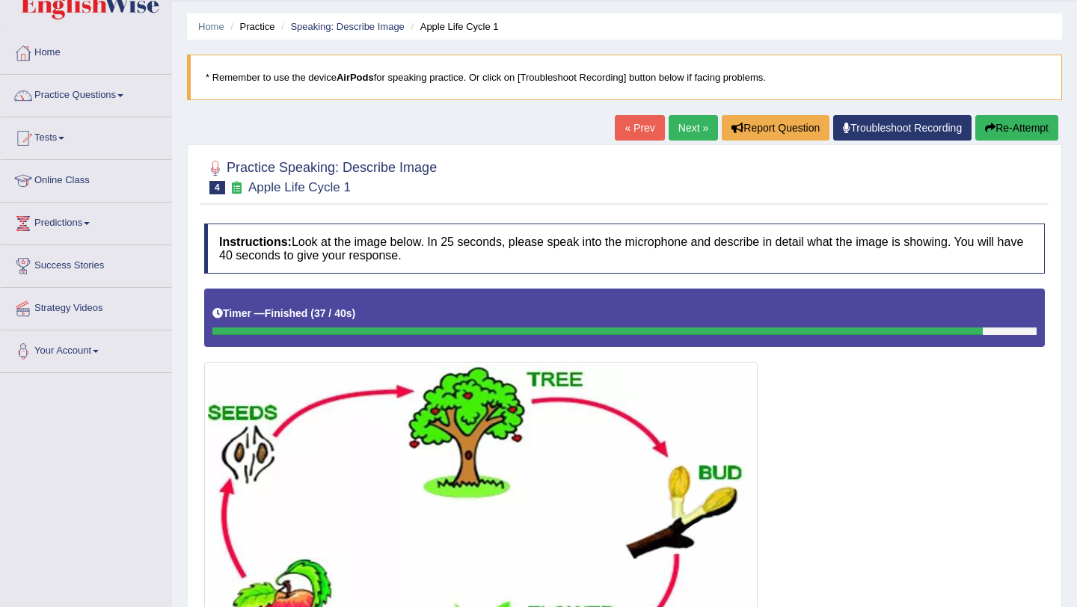
scroll to position [0, 0]
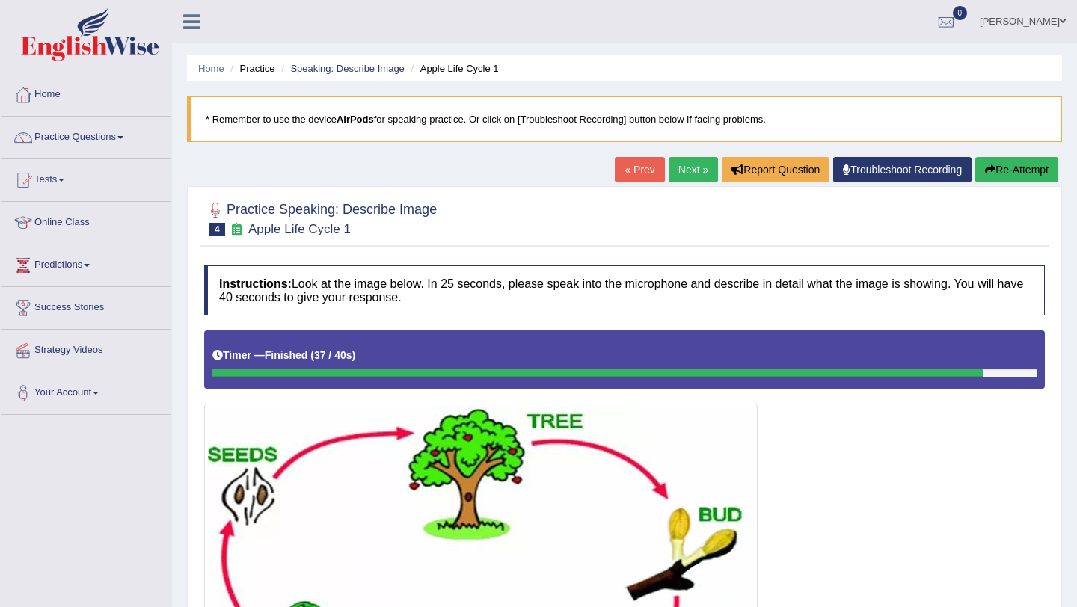
click at [681, 172] on link "Next »" at bounding box center [693, 169] width 49 height 25
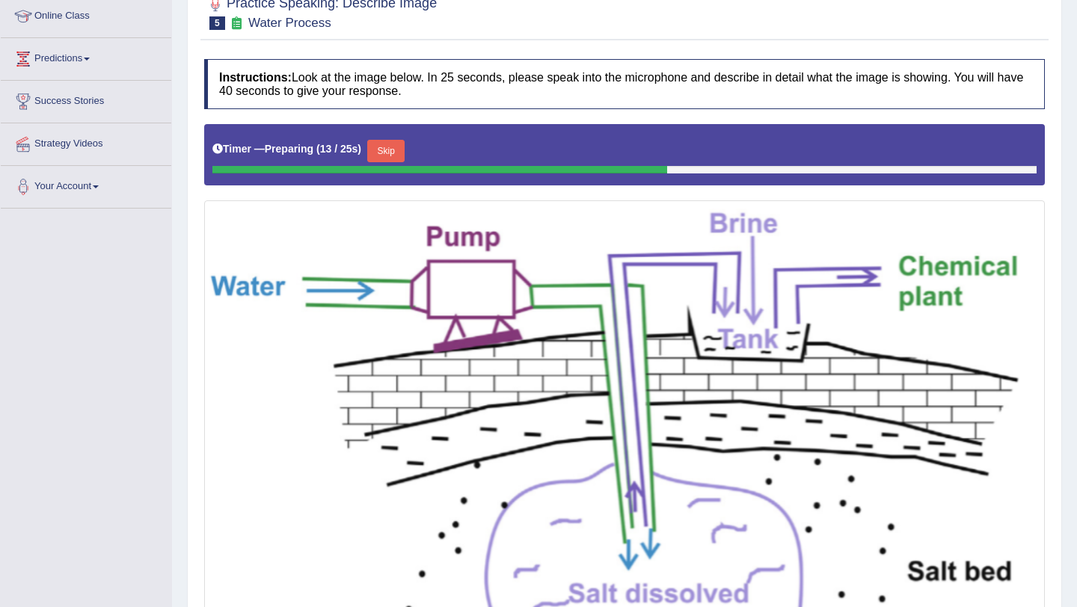
scroll to position [209, 0]
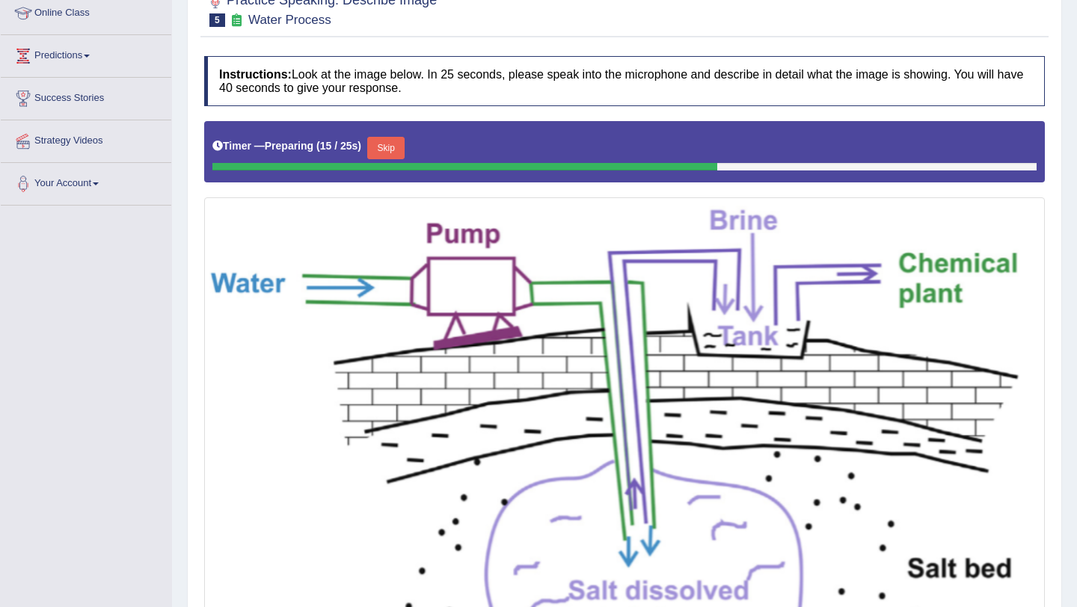
click at [386, 144] on button "Skip" at bounding box center [385, 148] width 37 height 22
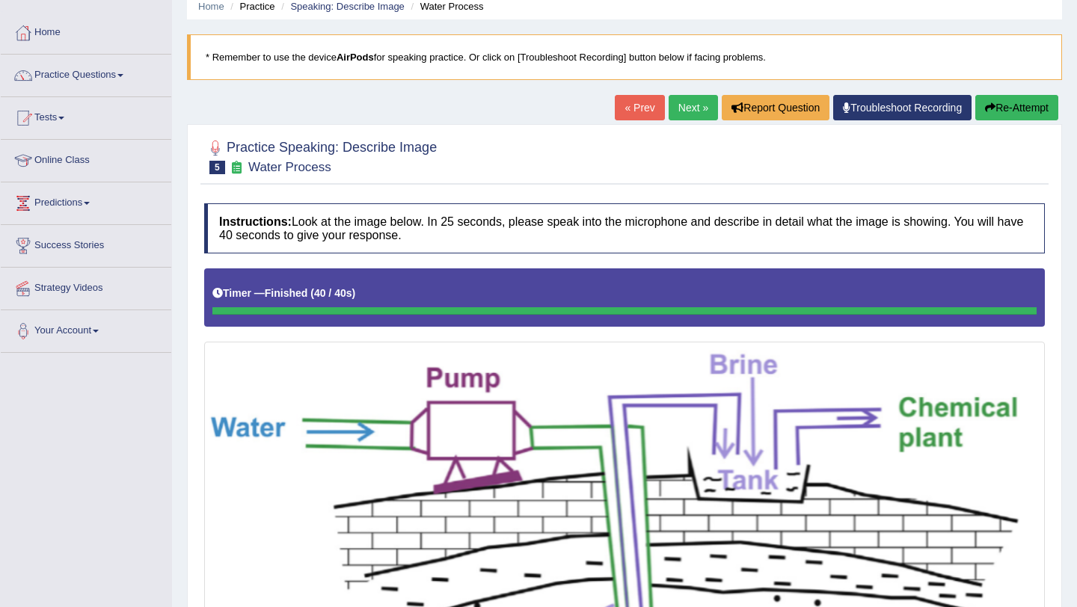
scroll to position [60, 0]
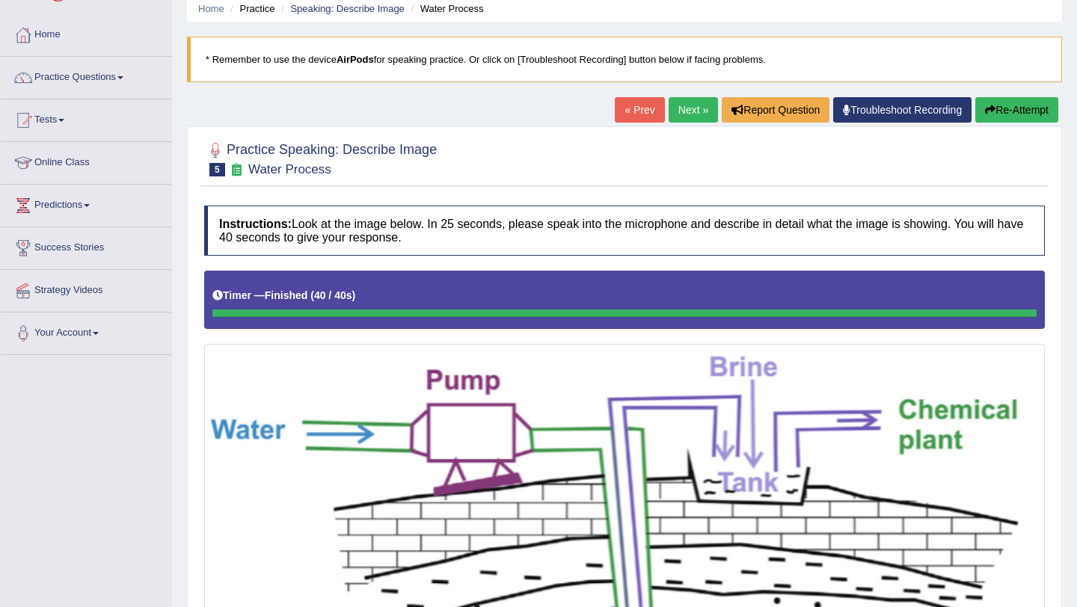
click at [680, 101] on link "Next »" at bounding box center [693, 109] width 49 height 25
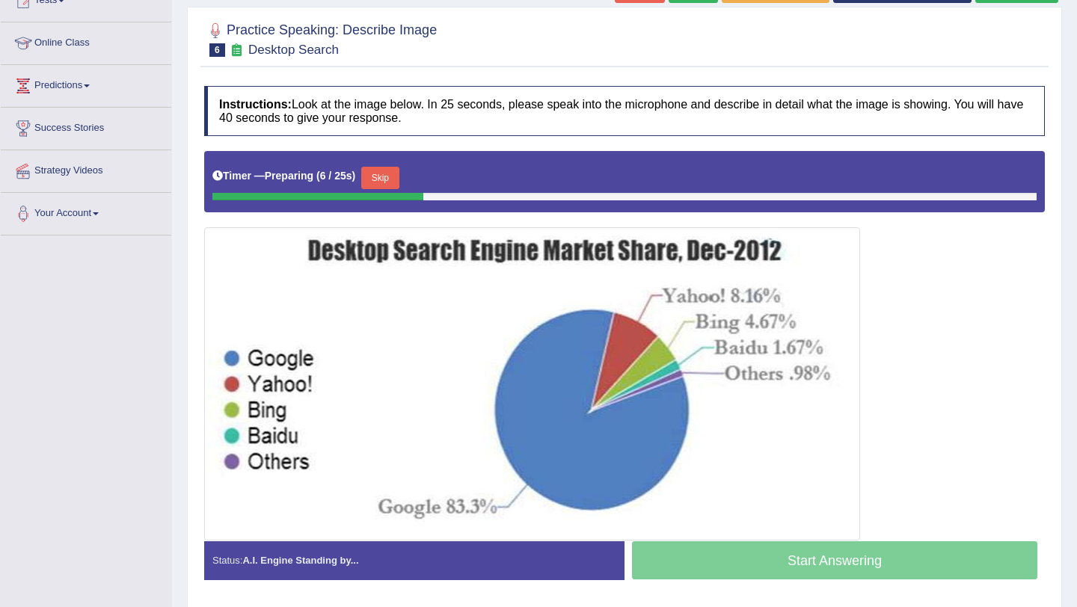
scroll to position [209, 0]
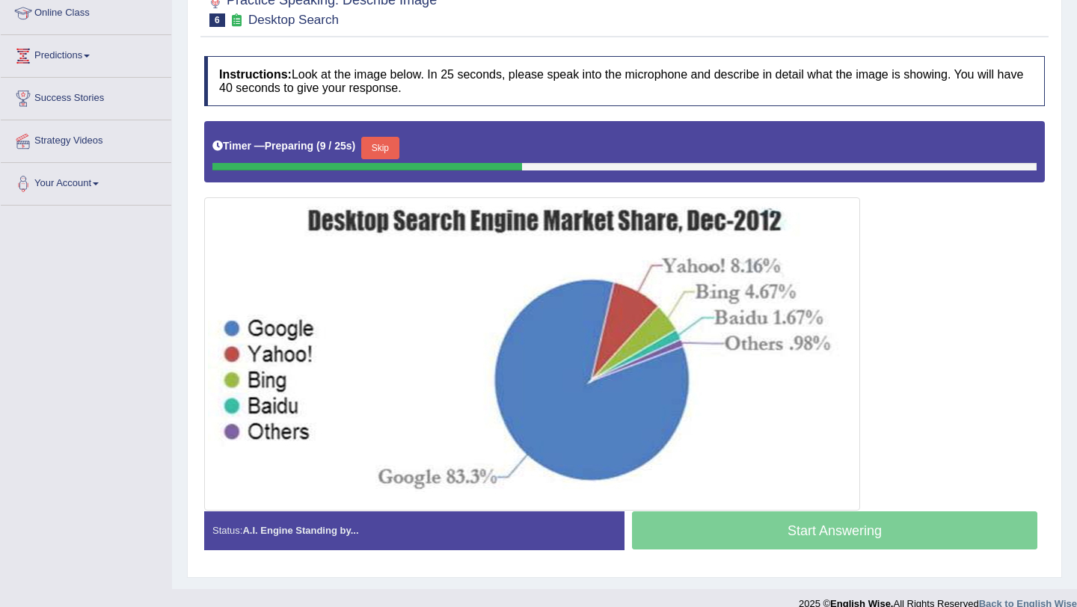
click at [380, 147] on button "Skip" at bounding box center [379, 148] width 37 height 22
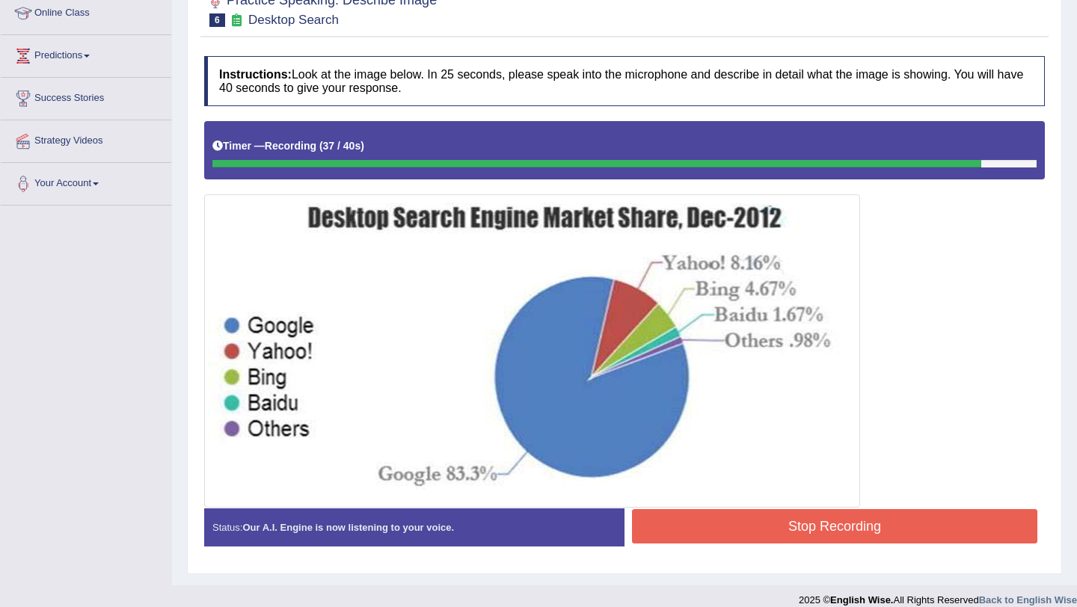
click at [705, 534] on button "Stop Recording" at bounding box center [834, 526] width 405 height 34
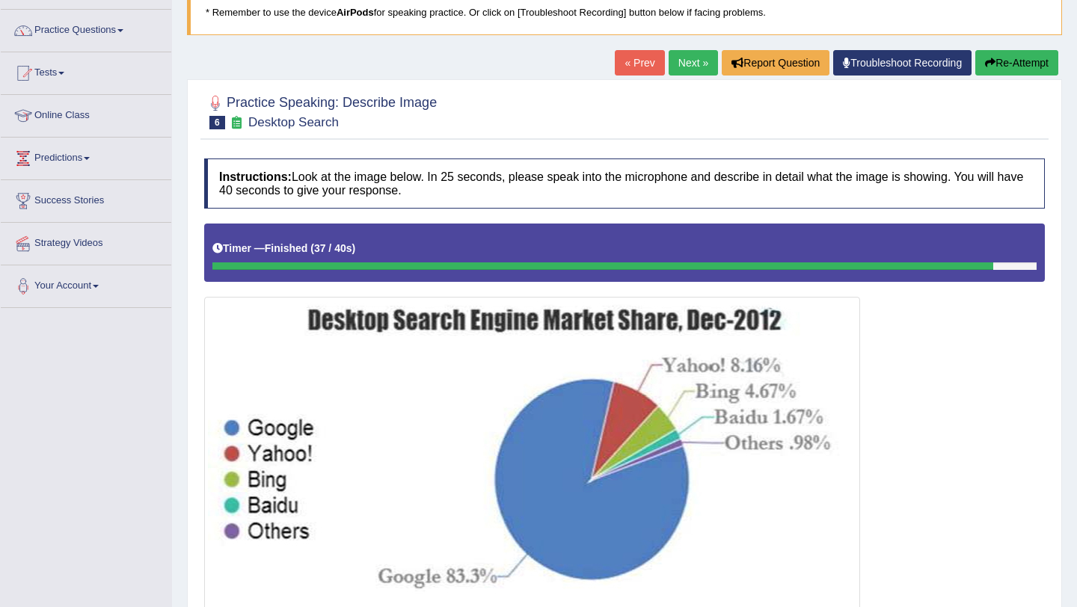
scroll to position [105, 0]
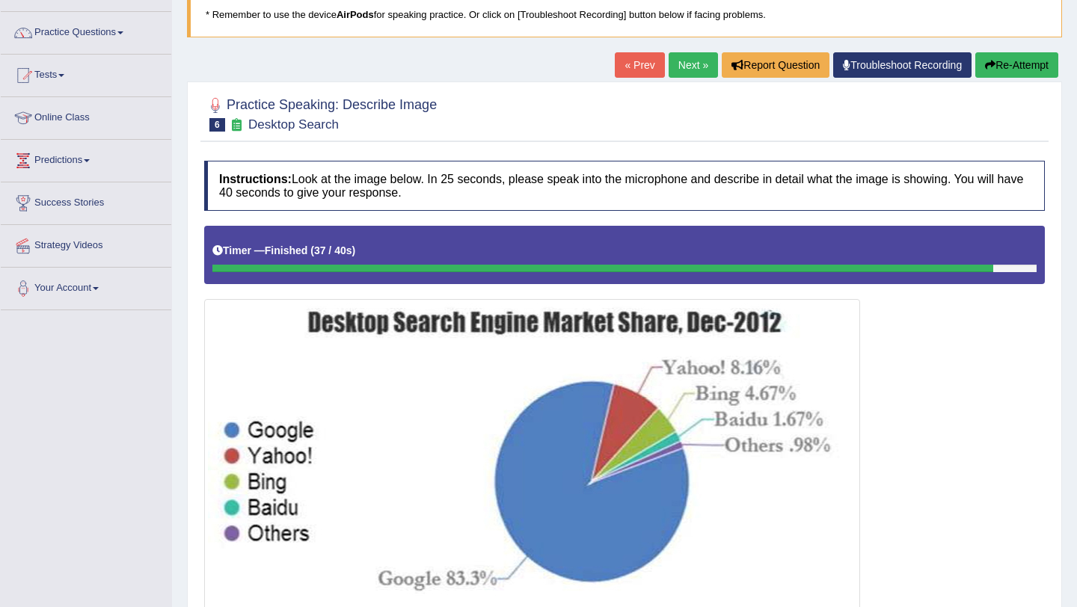
click at [683, 70] on link "Next »" at bounding box center [693, 64] width 49 height 25
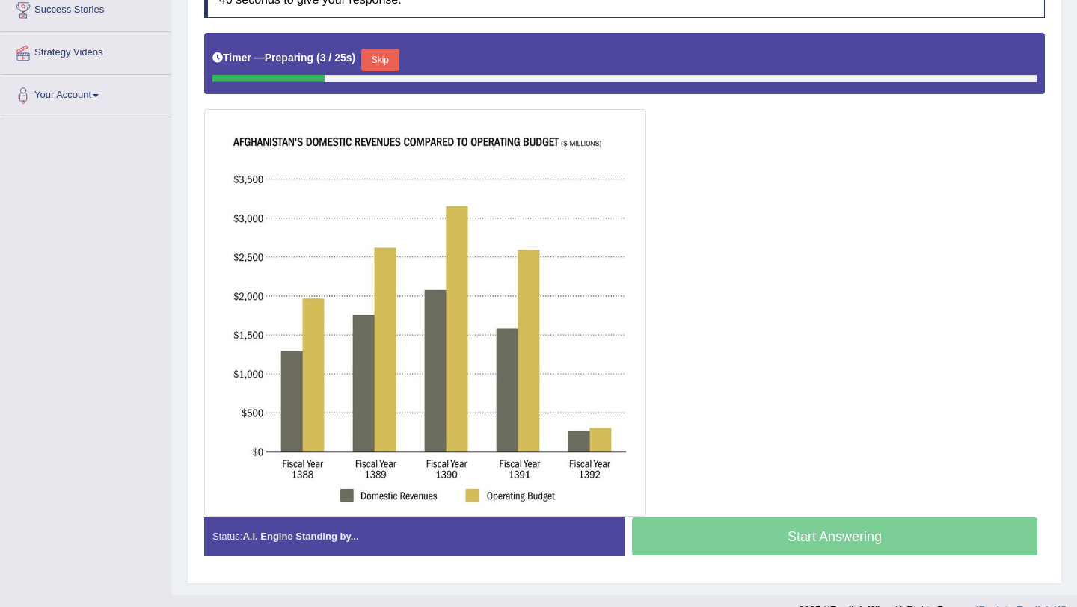
scroll to position [299, 0]
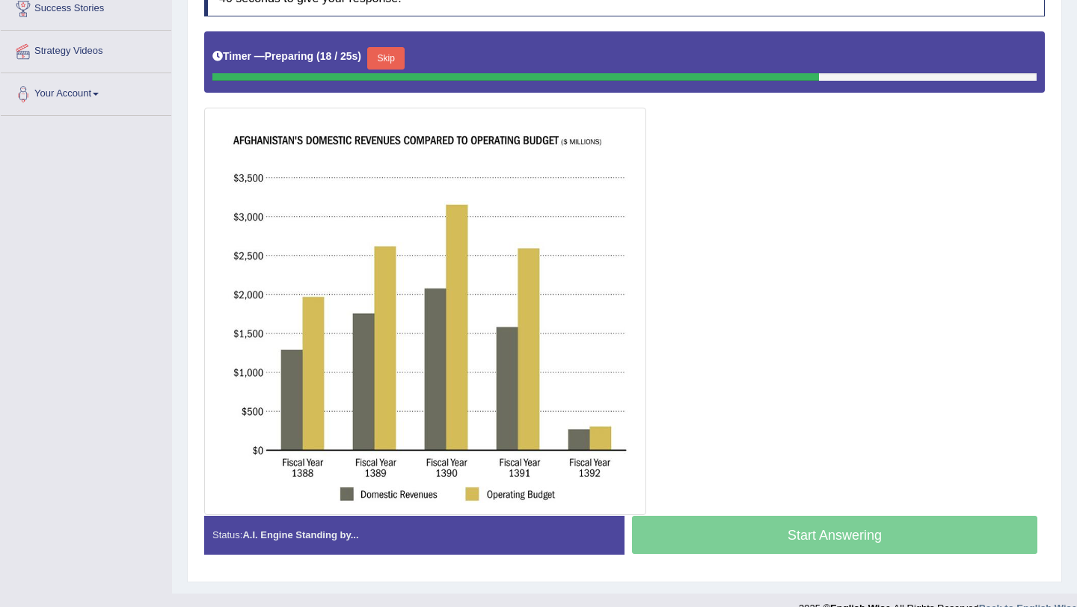
click at [395, 57] on button "Skip" at bounding box center [385, 58] width 37 height 22
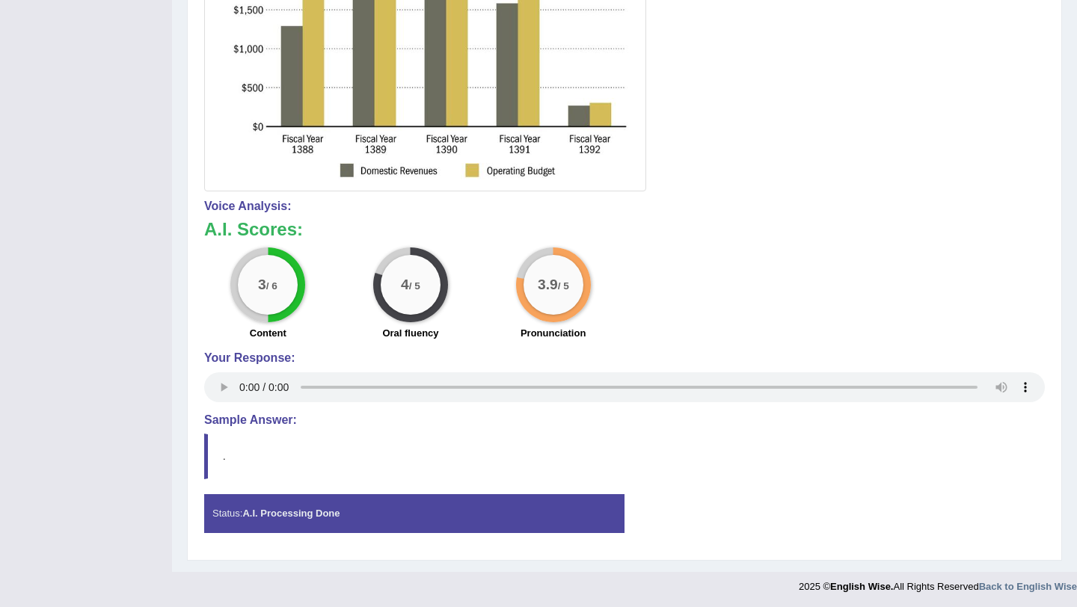
scroll to position [622, 0]
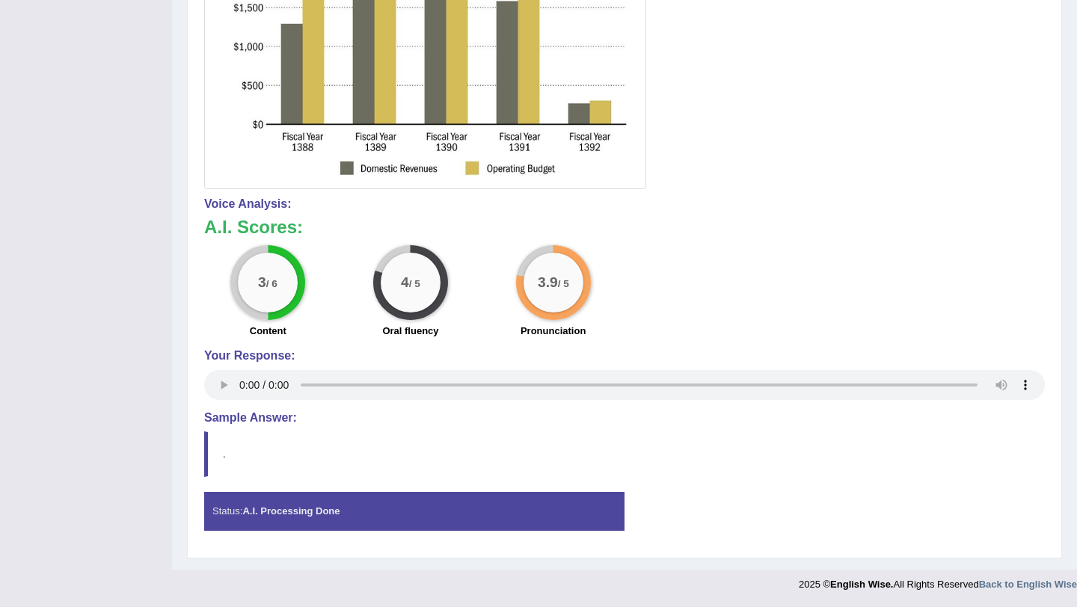
click at [234, 419] on h4 "Sample Answer:" at bounding box center [624, 417] width 841 height 13
click at [203, 465] on div "Instructions: Look at the image below. In 25 seconds, please speak into the mic…" at bounding box center [624, 93] width 848 height 914
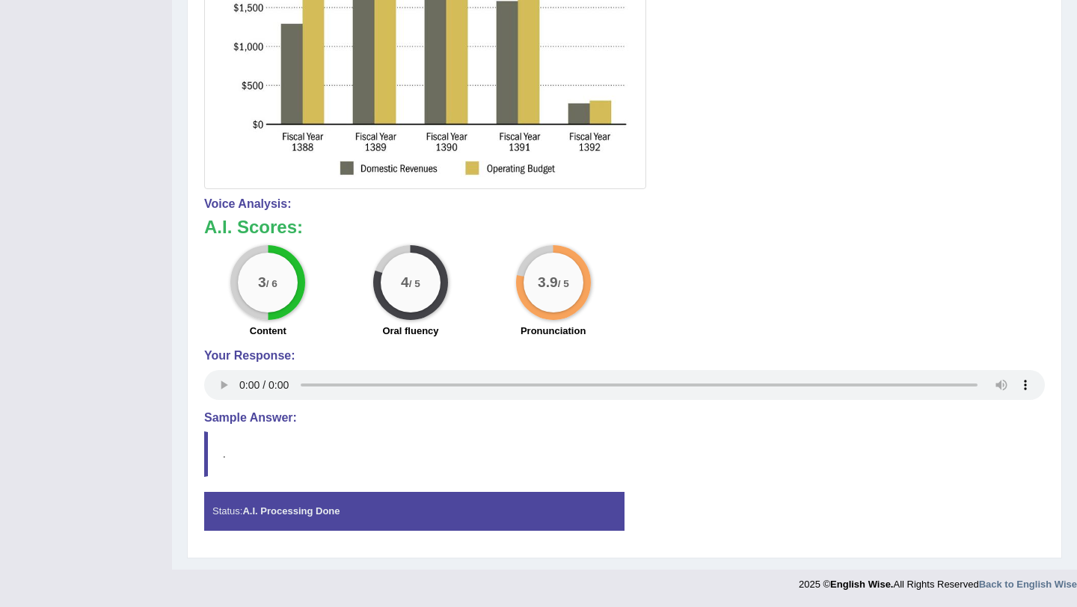
click at [203, 465] on div "Instructions: Look at the image below. In 25 seconds, please speak into the mic…" at bounding box center [624, 93] width 848 height 914
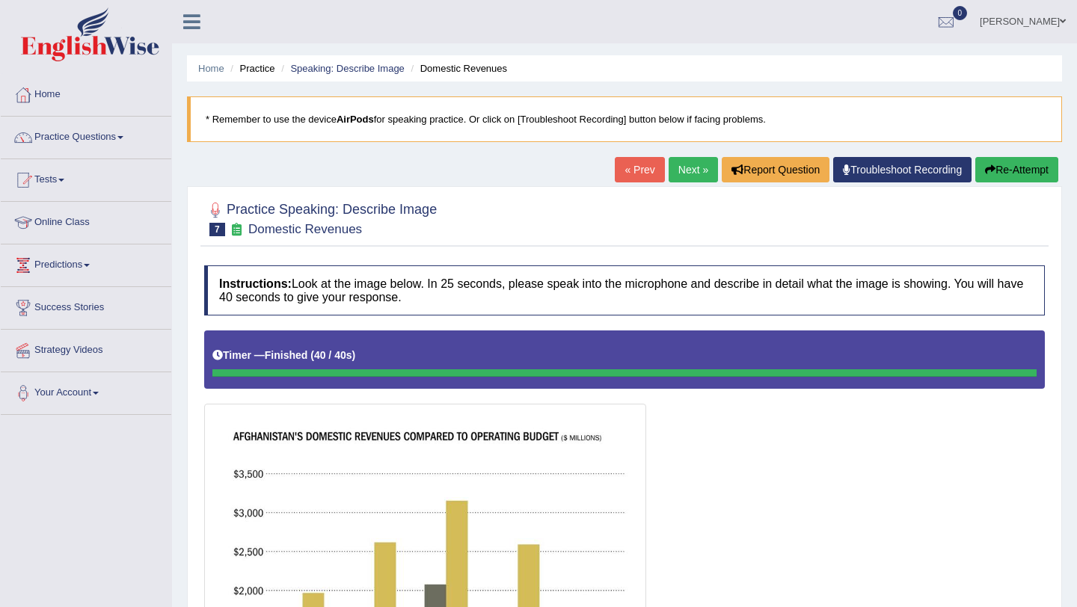
scroll to position [0, 0]
click at [684, 167] on link "Next »" at bounding box center [693, 169] width 49 height 25
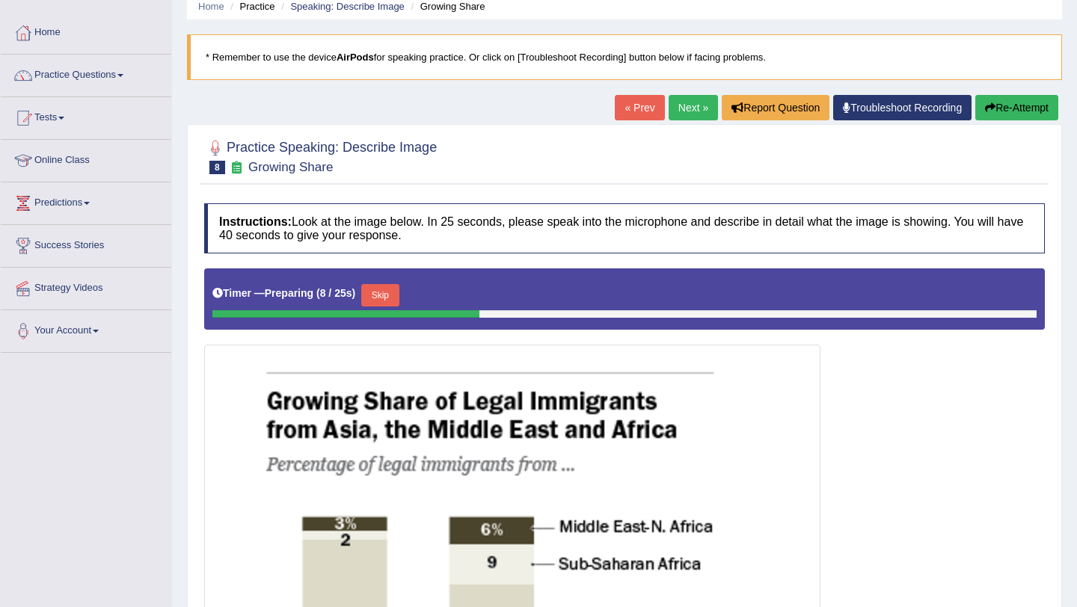
scroll to position [60, 0]
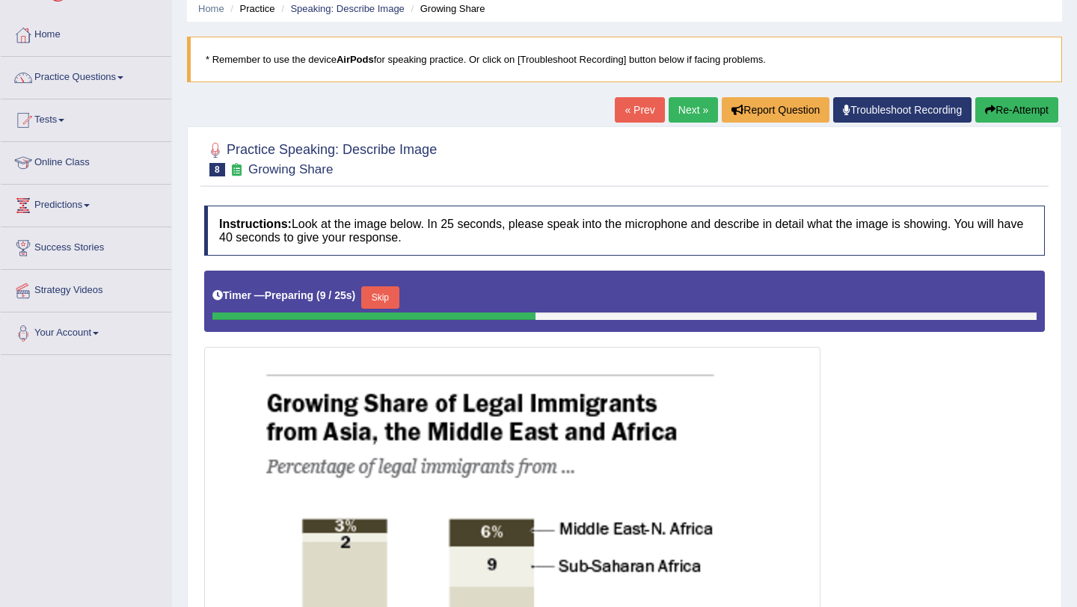
click at [678, 106] on link "Next »" at bounding box center [693, 109] width 49 height 25
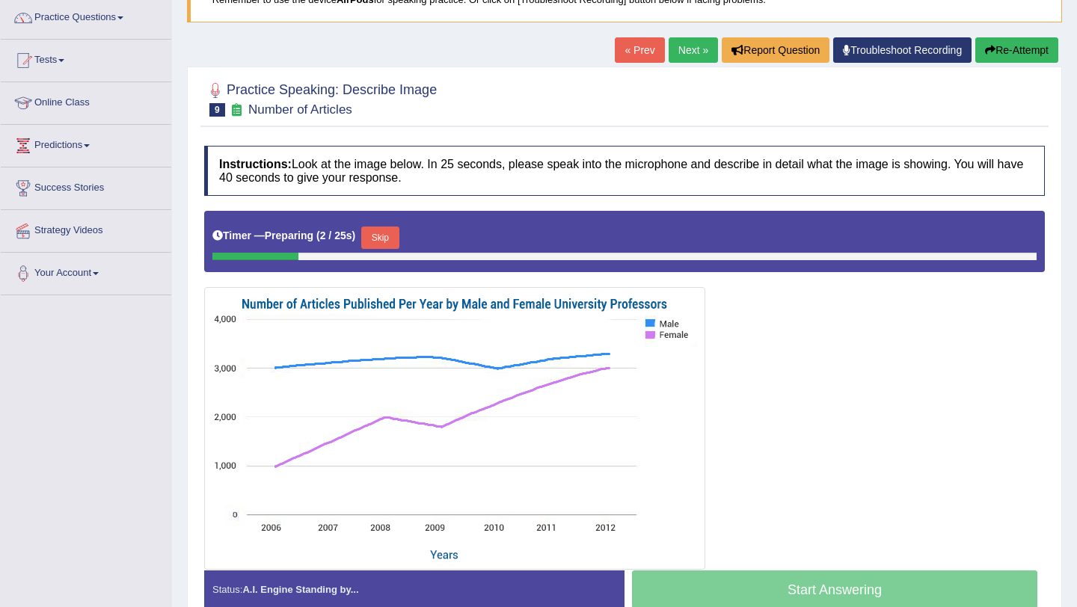
scroll to position [150, 0]
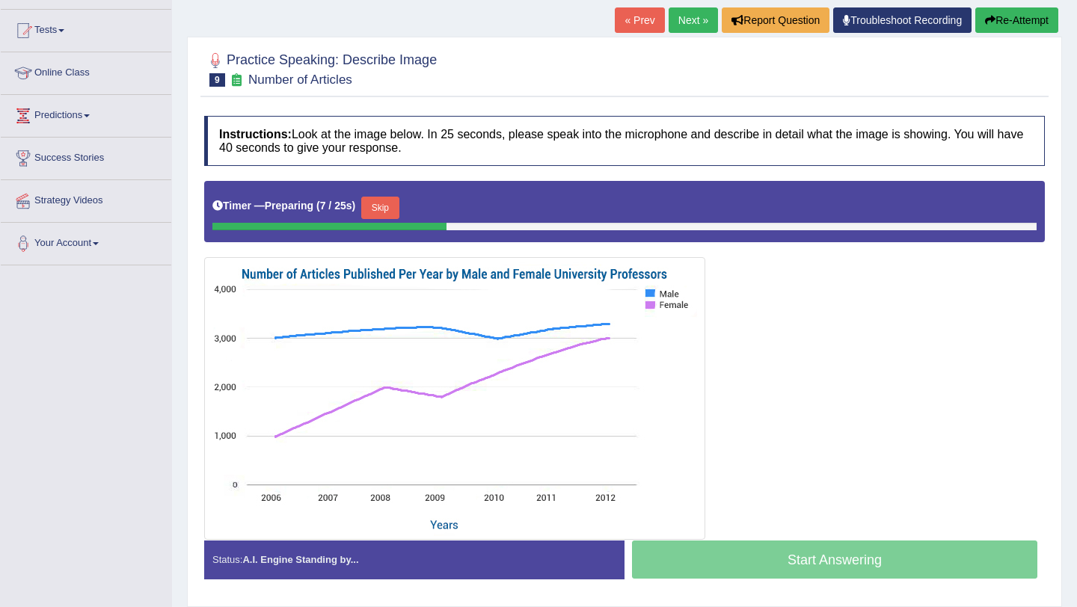
click at [384, 209] on button "Skip" at bounding box center [379, 208] width 37 height 22
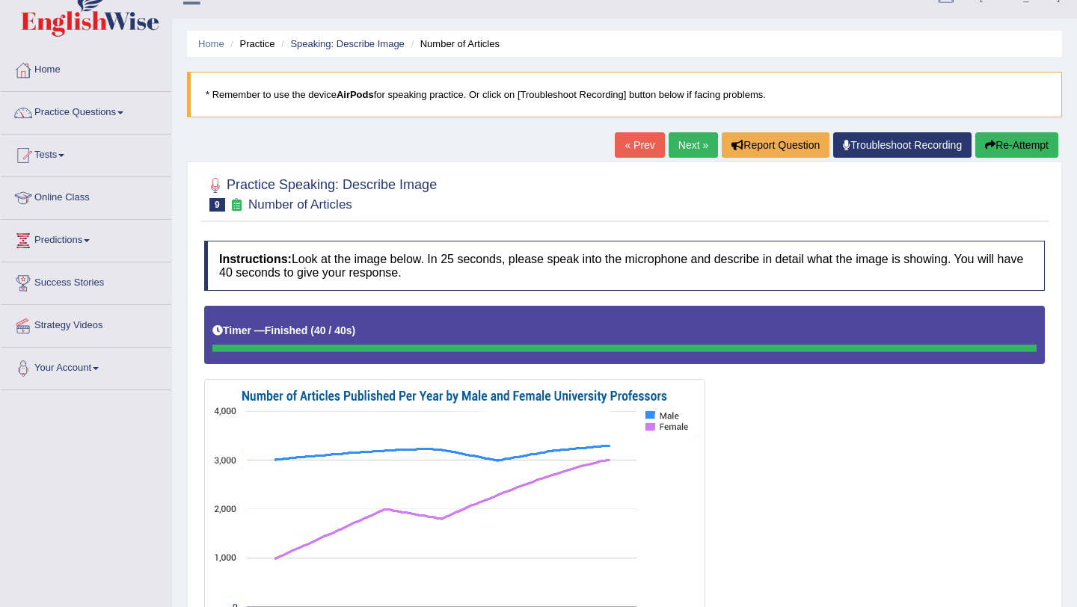
scroll to position [14, 0]
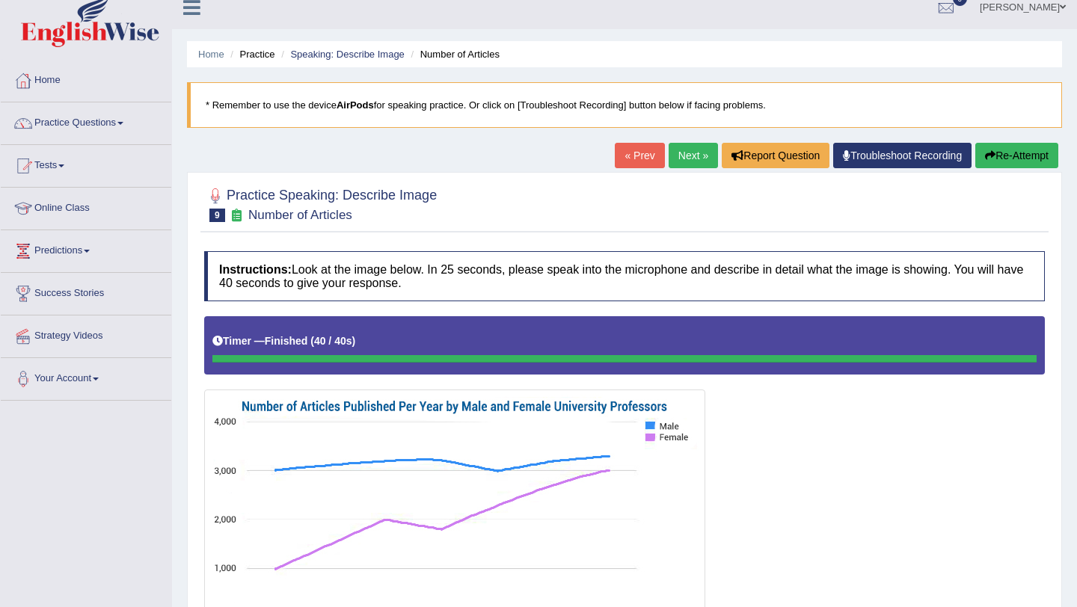
click at [681, 157] on link "Next »" at bounding box center [693, 155] width 49 height 25
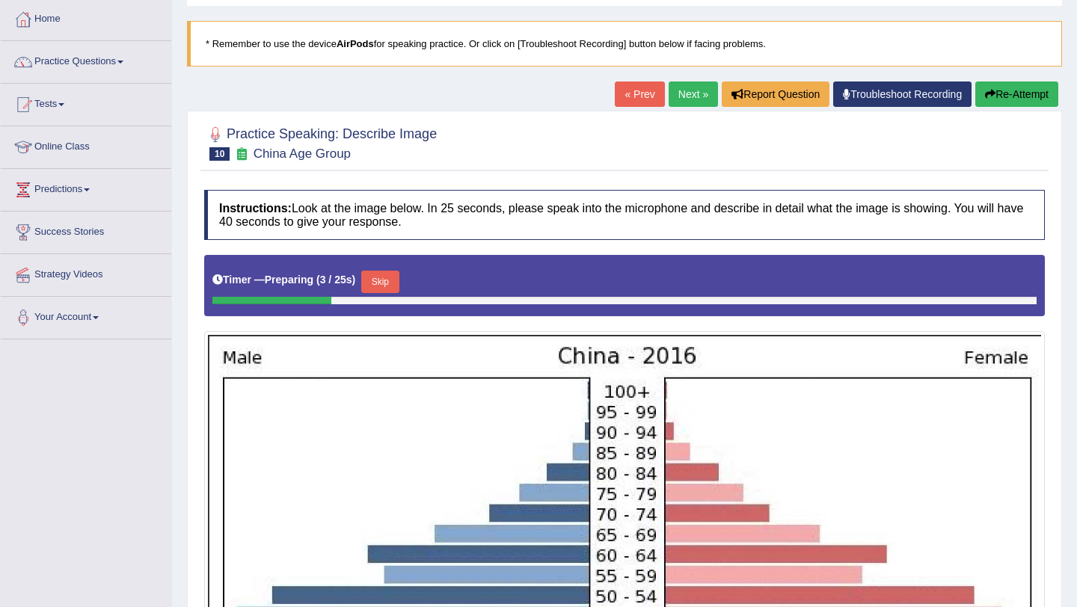
scroll to position [60, 0]
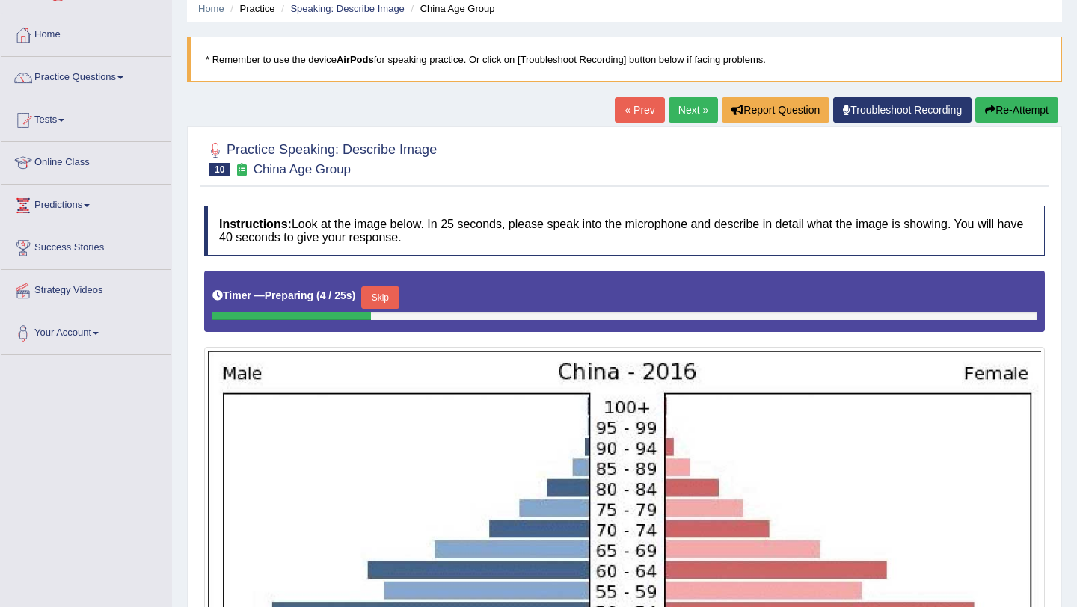
click at [681, 107] on link "Next »" at bounding box center [693, 109] width 49 height 25
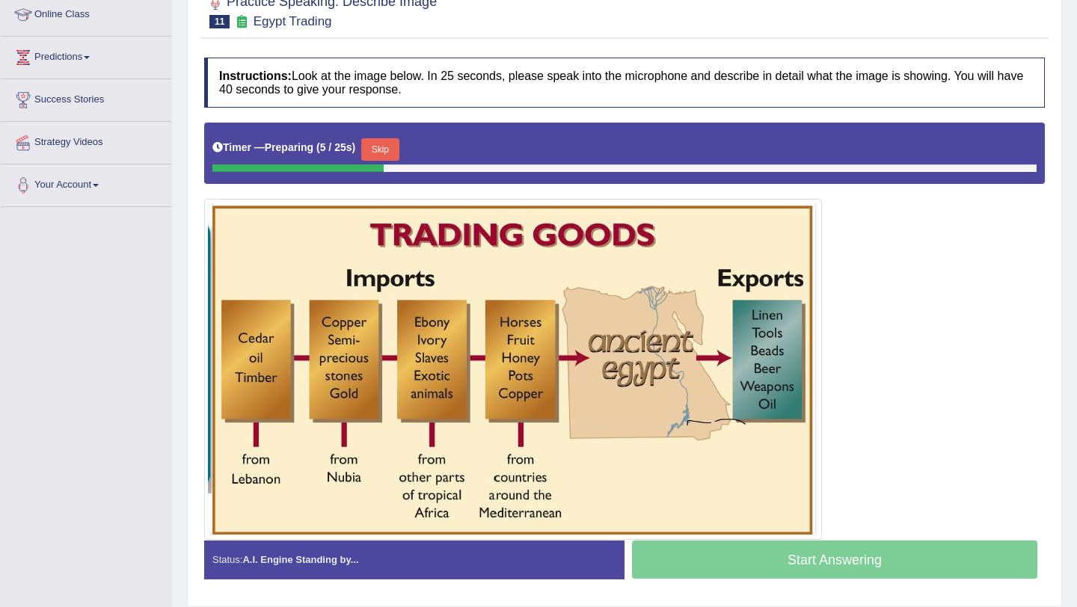
scroll to position [209, 0]
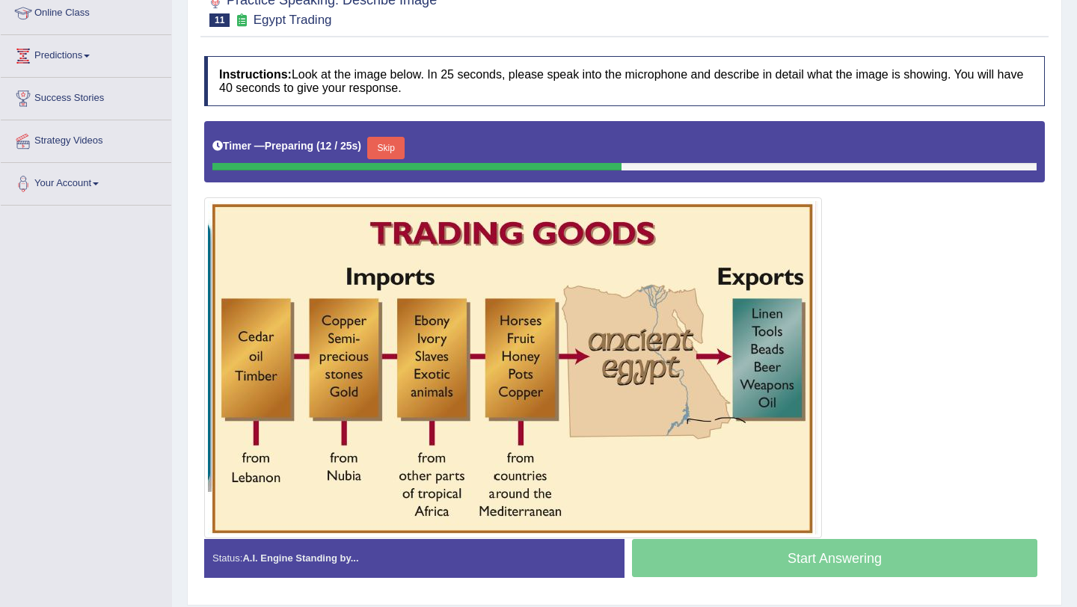
click at [385, 144] on button "Skip" at bounding box center [385, 148] width 37 height 22
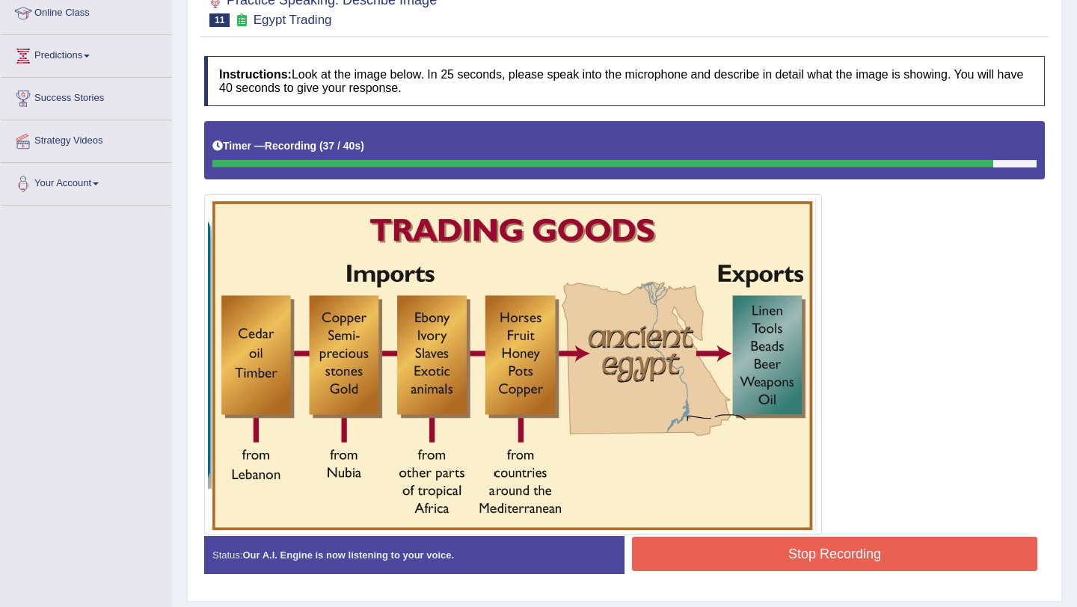
click at [719, 552] on button "Stop Recording" at bounding box center [834, 554] width 405 height 34
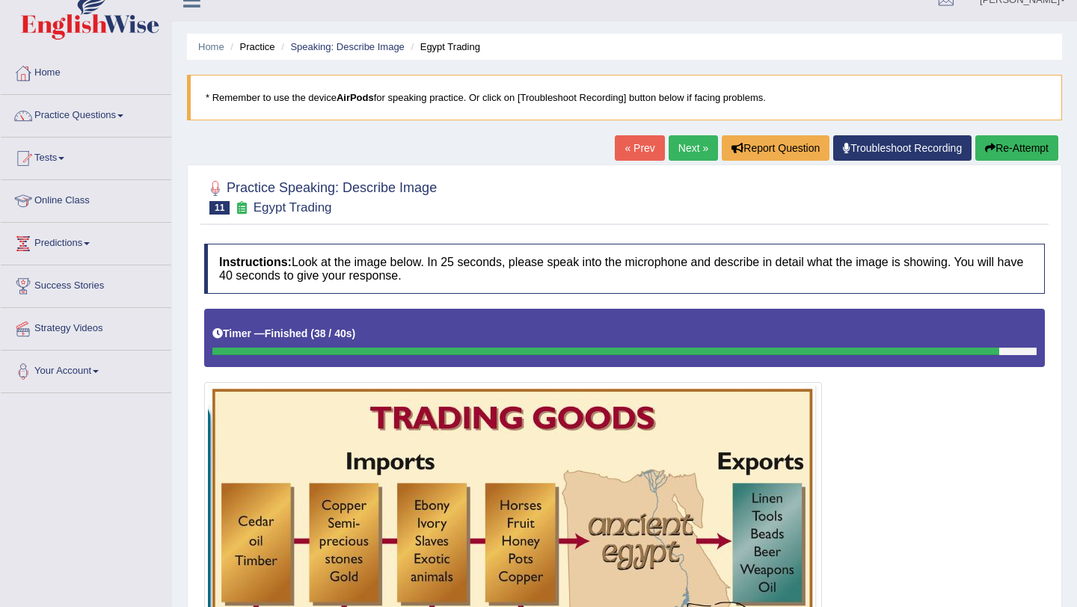
scroll to position [0, 0]
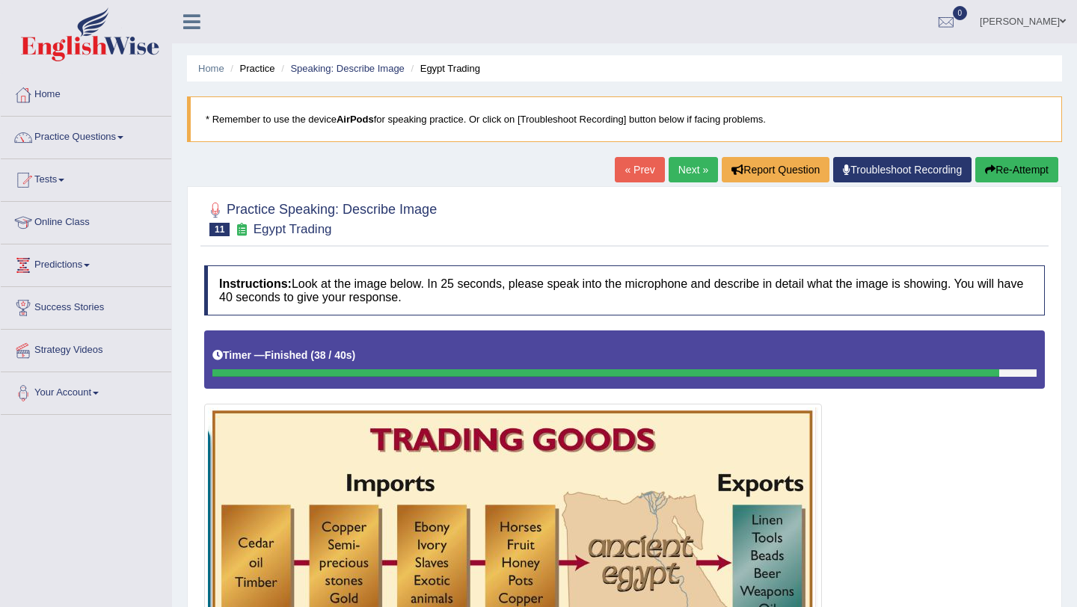
click at [675, 165] on link "Next »" at bounding box center [693, 169] width 49 height 25
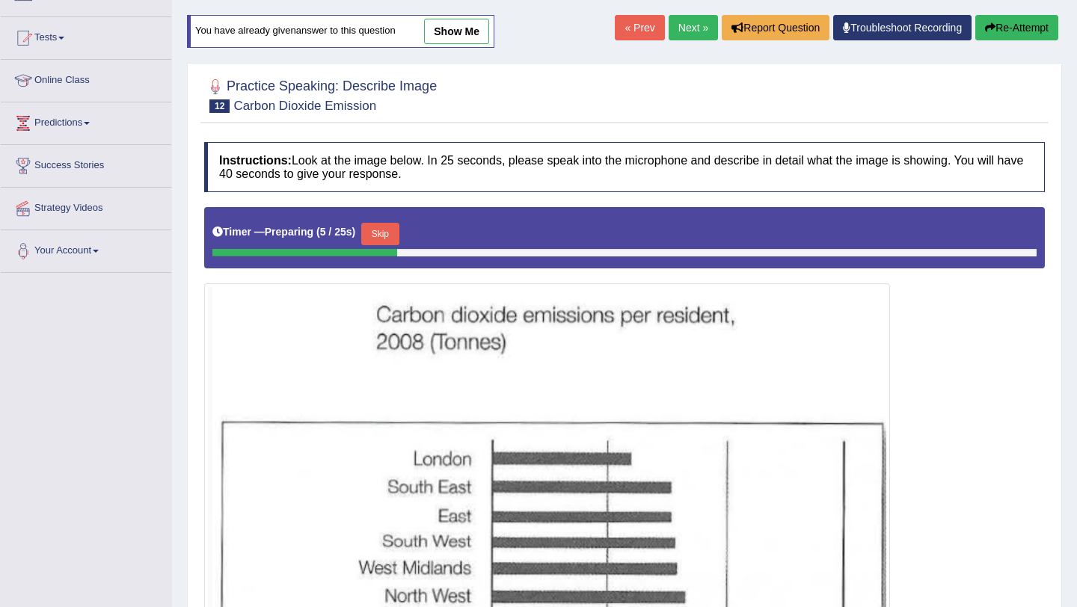
scroll to position [120, 0]
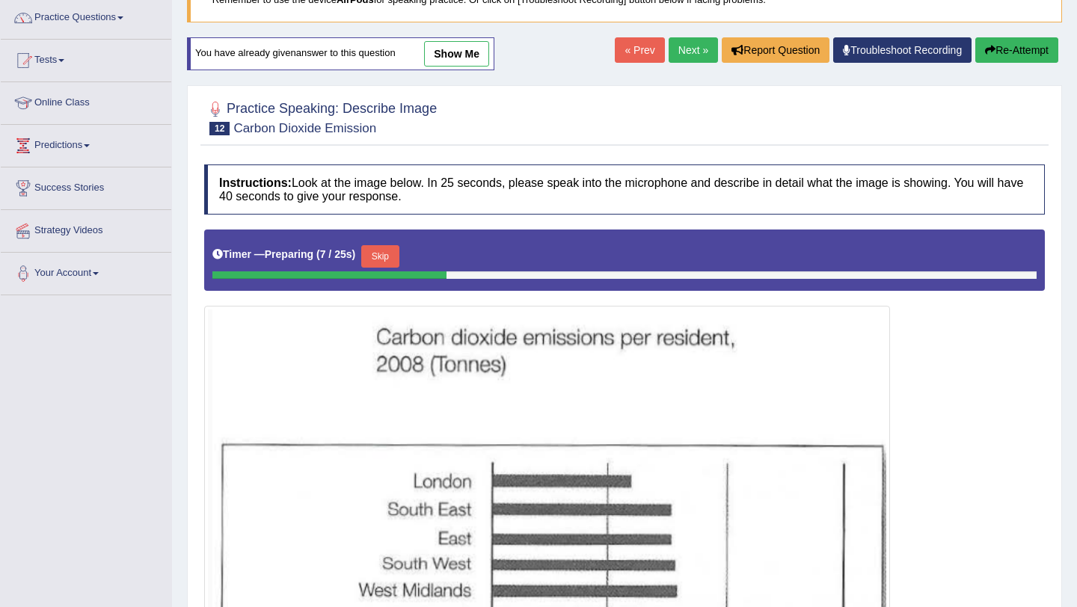
click at [693, 47] on link "Next »" at bounding box center [693, 49] width 49 height 25
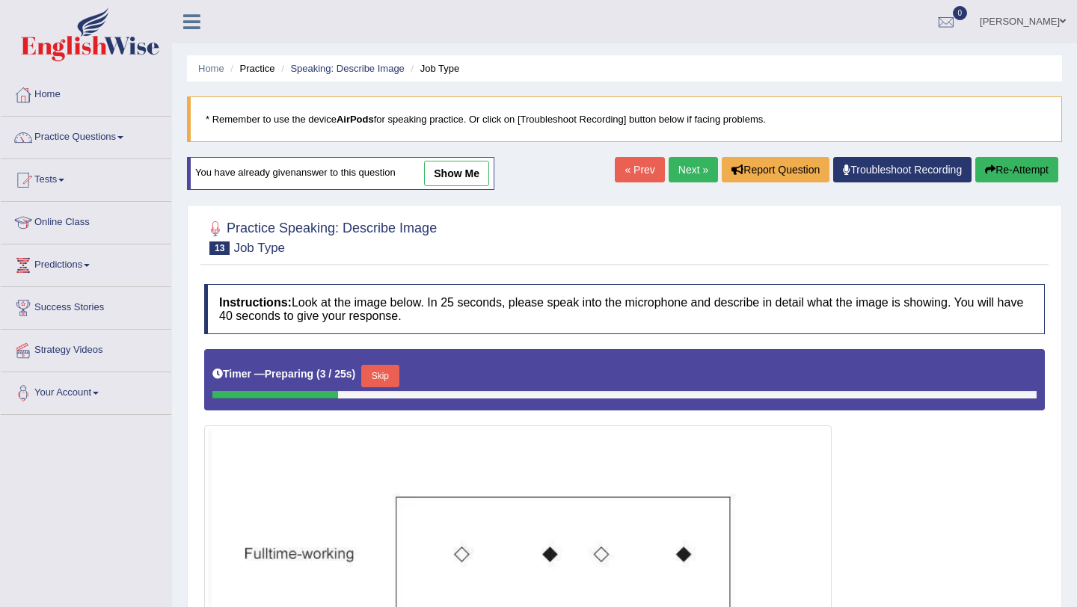
click at [679, 165] on link "Next »" at bounding box center [693, 169] width 49 height 25
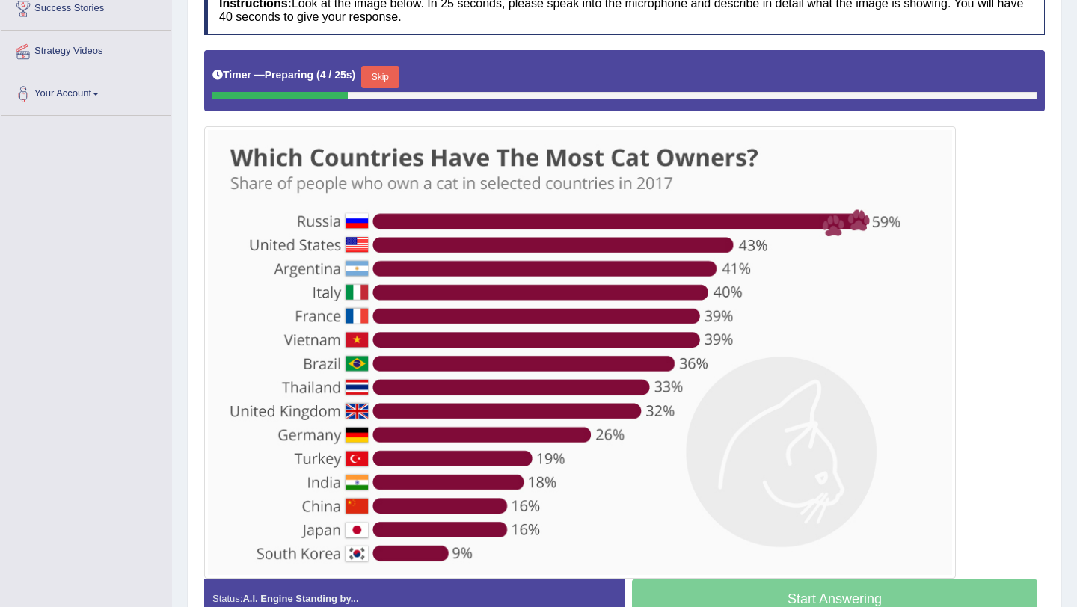
scroll to position [329, 0]
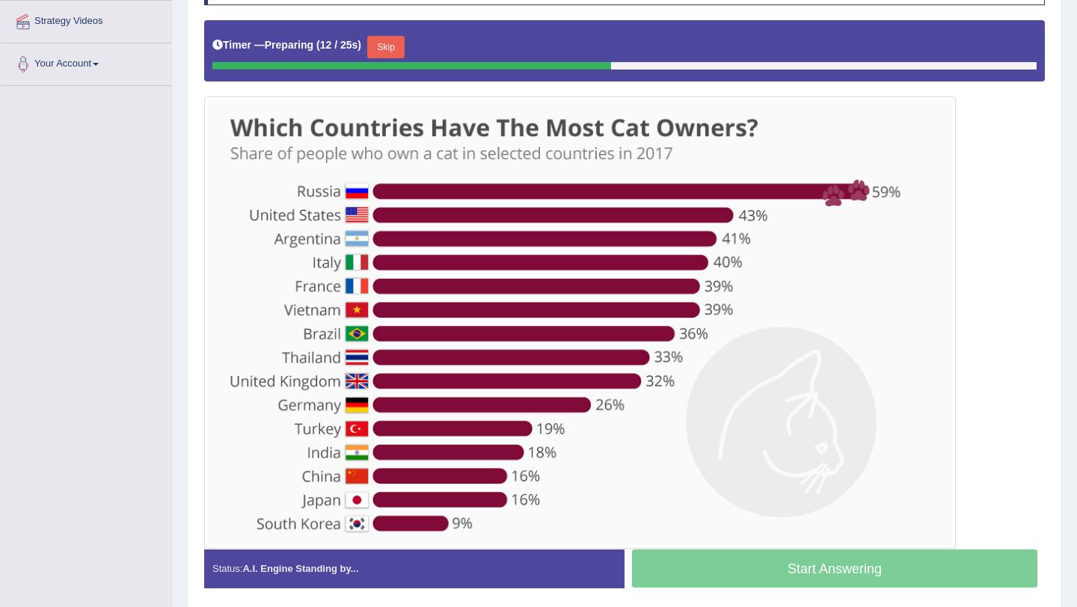
click at [387, 46] on button "Skip" at bounding box center [385, 47] width 37 height 22
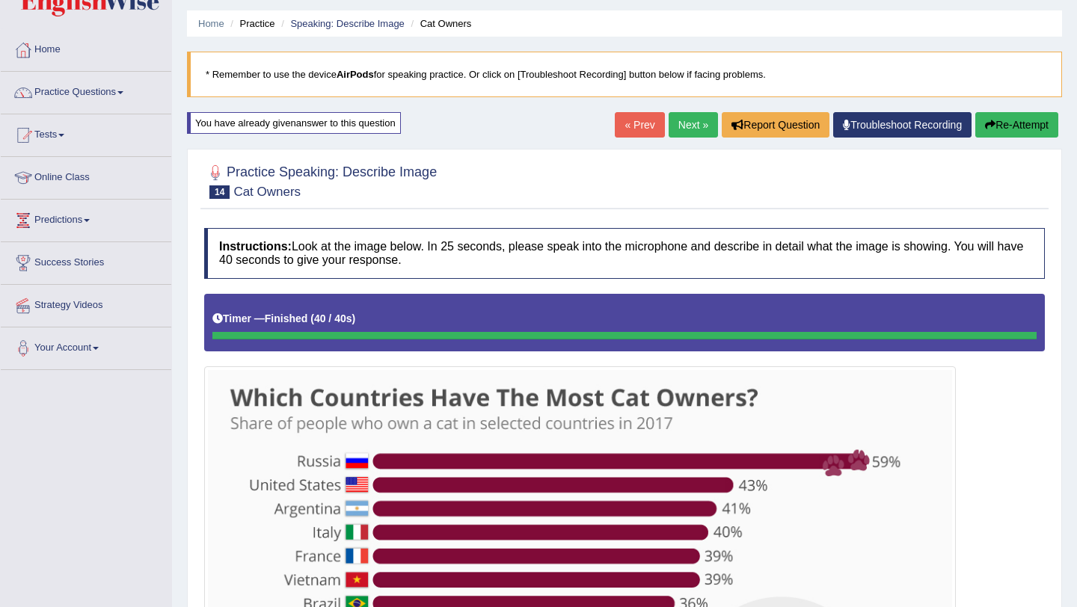
scroll to position [16, 0]
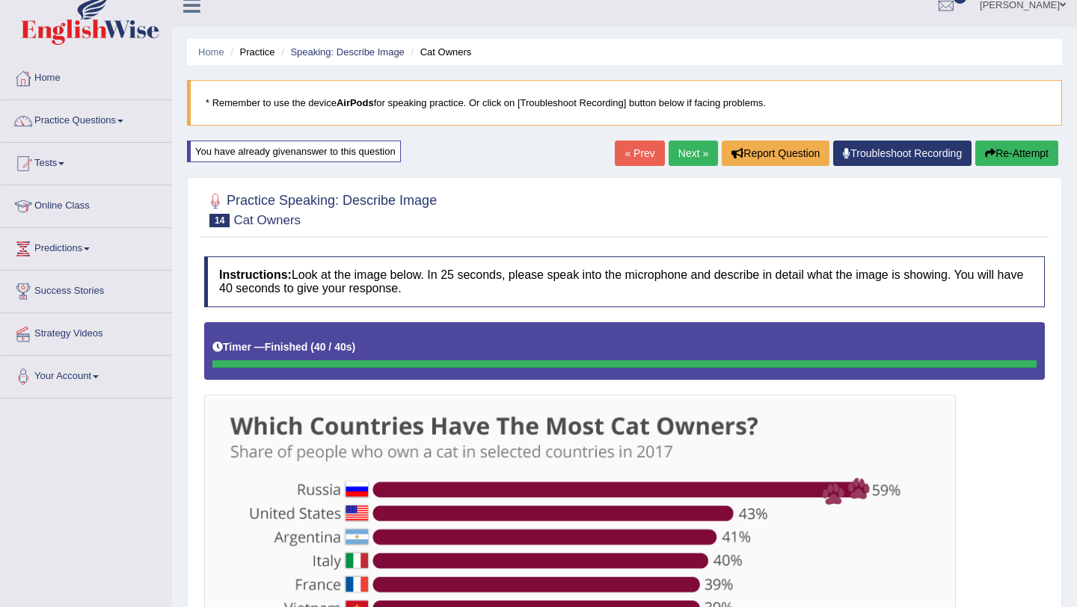
click at [676, 152] on link "Next »" at bounding box center [693, 153] width 49 height 25
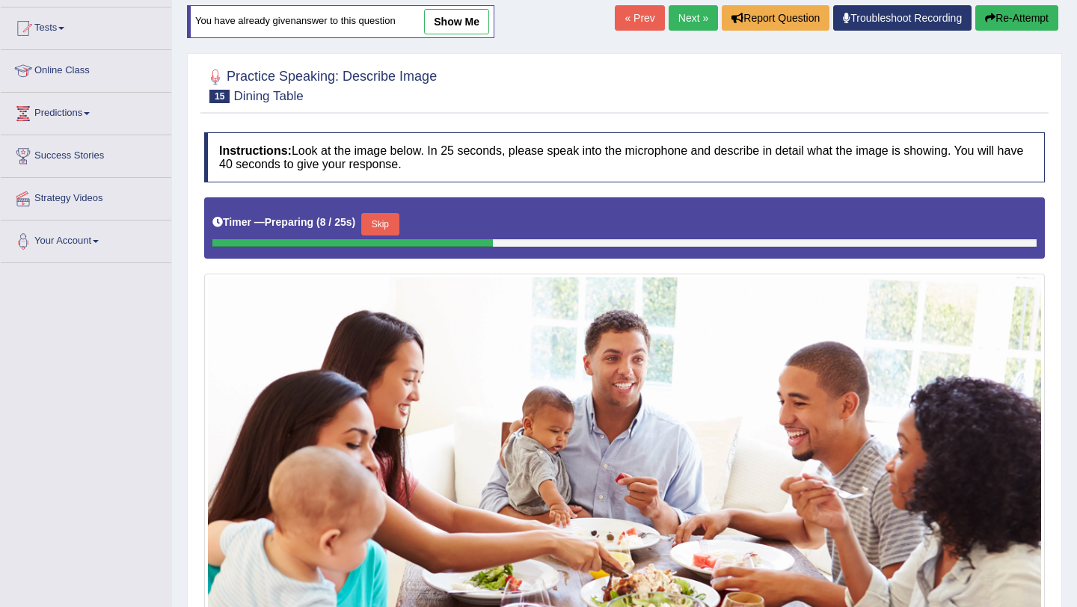
scroll to position [150, 0]
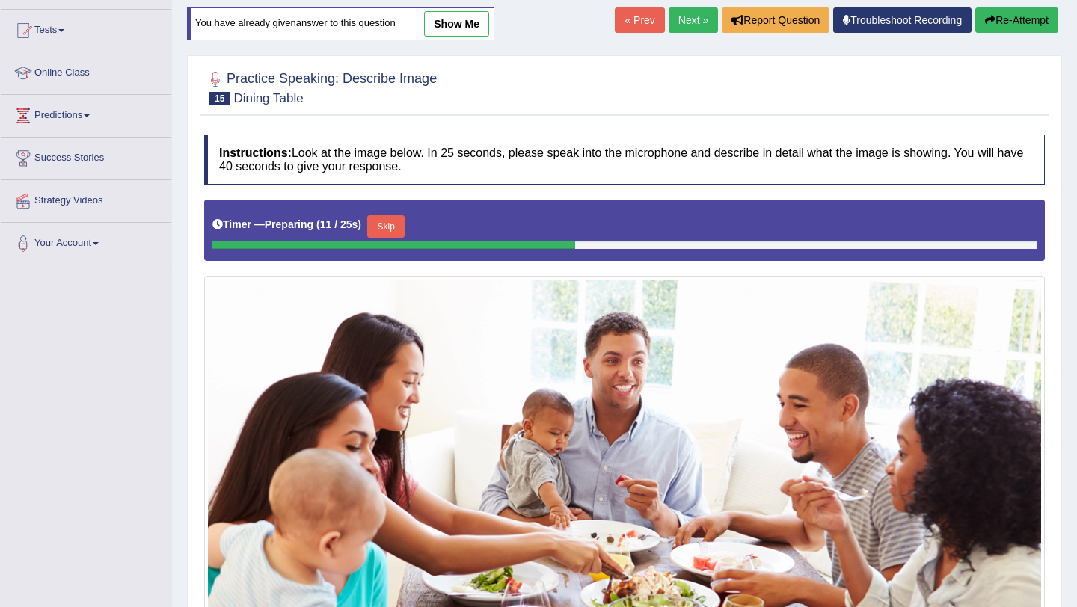
click at [397, 227] on button "Skip" at bounding box center [385, 226] width 37 height 22
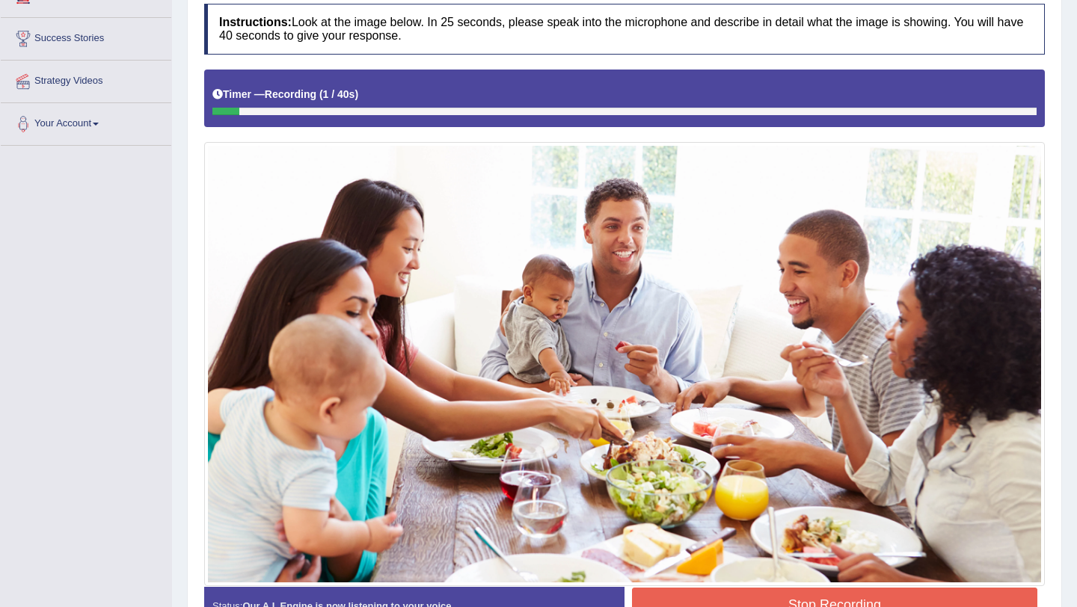
scroll to position [299, 0]
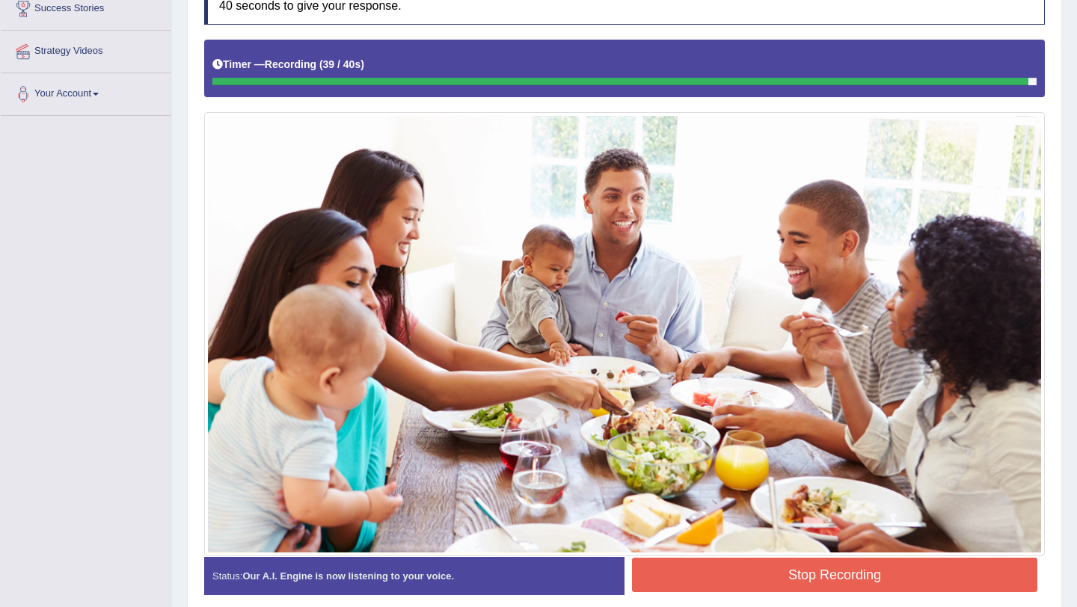
click at [771, 568] on button "Stop Recording" at bounding box center [834, 575] width 405 height 34
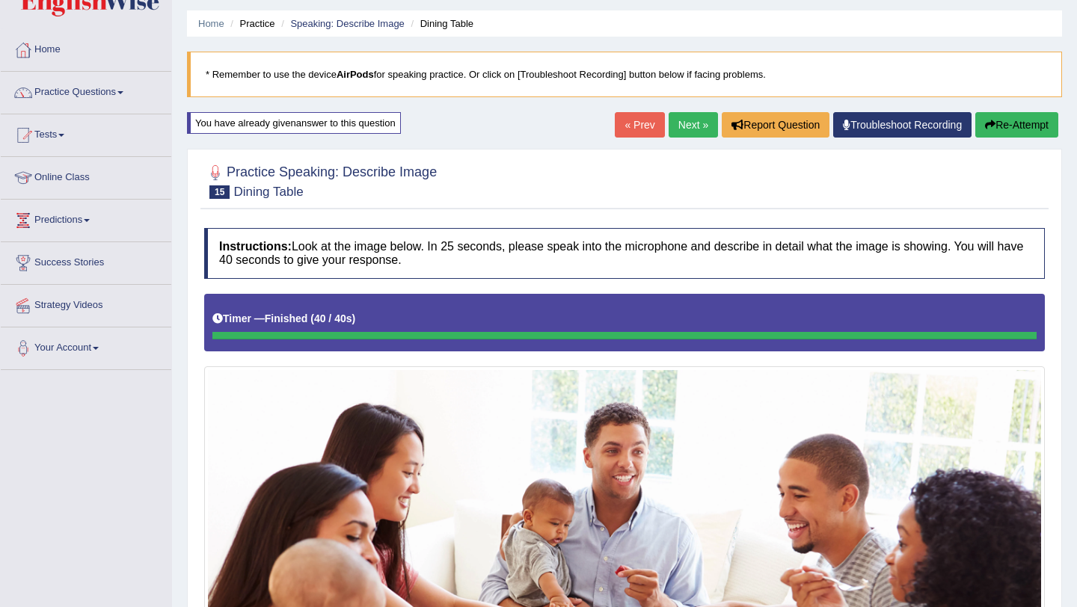
scroll to position [30, 0]
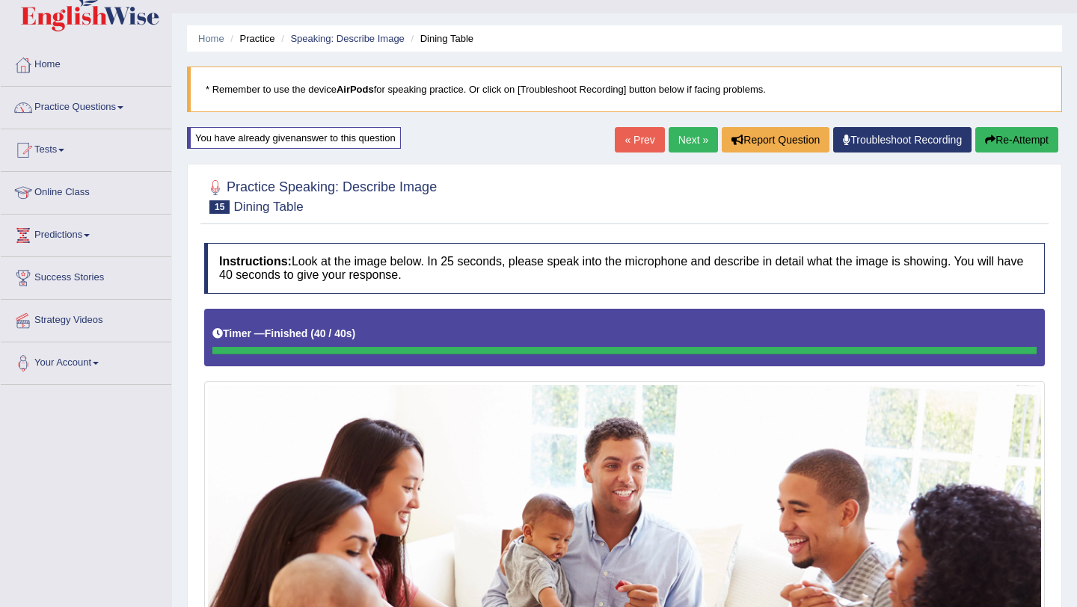
click at [689, 139] on link "Next »" at bounding box center [693, 139] width 49 height 25
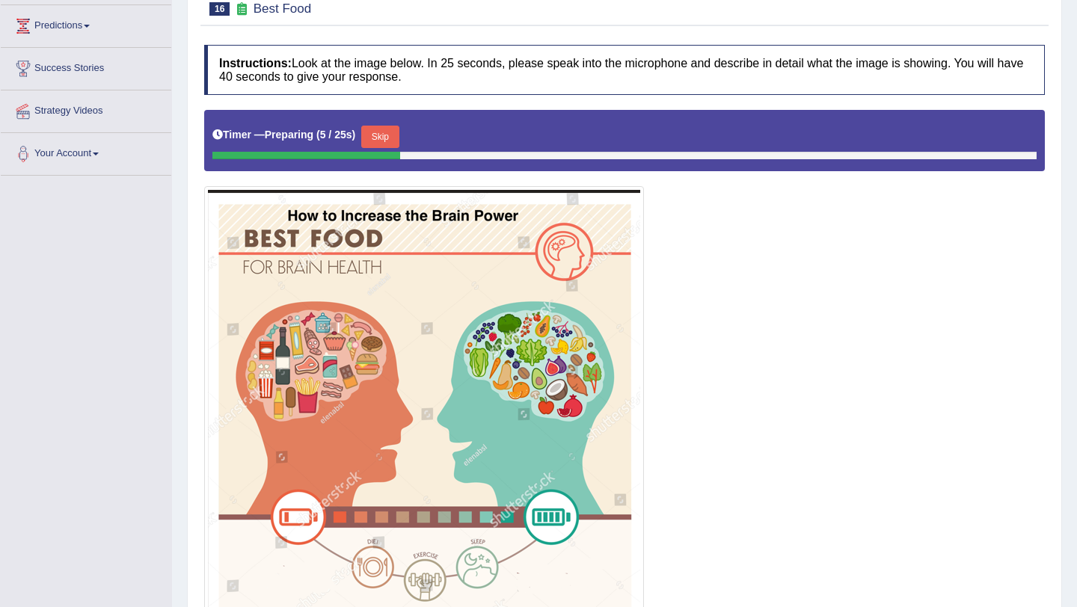
scroll to position [269, 0]
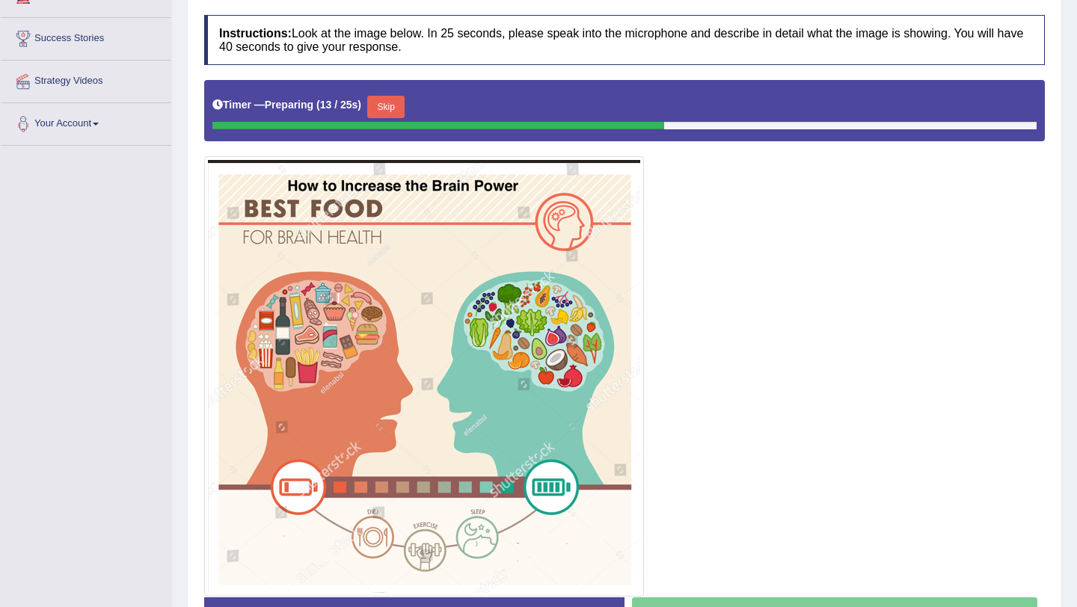
click at [394, 110] on button "Skip" at bounding box center [385, 107] width 37 height 22
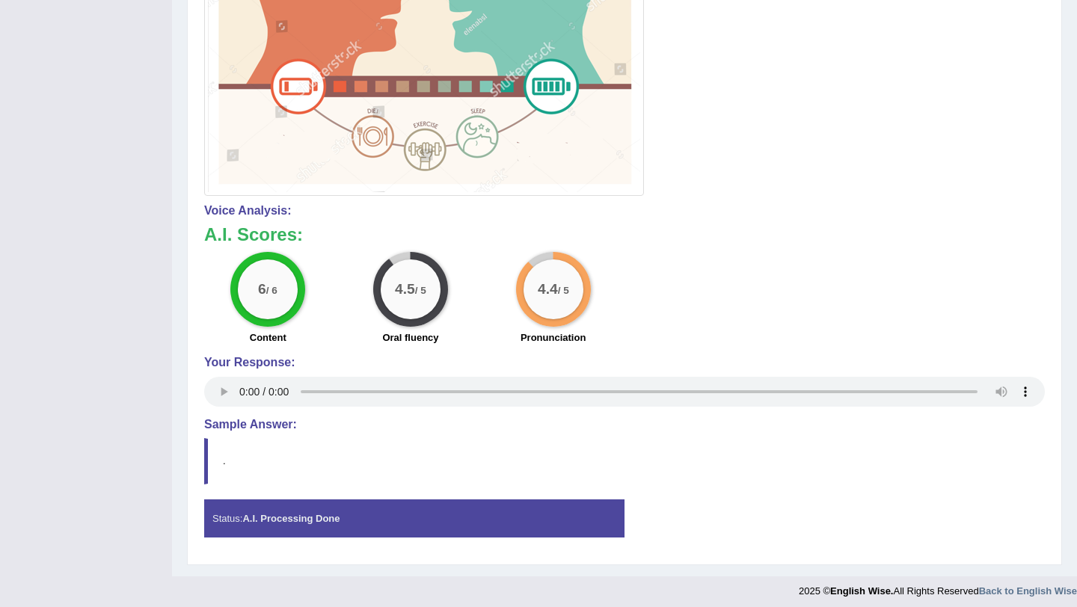
scroll to position [663, 0]
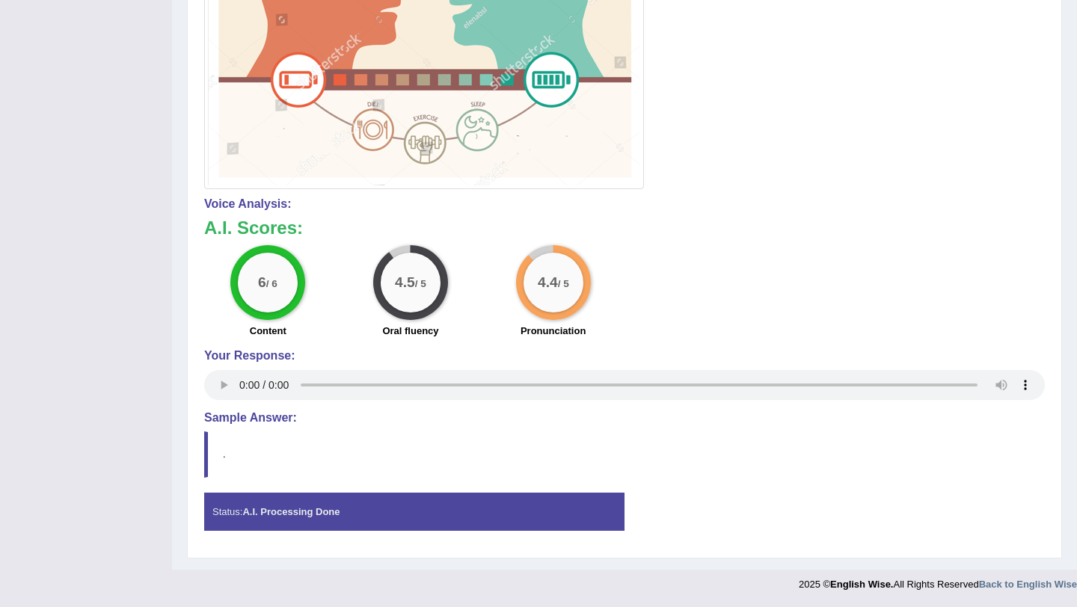
click at [281, 417] on h4 "Sample Answer:" at bounding box center [624, 417] width 841 height 13
click at [284, 509] on strong "A.I. Processing Done" at bounding box center [290, 511] width 97 height 11
click at [218, 457] on blockquote "." at bounding box center [624, 455] width 841 height 46
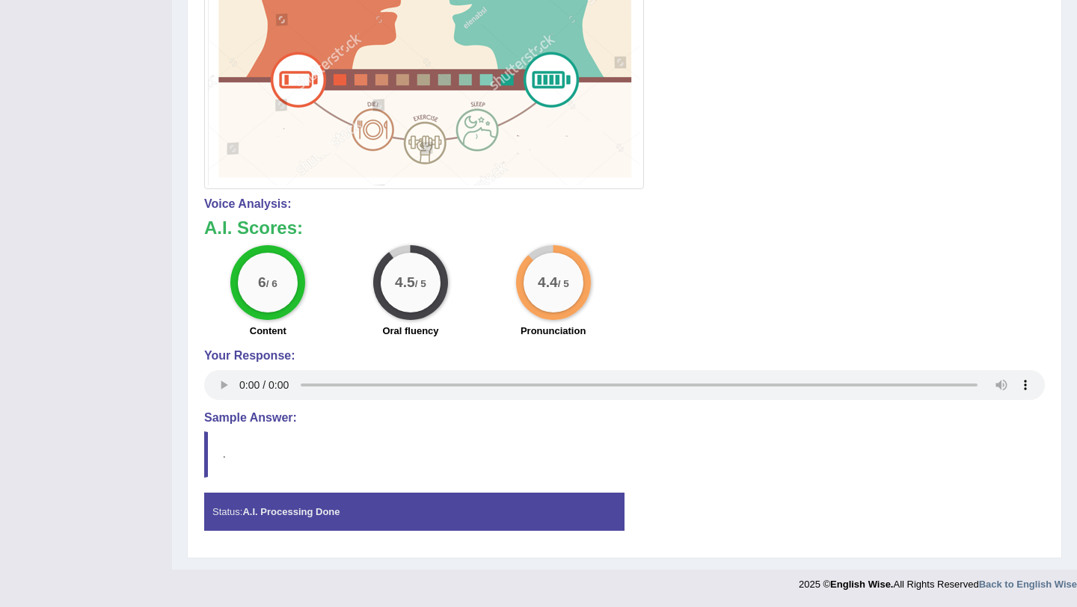
click at [193, 451] on div "Practice Speaking: Describe Image 16 Best Food Instructions: Look at the image …" at bounding box center [624, 44] width 875 height 1027
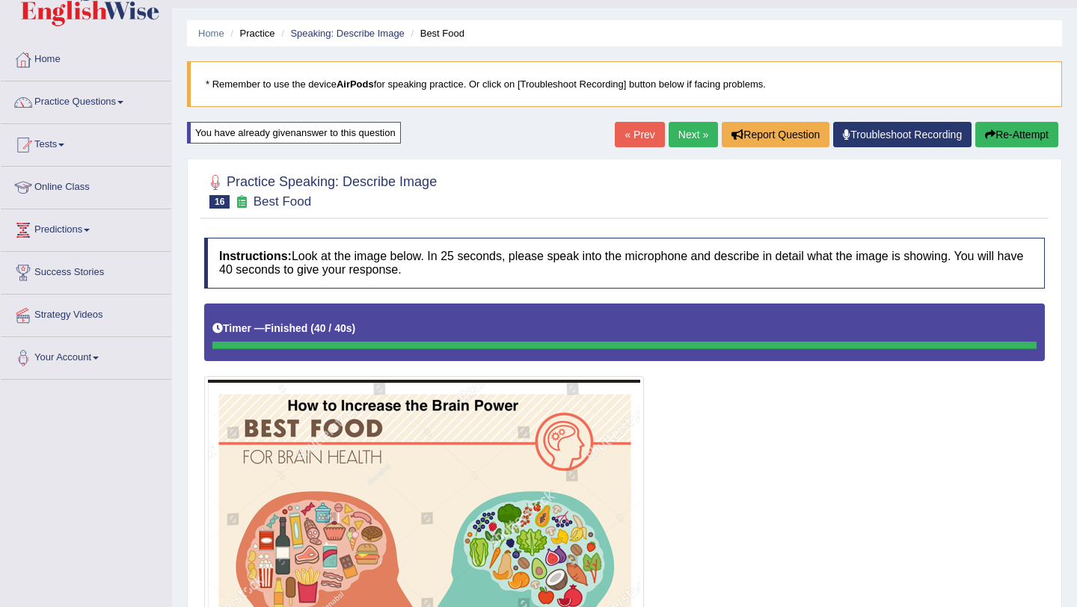
scroll to position [34, 0]
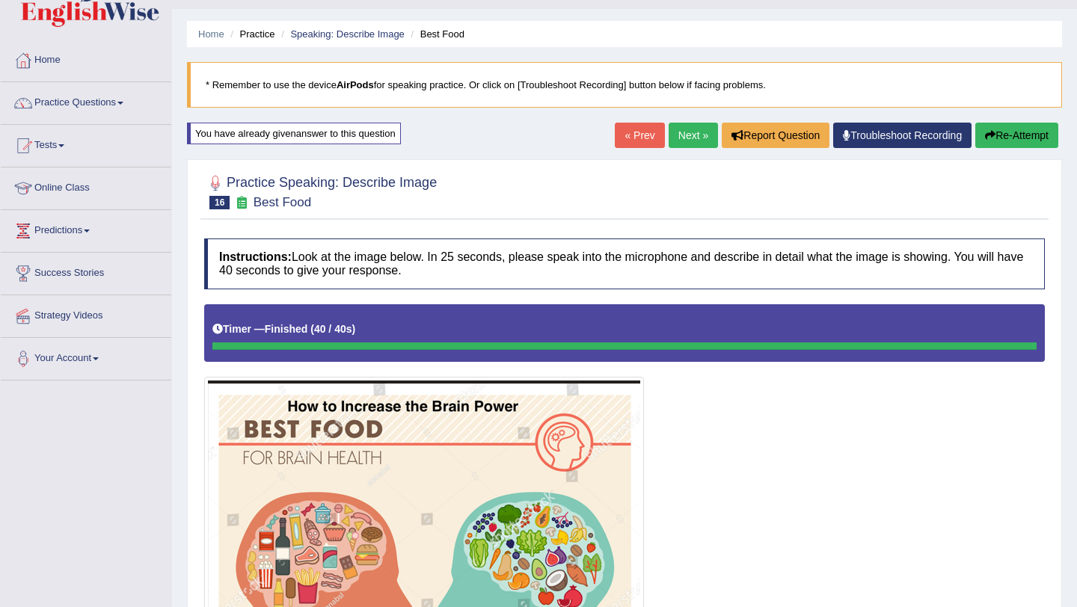
click at [680, 131] on link "Next »" at bounding box center [693, 135] width 49 height 25
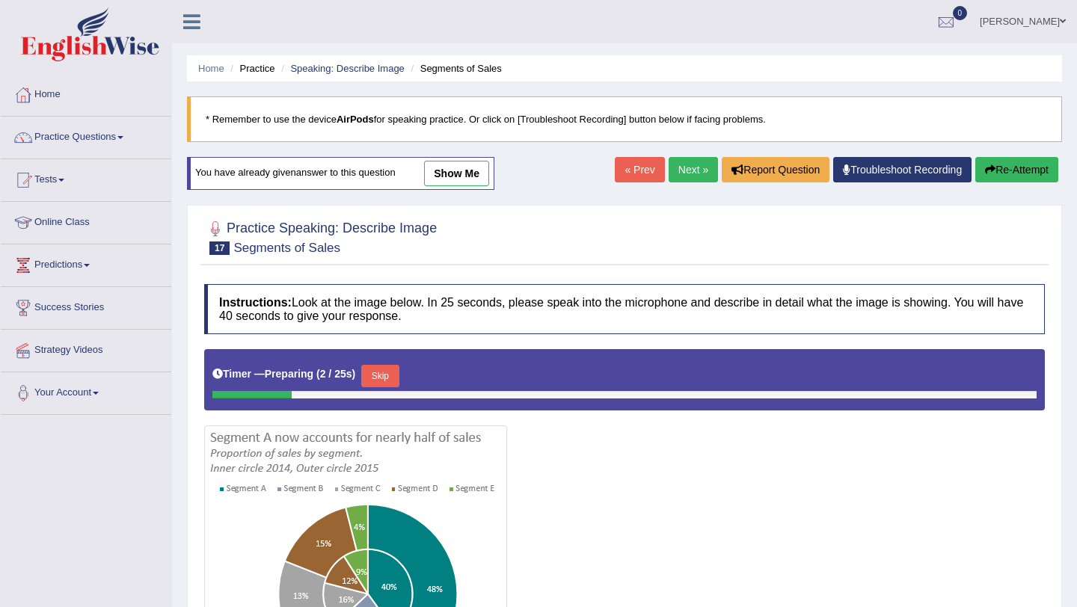
click at [694, 170] on link "Next »" at bounding box center [693, 169] width 49 height 25
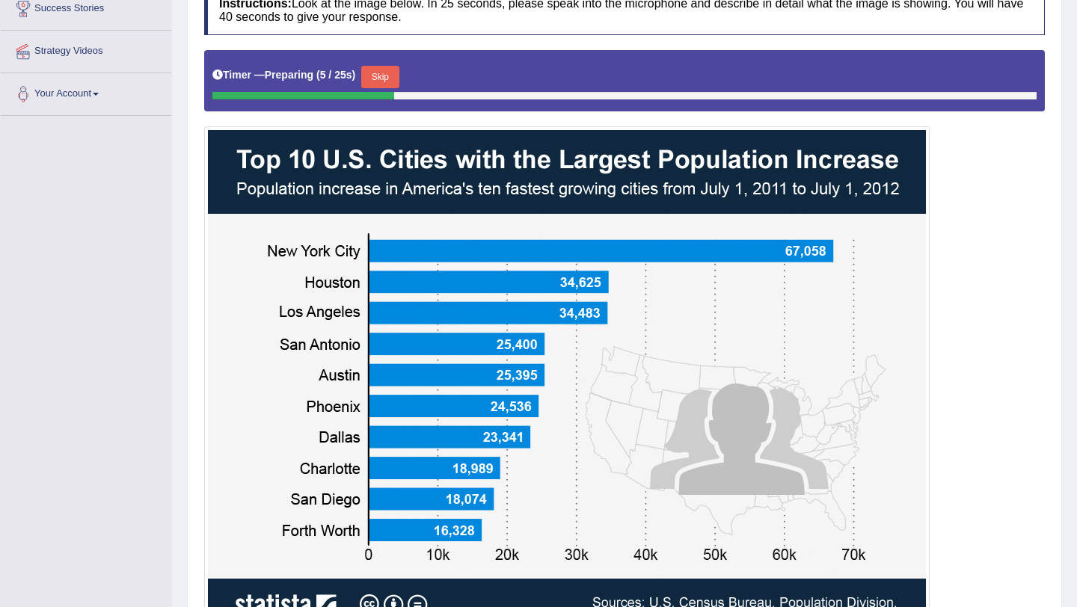
scroll to position [329, 0]
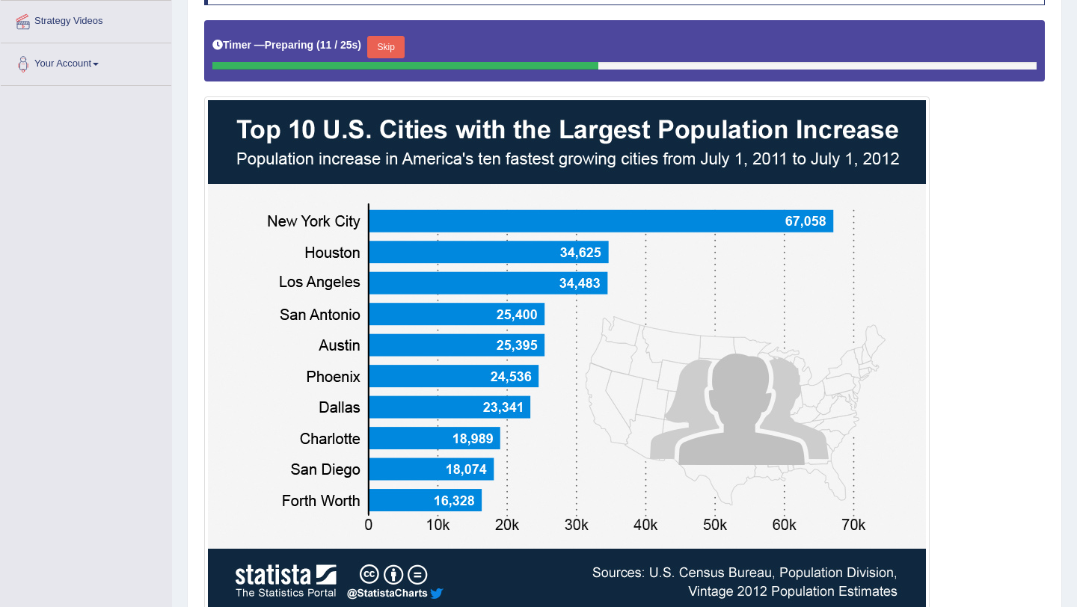
click at [388, 44] on button "Skip" at bounding box center [385, 47] width 37 height 22
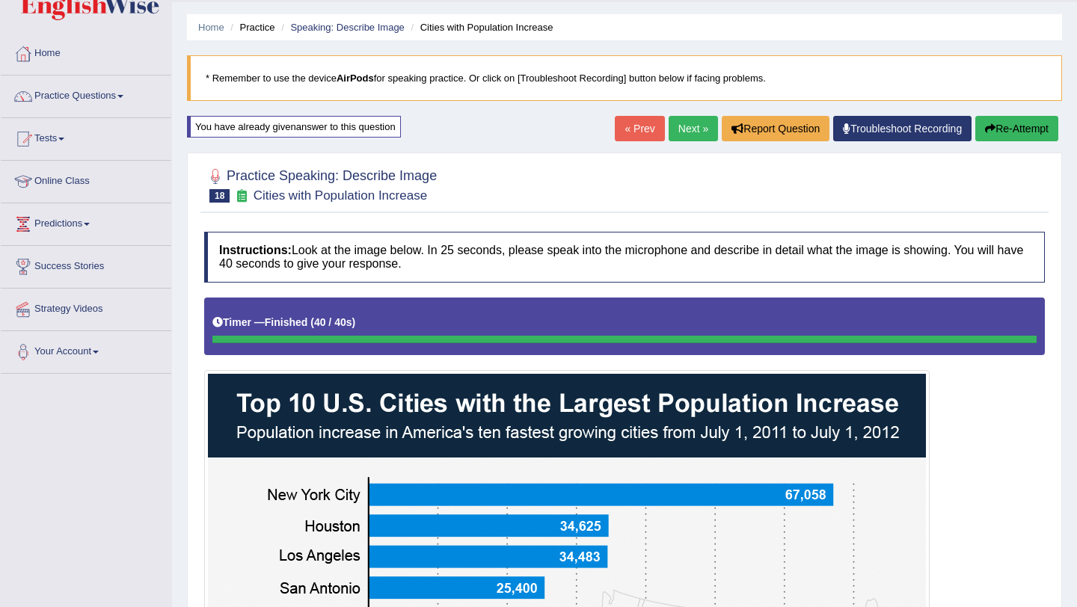
scroll to position [19, 0]
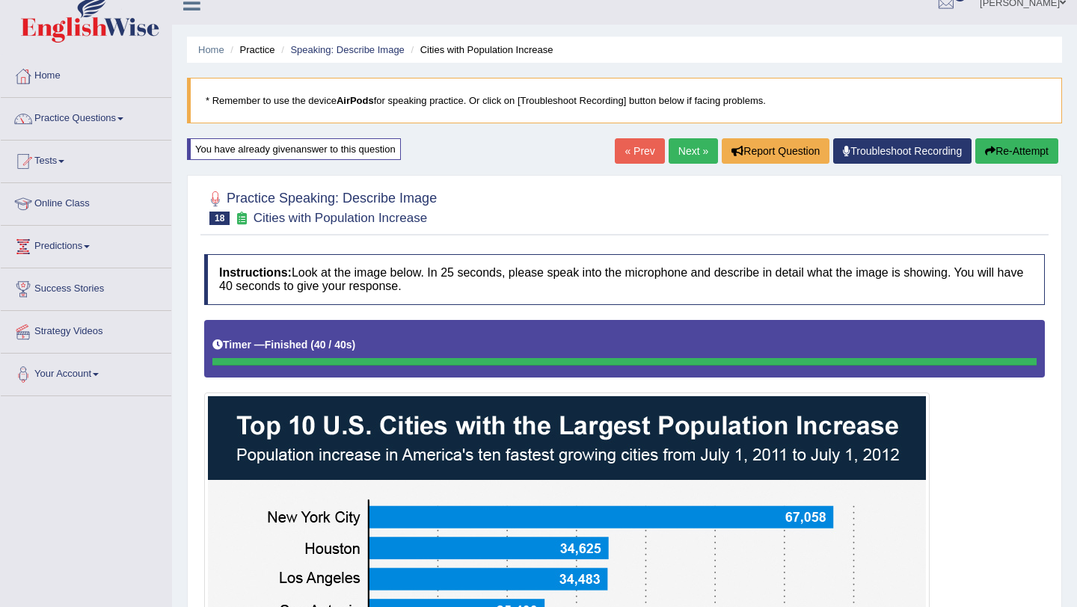
click at [679, 143] on link "Next »" at bounding box center [693, 150] width 49 height 25
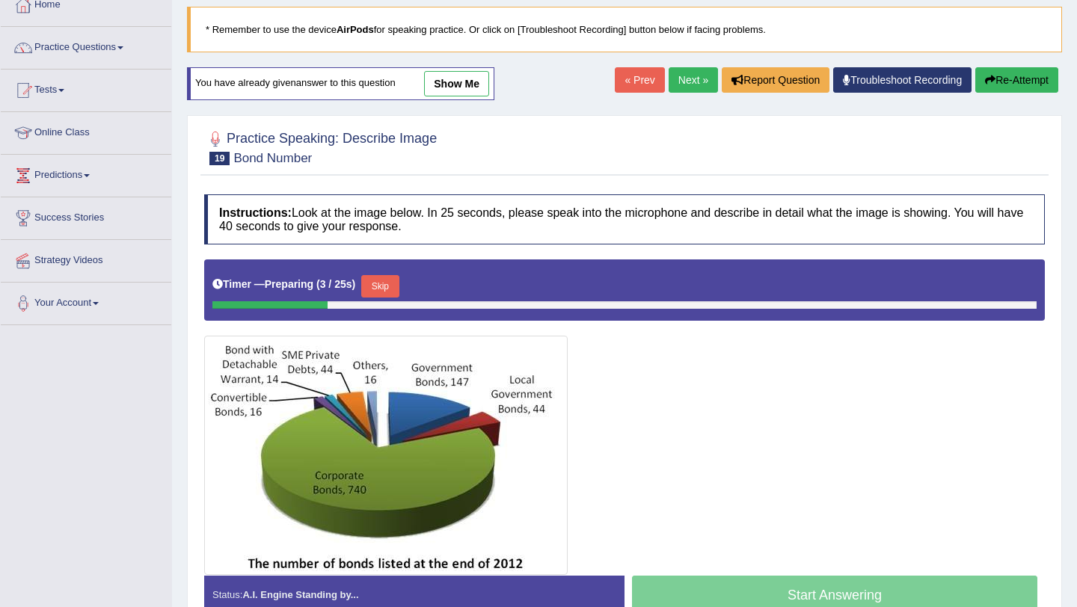
scroll to position [120, 0]
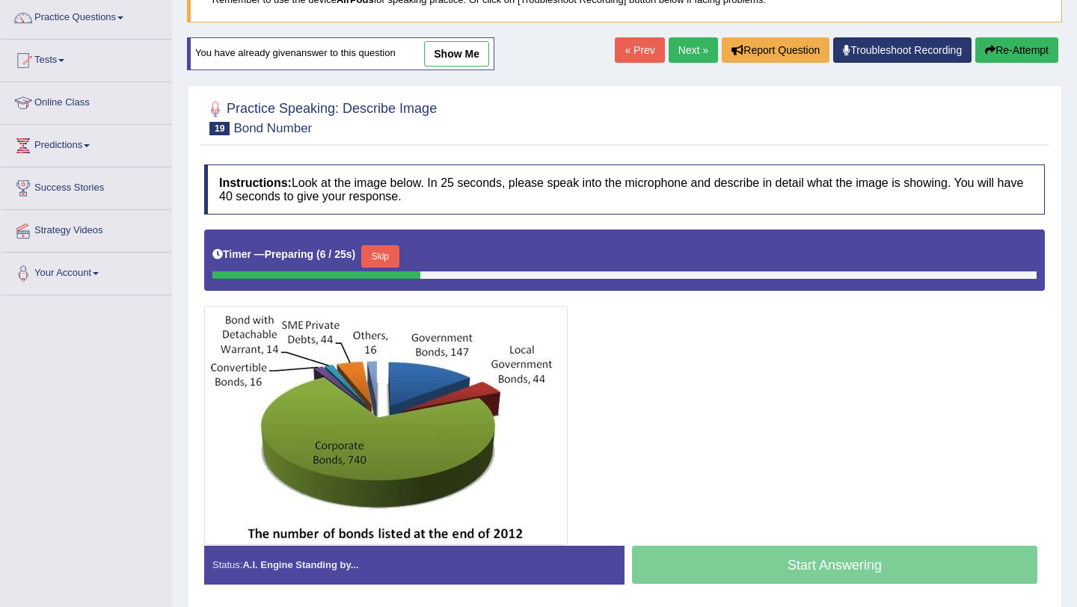
click at [387, 258] on button "Skip" at bounding box center [379, 256] width 37 height 22
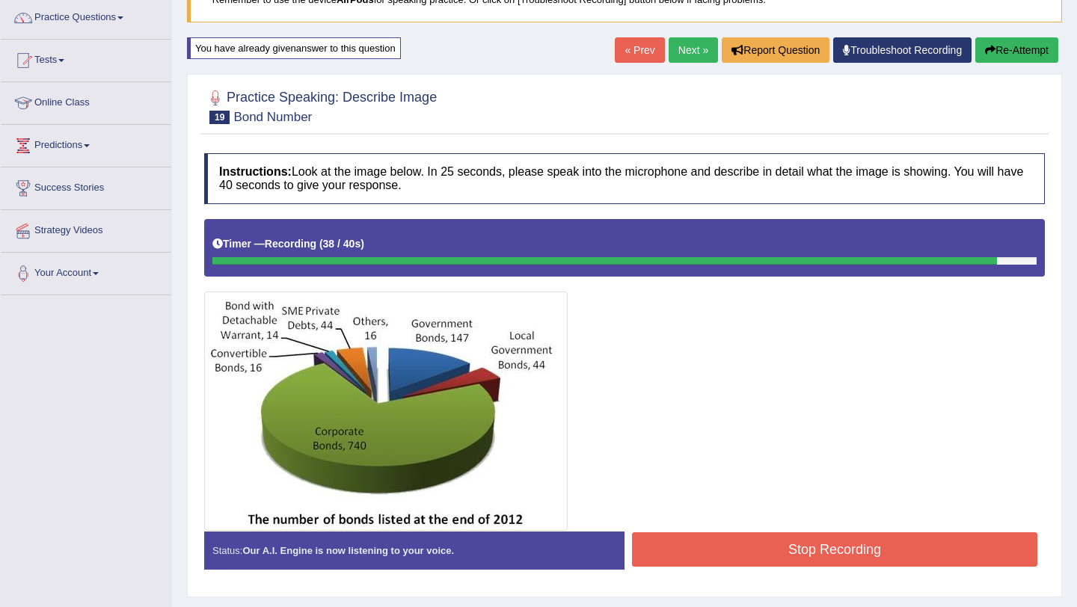
click at [741, 549] on button "Stop Recording" at bounding box center [834, 550] width 405 height 34
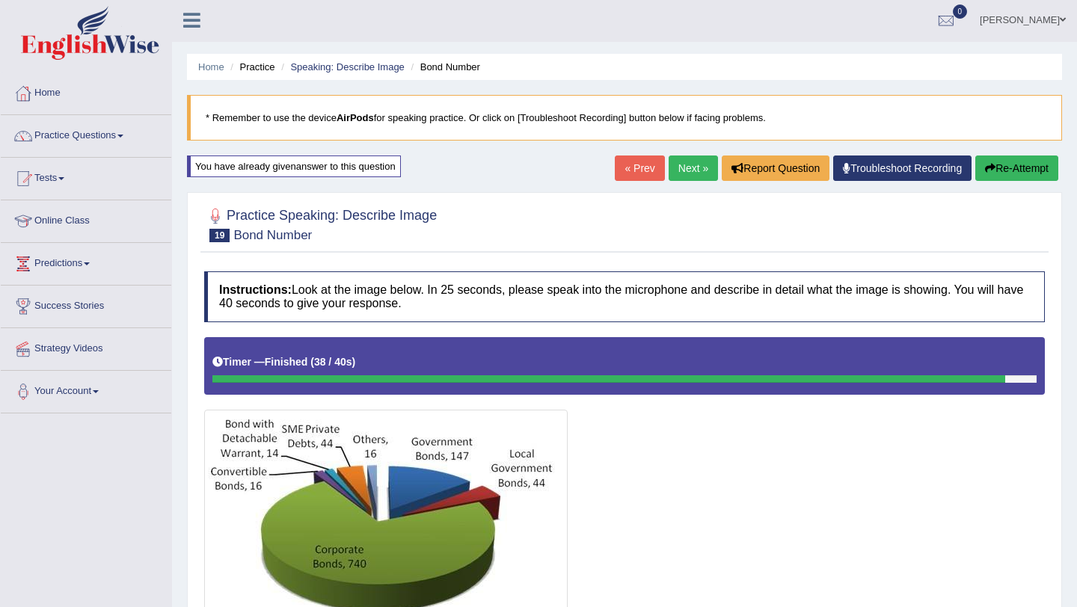
scroll to position [0, 0]
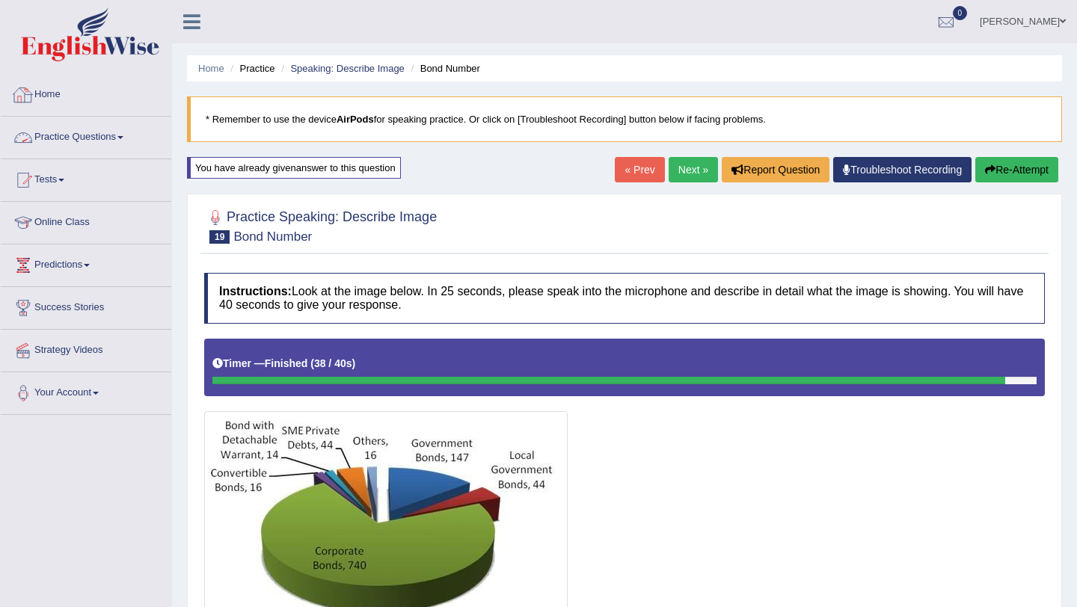
click at [99, 133] on link "Practice Questions" at bounding box center [86, 135] width 171 height 37
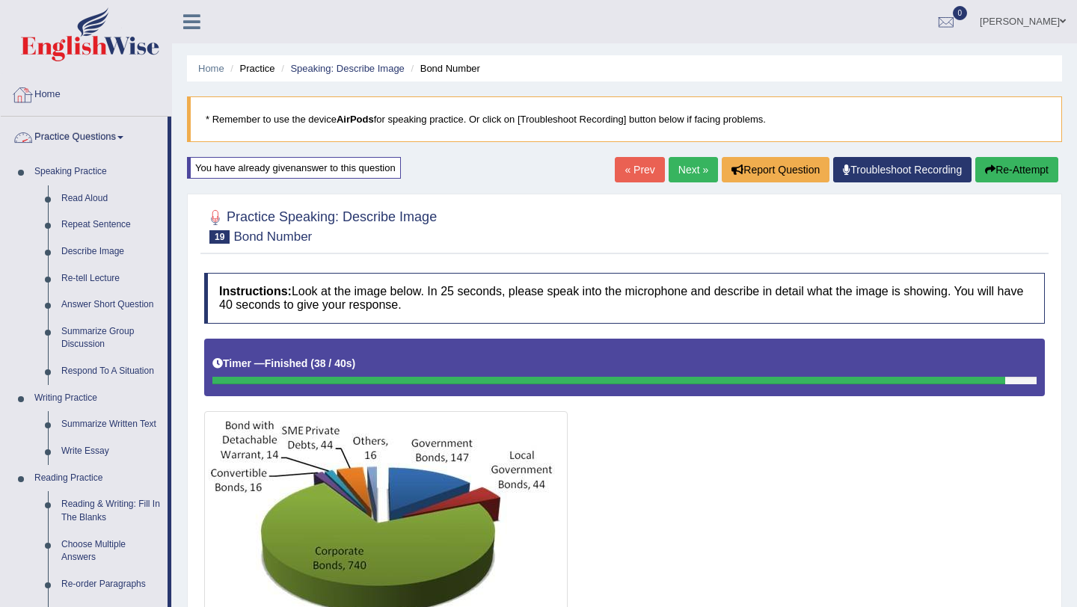
click at [52, 96] on link "Home" at bounding box center [86, 92] width 171 height 37
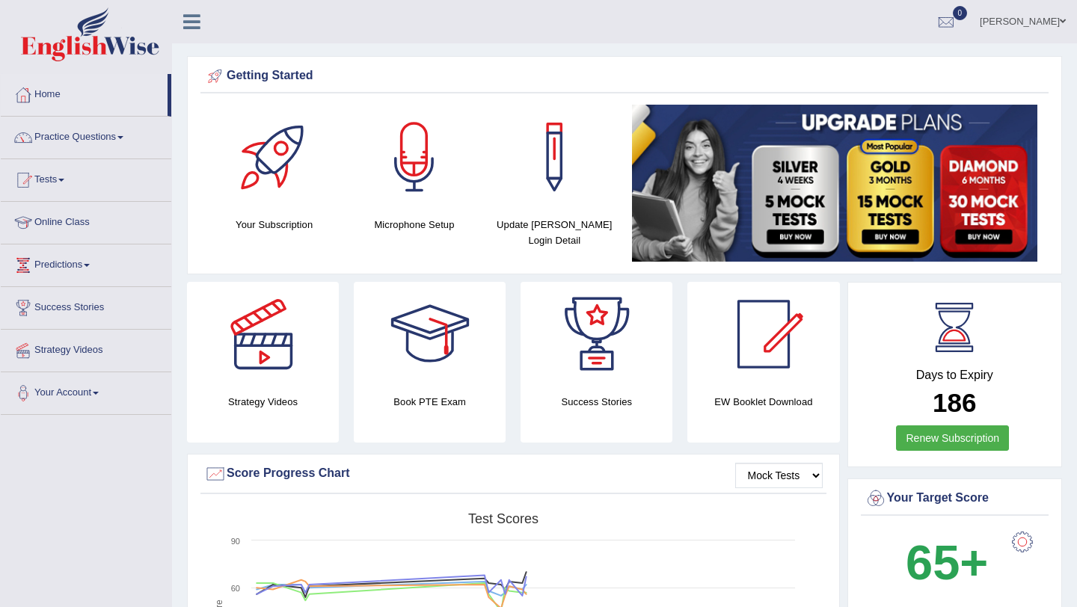
click at [129, 132] on link "Practice Questions" at bounding box center [86, 135] width 171 height 37
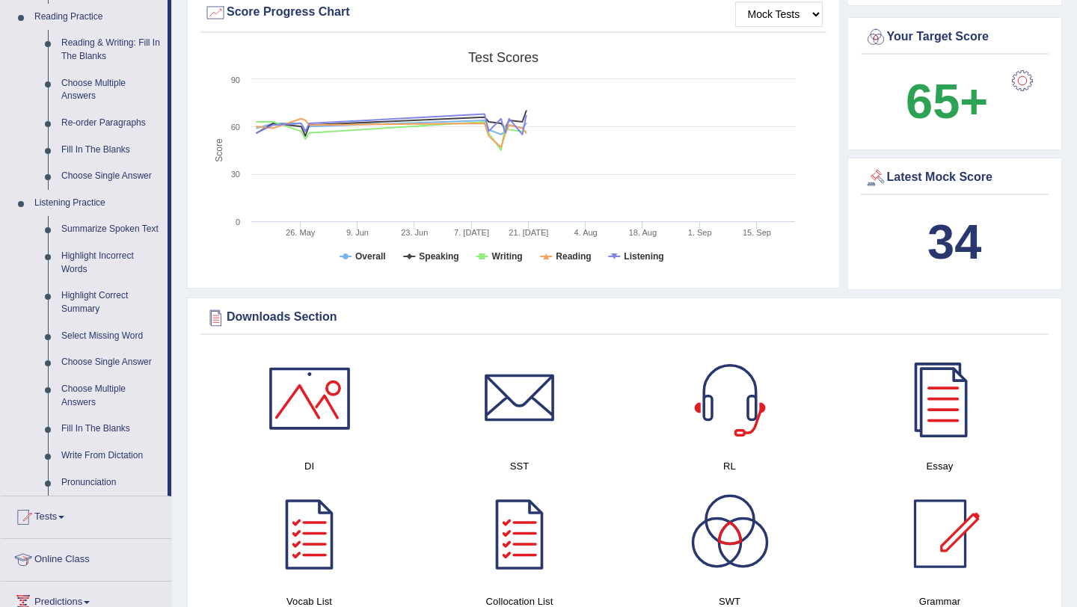
scroll to position [479, 0]
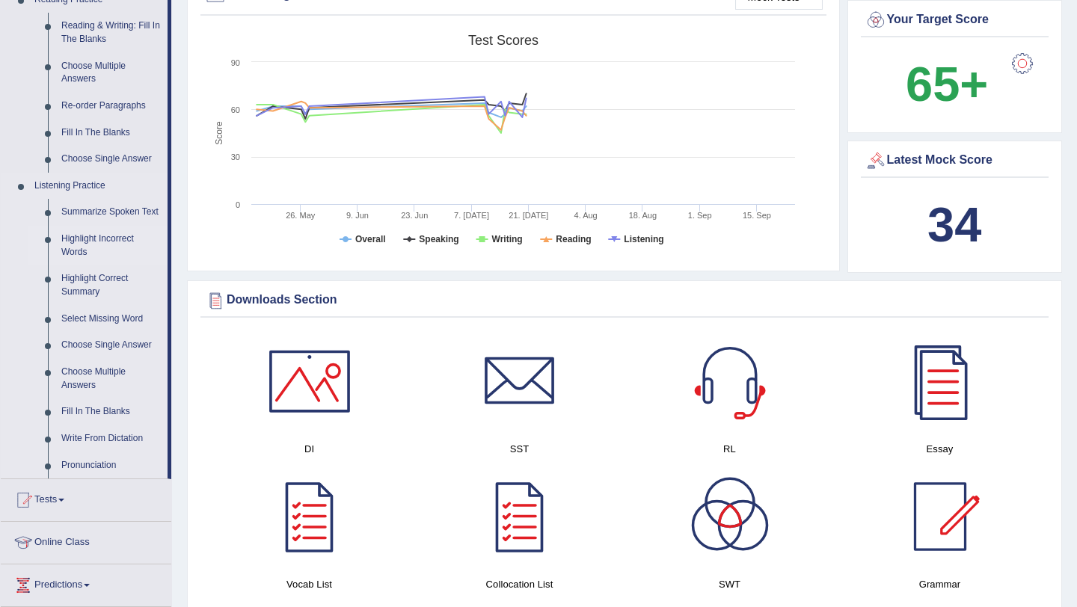
click at [118, 251] on link "Highlight Incorrect Words" at bounding box center [111, 246] width 113 height 40
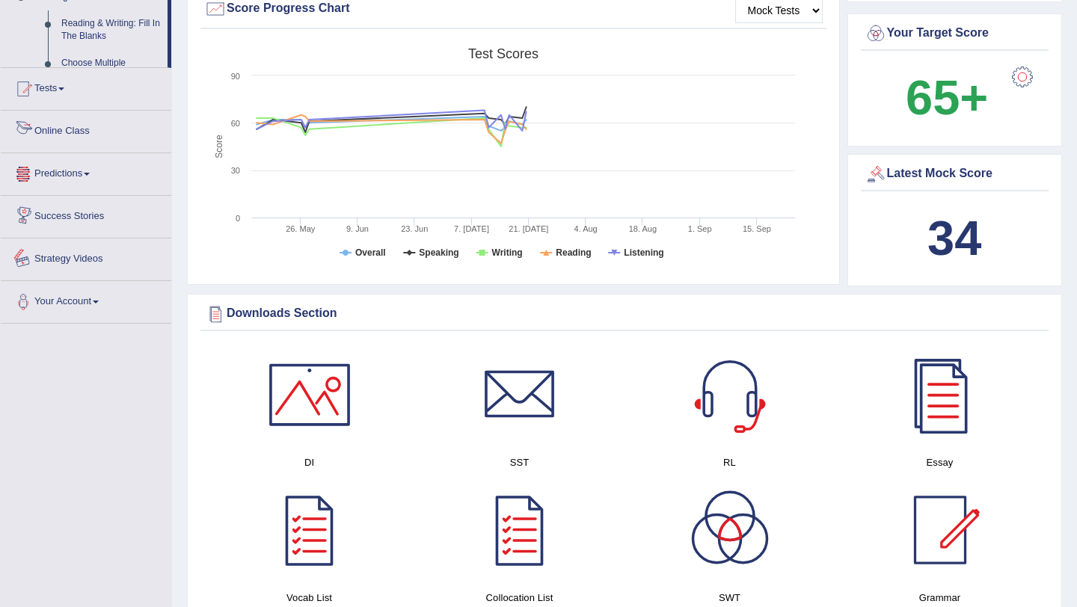
scroll to position [562, 0]
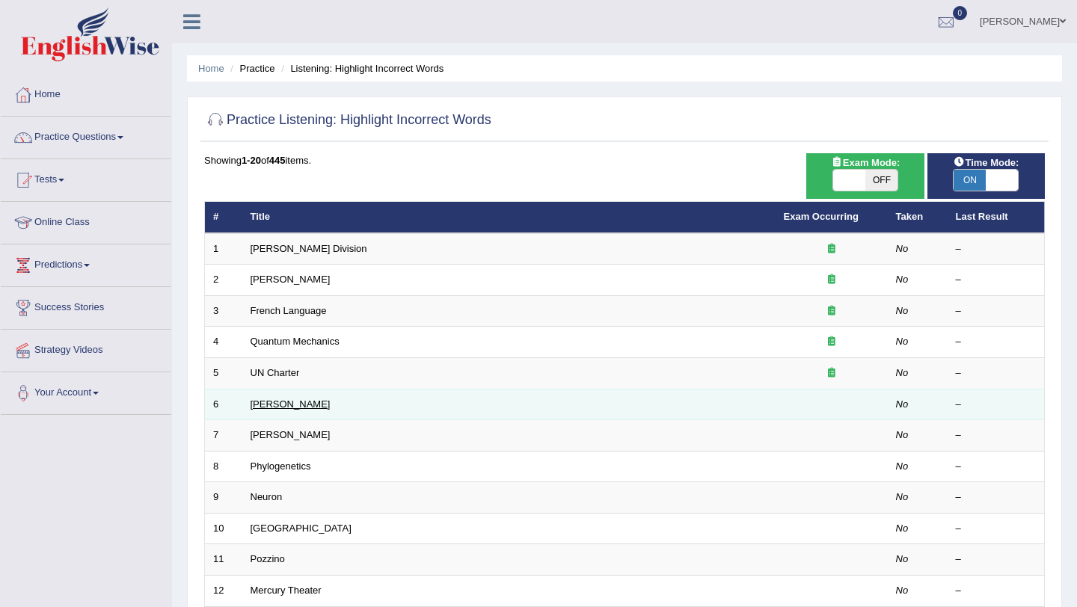
click at [272, 404] on link "[PERSON_NAME]" at bounding box center [291, 404] width 80 height 11
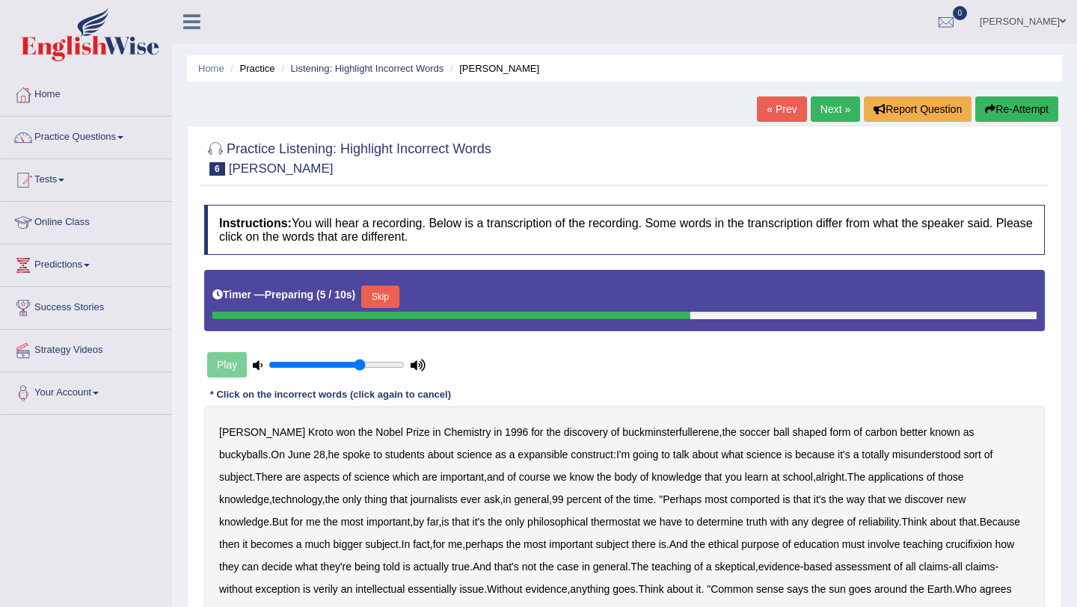
click at [825, 109] on link "Next »" at bounding box center [835, 108] width 49 height 25
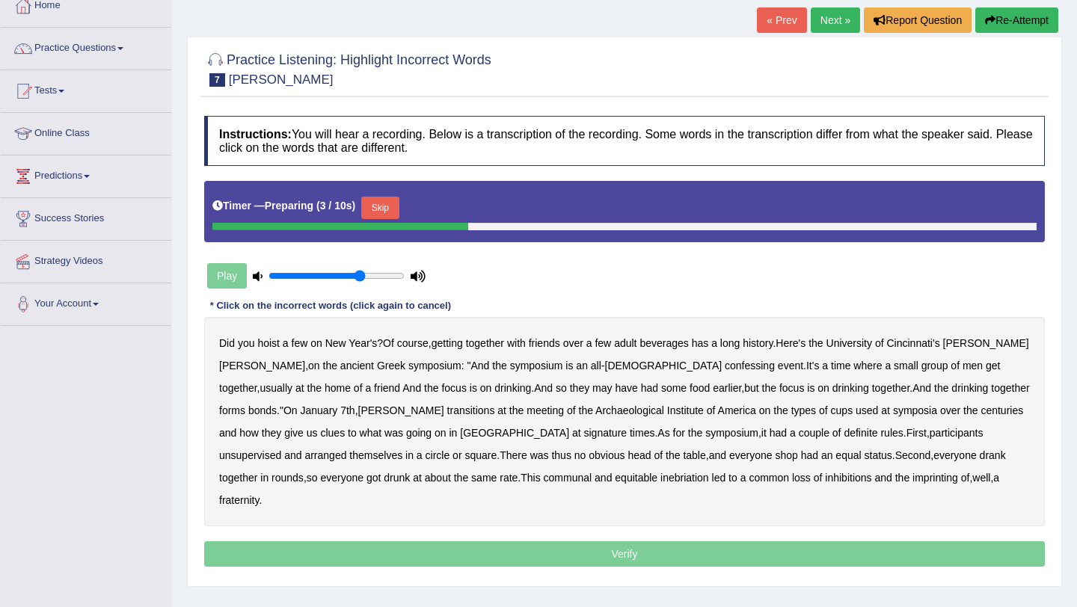
scroll to position [90, 0]
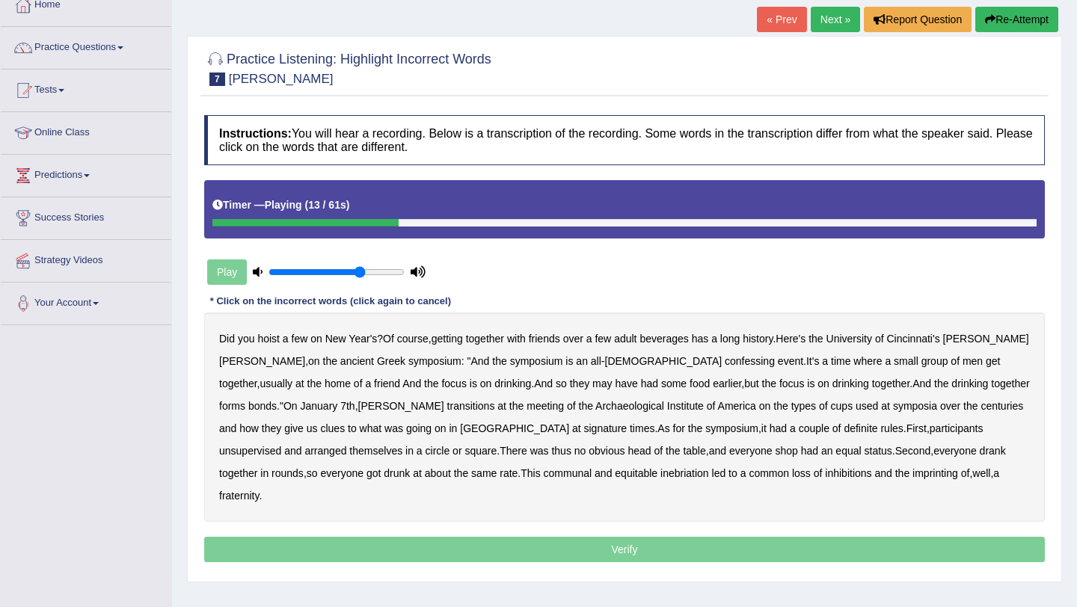
click at [725, 363] on b "confessing" at bounding box center [750, 361] width 50 height 12
click at [447, 405] on b "transitions" at bounding box center [471, 406] width 48 height 12
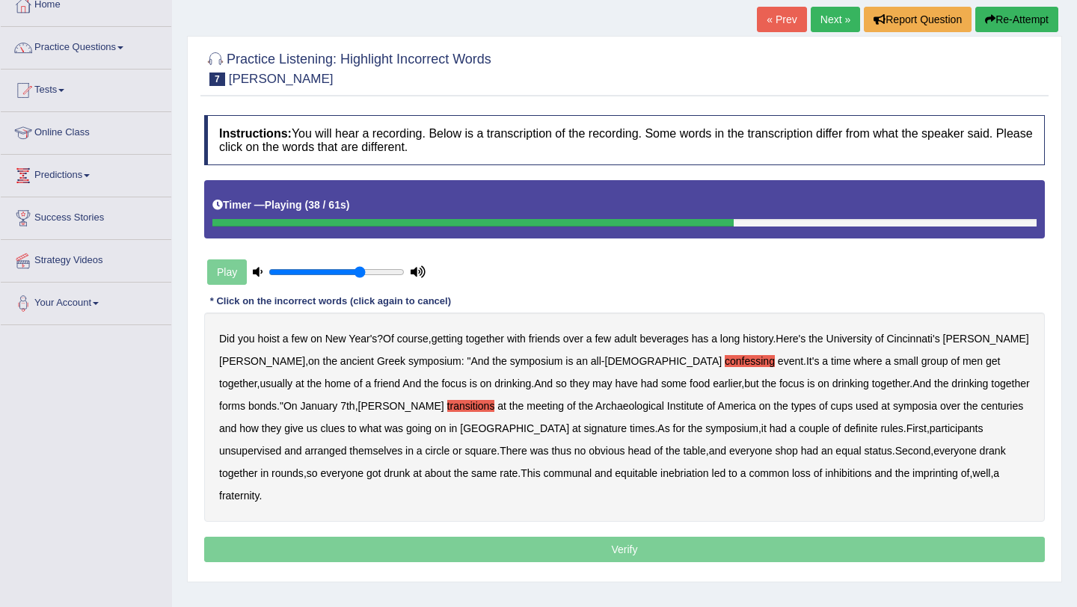
click at [367, 422] on div "Did you hoist a few on New Year's ? Of course , getting together with friends o…" at bounding box center [624, 417] width 841 height 209
click at [584, 426] on b "signature" at bounding box center [605, 429] width 43 height 12
click at [281, 445] on b "unsupervised" at bounding box center [250, 451] width 62 height 12
click at [913, 472] on b "imprinting" at bounding box center [936, 474] width 46 height 12
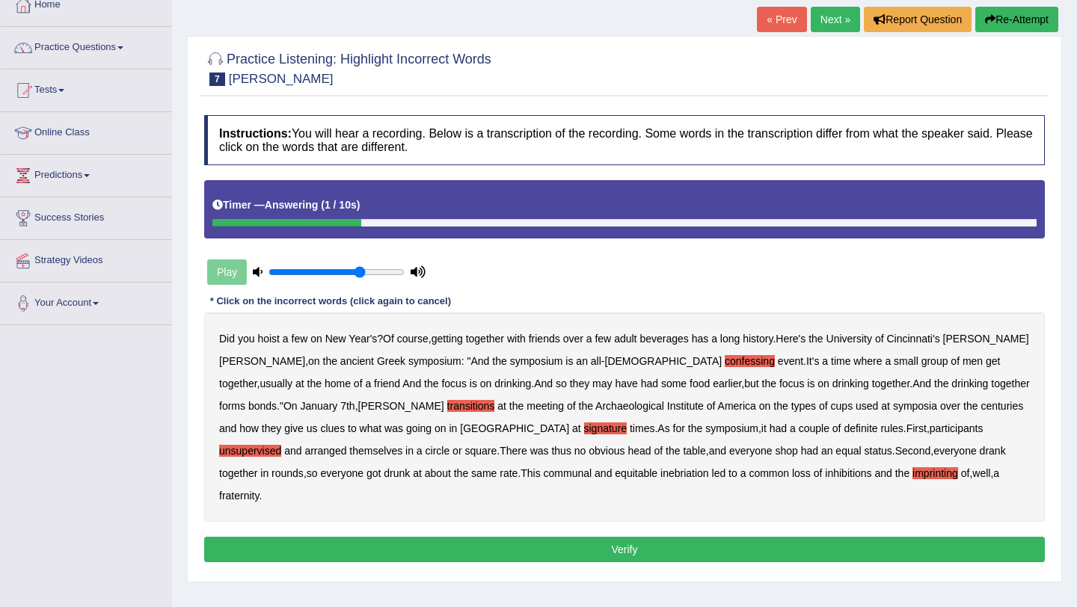
click at [628, 537] on button "Verify" at bounding box center [624, 549] width 841 height 25
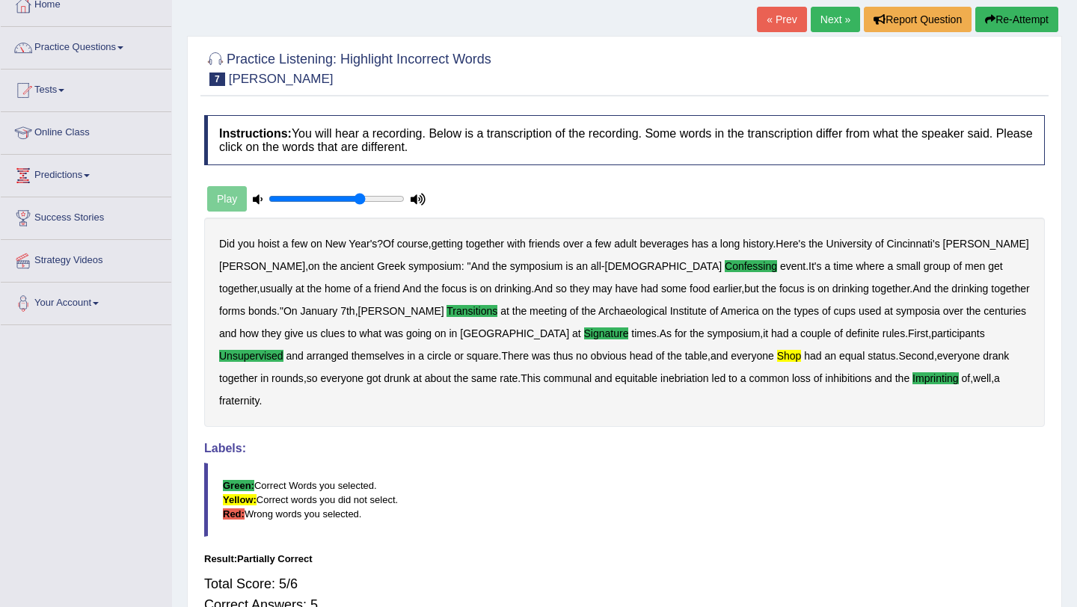
click at [824, 13] on link "Next »" at bounding box center [835, 19] width 49 height 25
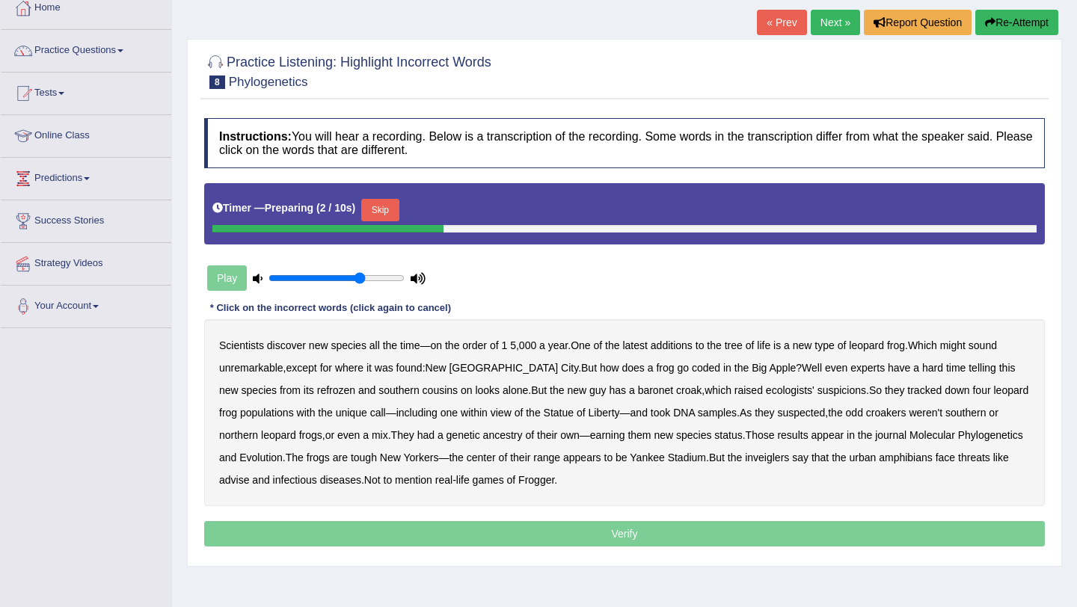
scroll to position [90, 0]
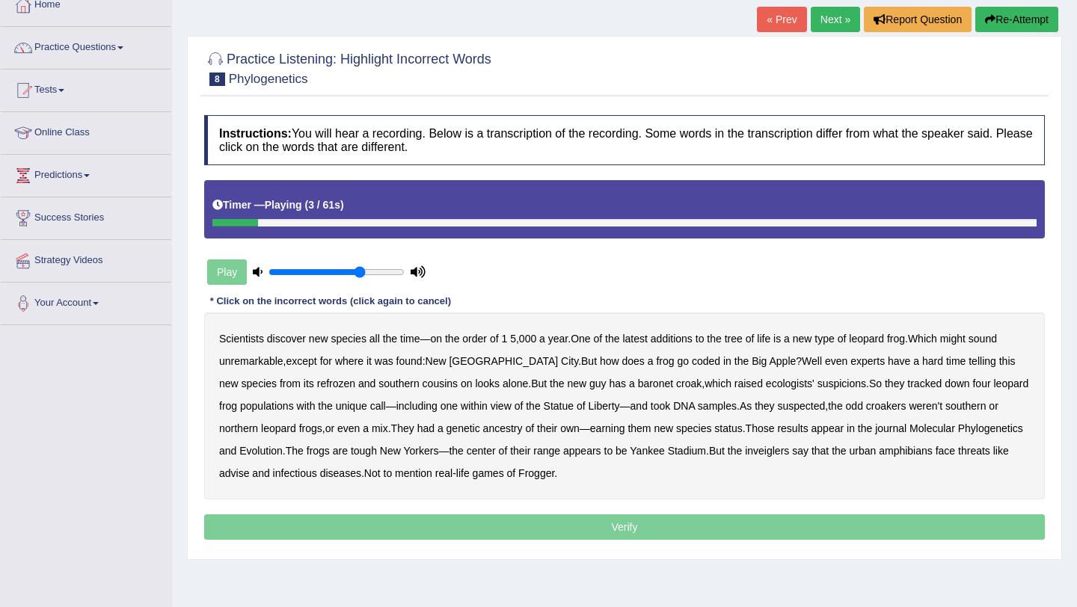
click at [349, 338] on b "species" at bounding box center [348, 339] width 35 height 12
click at [358, 338] on b "species" at bounding box center [348, 339] width 35 height 12
click at [692, 362] on b "coded" at bounding box center [706, 361] width 28 height 12
click at [317, 383] on b "refrozen" at bounding box center [336, 384] width 38 height 12
click at [638, 384] on b "baronet" at bounding box center [655, 384] width 35 height 12
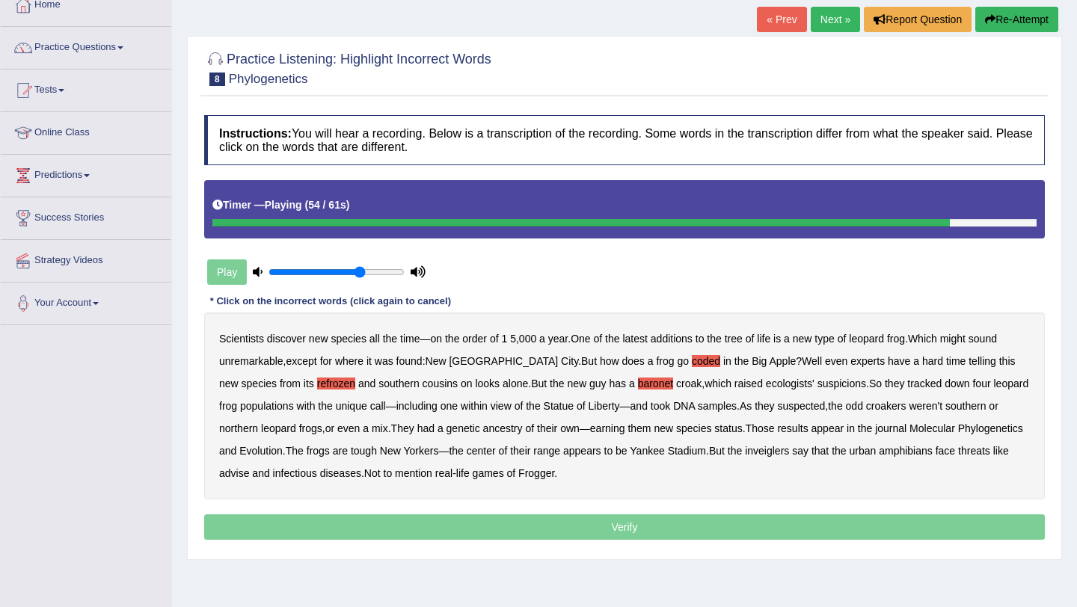
click at [789, 447] on b "inveiglers" at bounding box center [767, 451] width 44 height 12
click at [249, 471] on b "advise" at bounding box center [234, 474] width 30 height 12
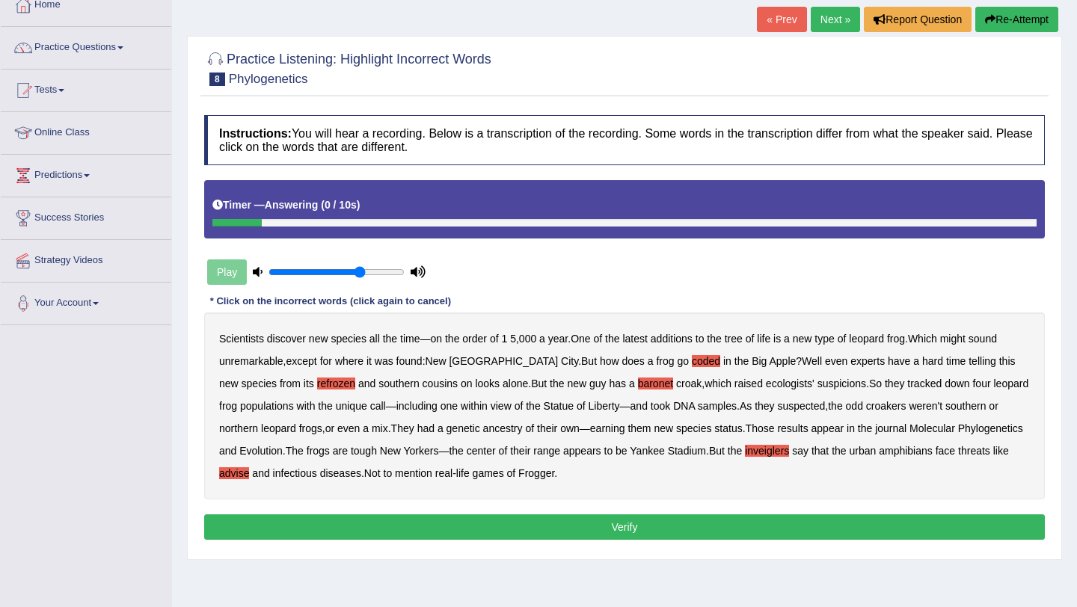
click at [623, 530] on button "Verify" at bounding box center [624, 527] width 841 height 25
